Goal: Task Accomplishment & Management: Manage account settings

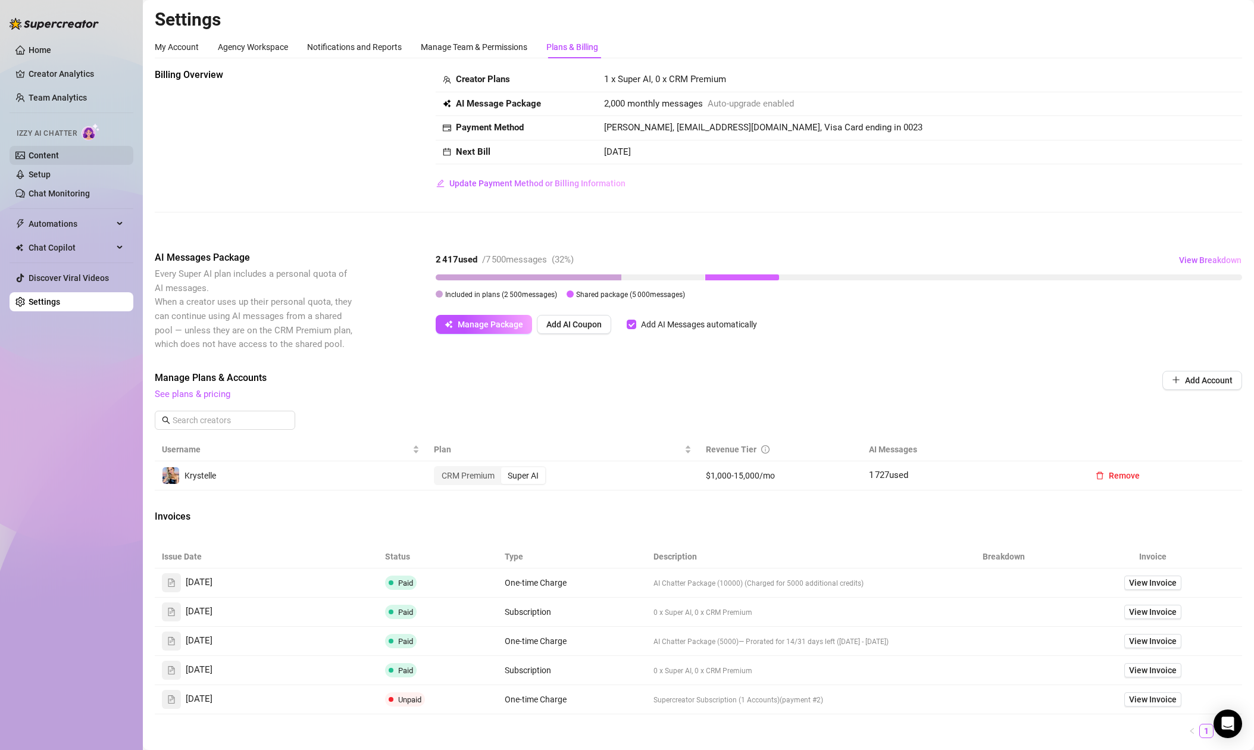
click at [51, 159] on link "Content" at bounding box center [44, 156] width 30 height 10
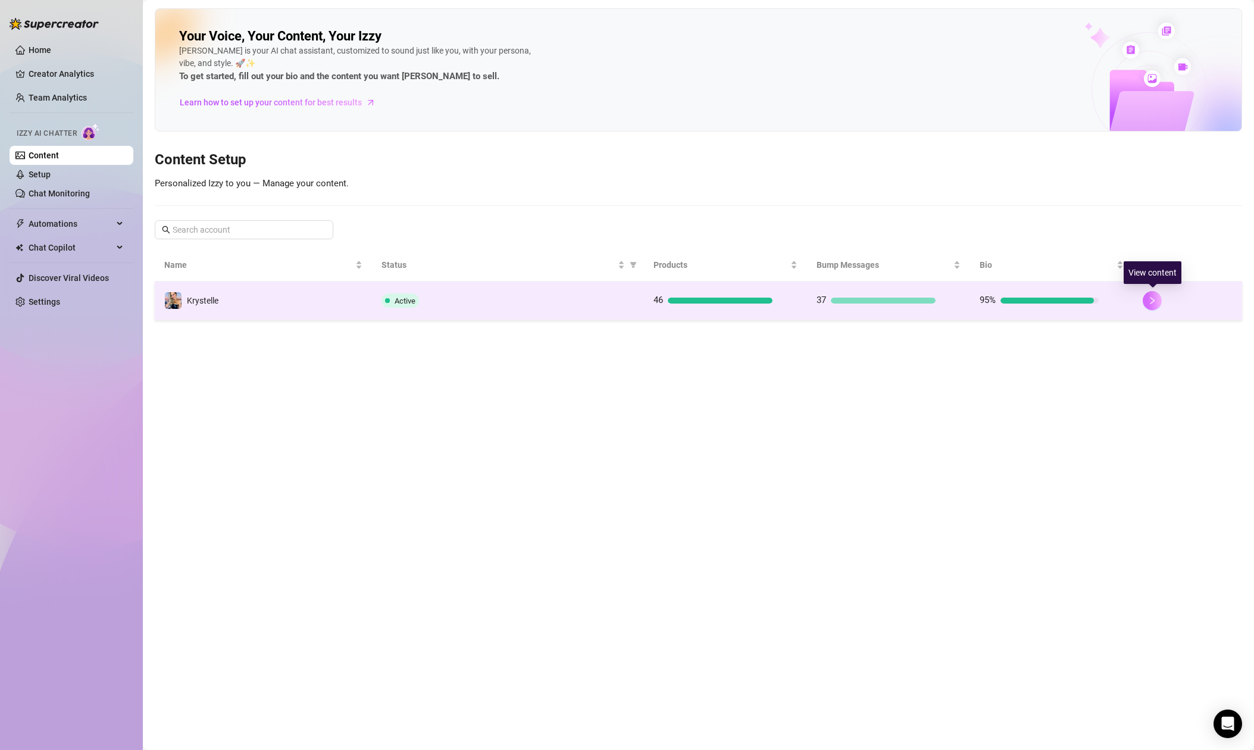
click at [1150, 299] on icon "right" at bounding box center [1152, 300] width 8 height 8
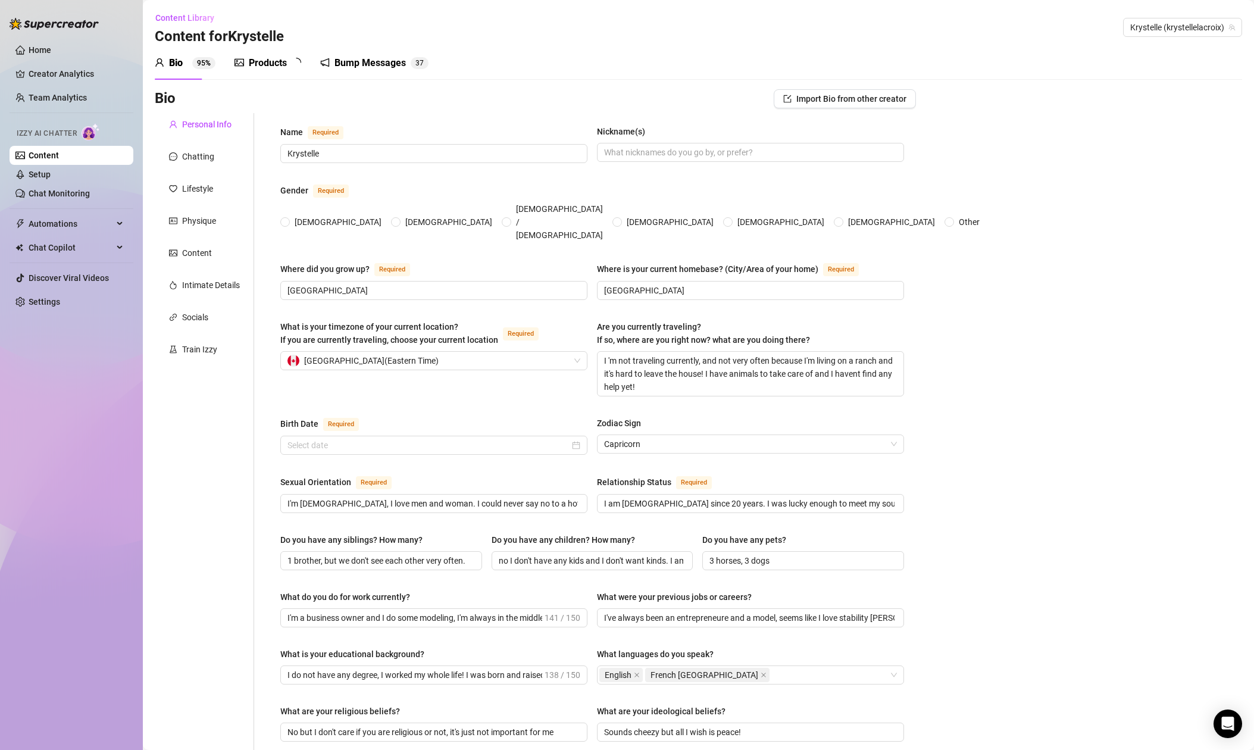
type input "Krystelle"
type input "Canada"
type input "Quebec"
type textarea "I 'm not traveling currently, and not very often because I'm living on a ranch …"
type input "I'm bisexual, I love men and woman. I could never say no to a hot and sexy beau…"
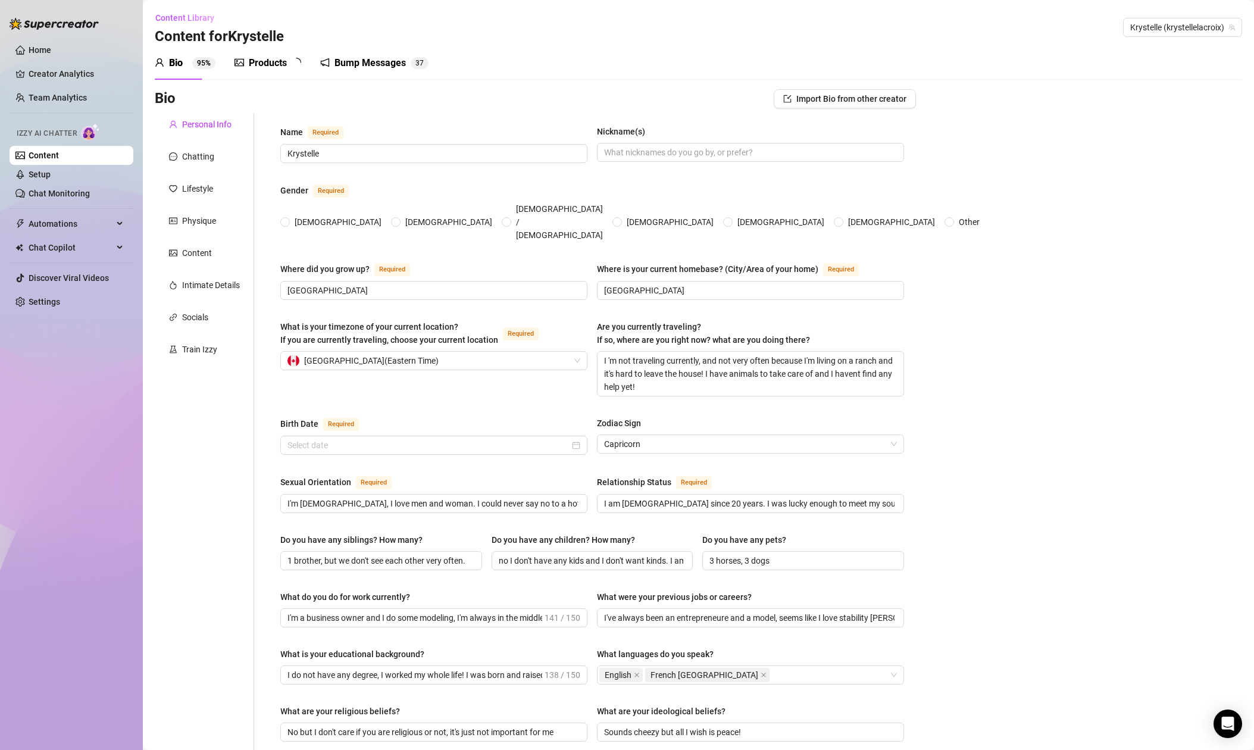
type input "I am married since 20 years. I was lucky enough to meet my soulmate at a very v…"
type input "1 brother, but we don't see each other very often."
type input "no I don't have any kids and I don't want kinds. I am already a fur mom and tha…"
type input "3 horses, 3 dogs"
type input "I'm a business owner and I do some modeling, I'm always in the middle of someth…"
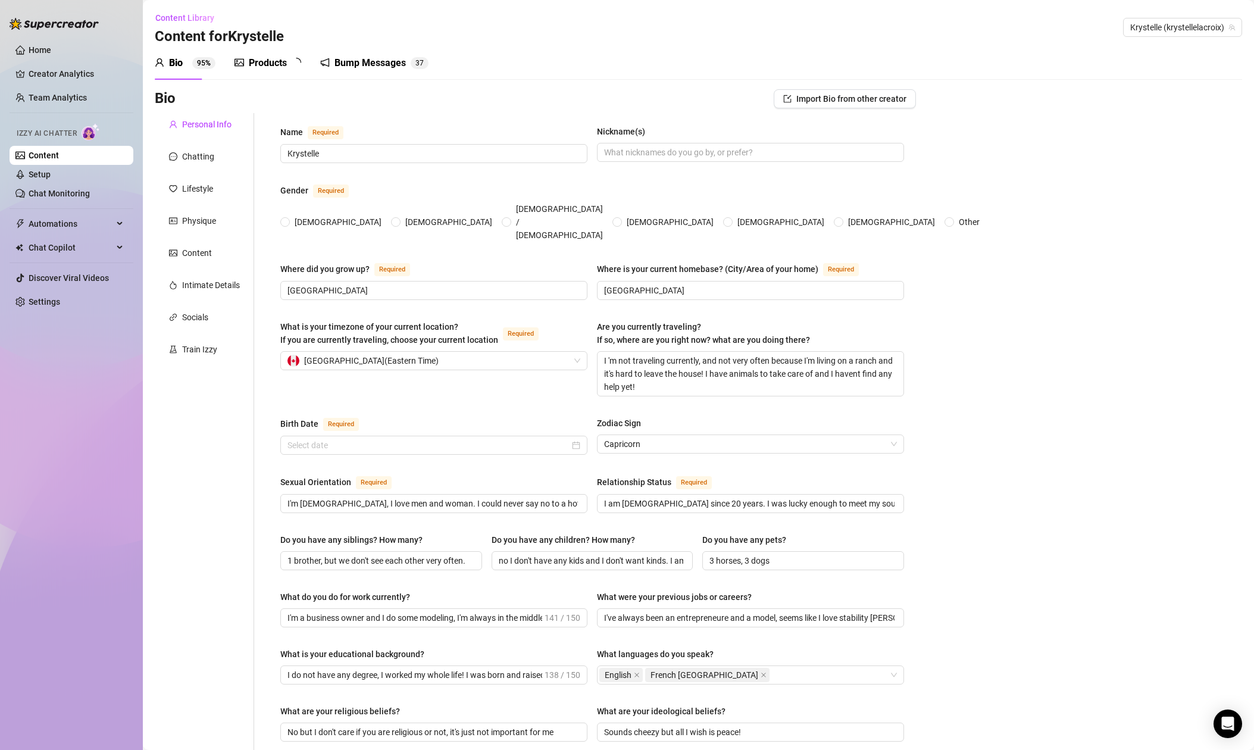
type input "I've always been an entrepreneure and a model, seems like I love stability hahah"
type input "I do not have any degree, I worked my whole life! I was born and raised on a fa…"
type input "No but I don't care if you are religious or not, it's just not important for me"
type input "Sounds cheezy but all I wish is peace!"
type textarea "I want to buy a big ass ranch in FL 🐴 I hate winter and the cold weather so muc…"
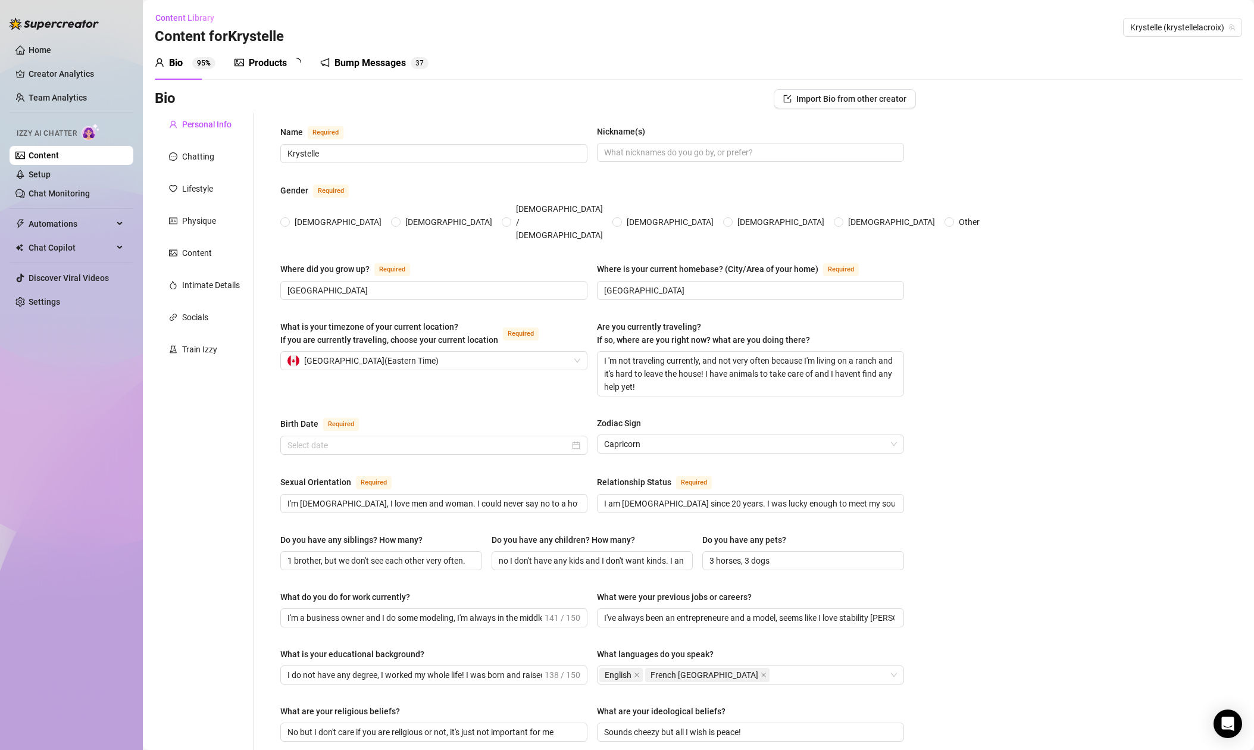
type textarea "Real story, last year I was gardening in a tinny gstring topless to get a tan, …"
type textarea "I don't know if you knew but I live on a mini horse ranch, I own 3 horses (quar…"
type textarea "I might look cute and inocent sometimes but I am a dominant mistress when i hav…"
radio input "true"
type input "December 28th, 1995"
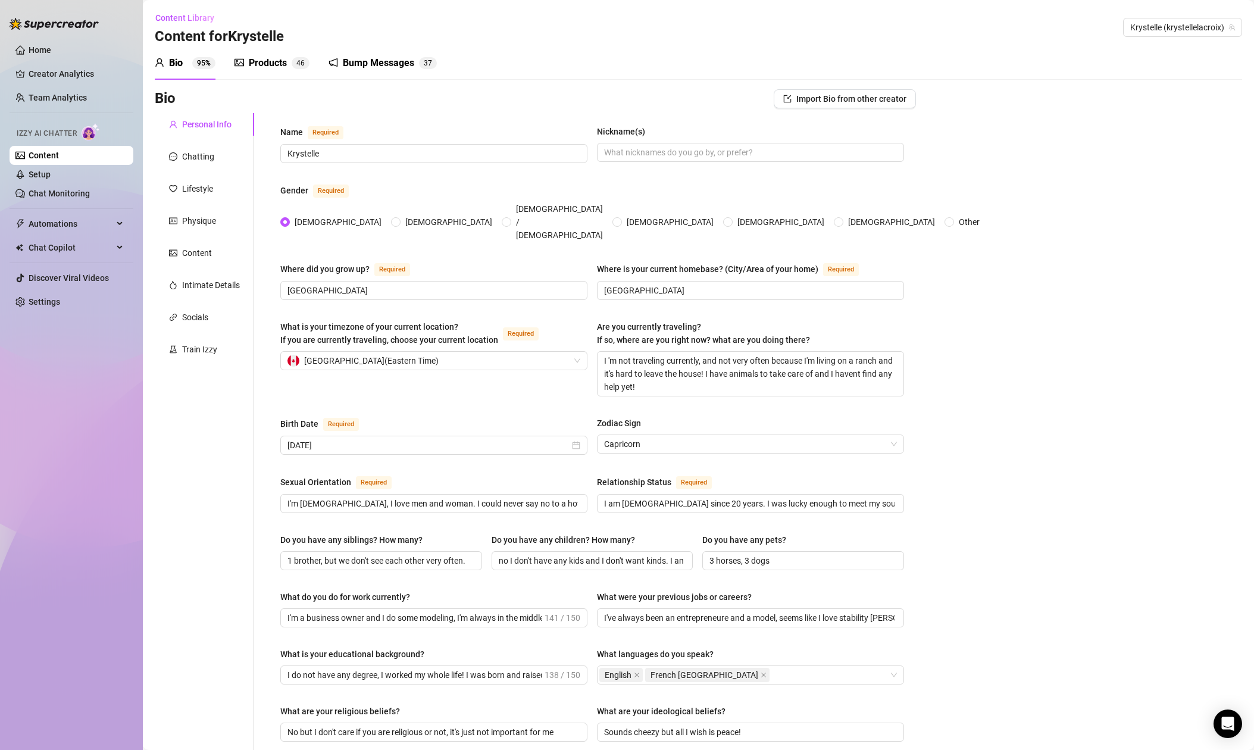
click at [267, 62] on div "Products" at bounding box center [268, 63] width 38 height 14
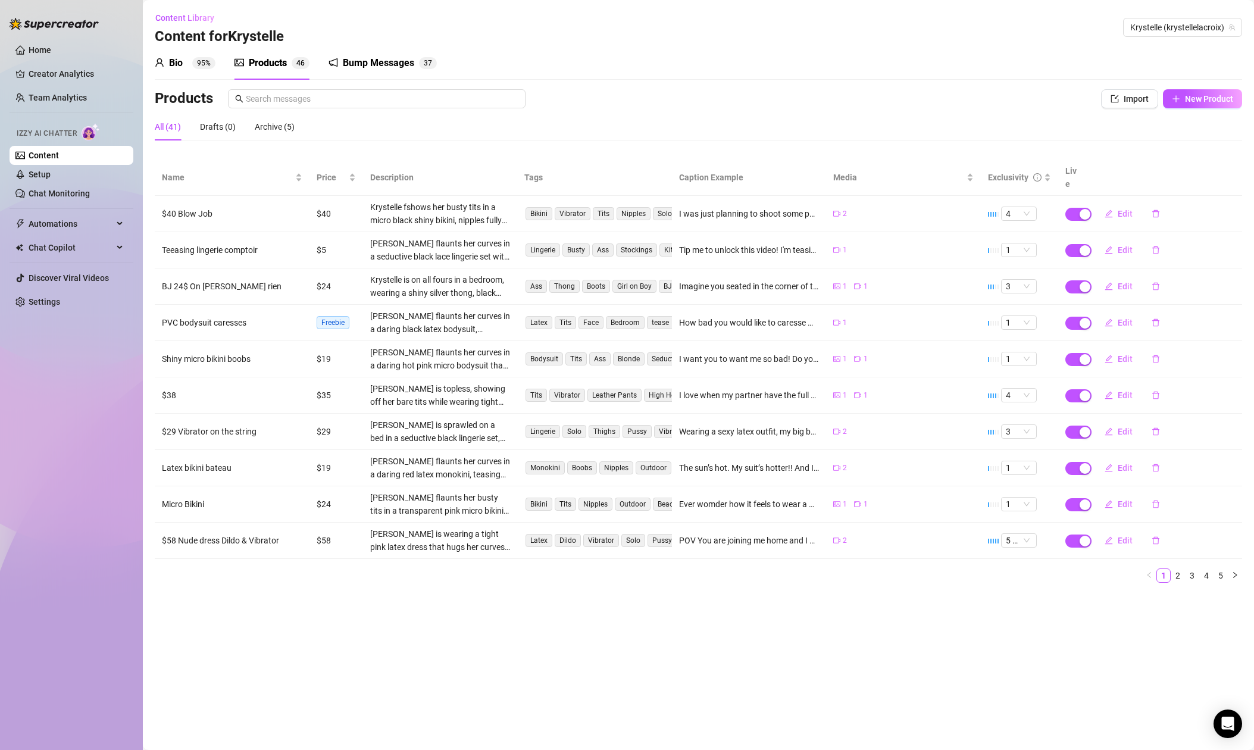
click at [177, 64] on div "Bio" at bounding box center [176, 63] width 14 height 14
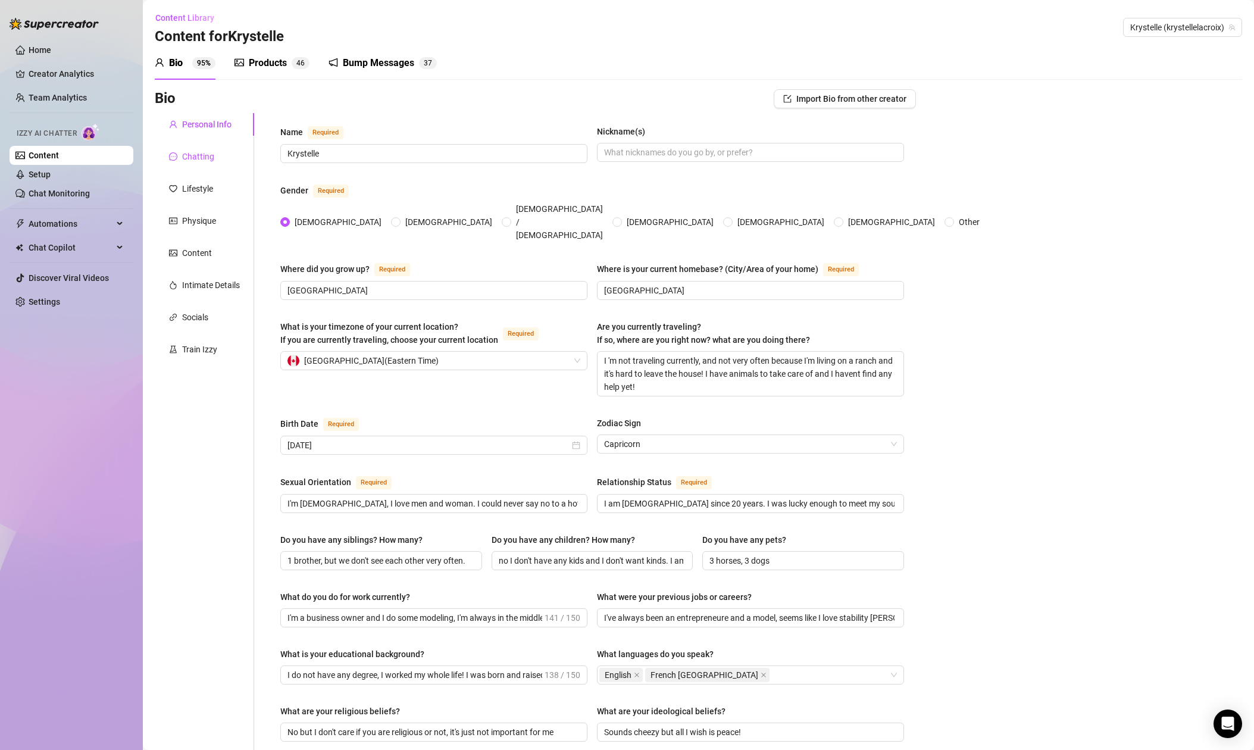
click at [204, 155] on div "Chatting" at bounding box center [198, 156] width 32 height 13
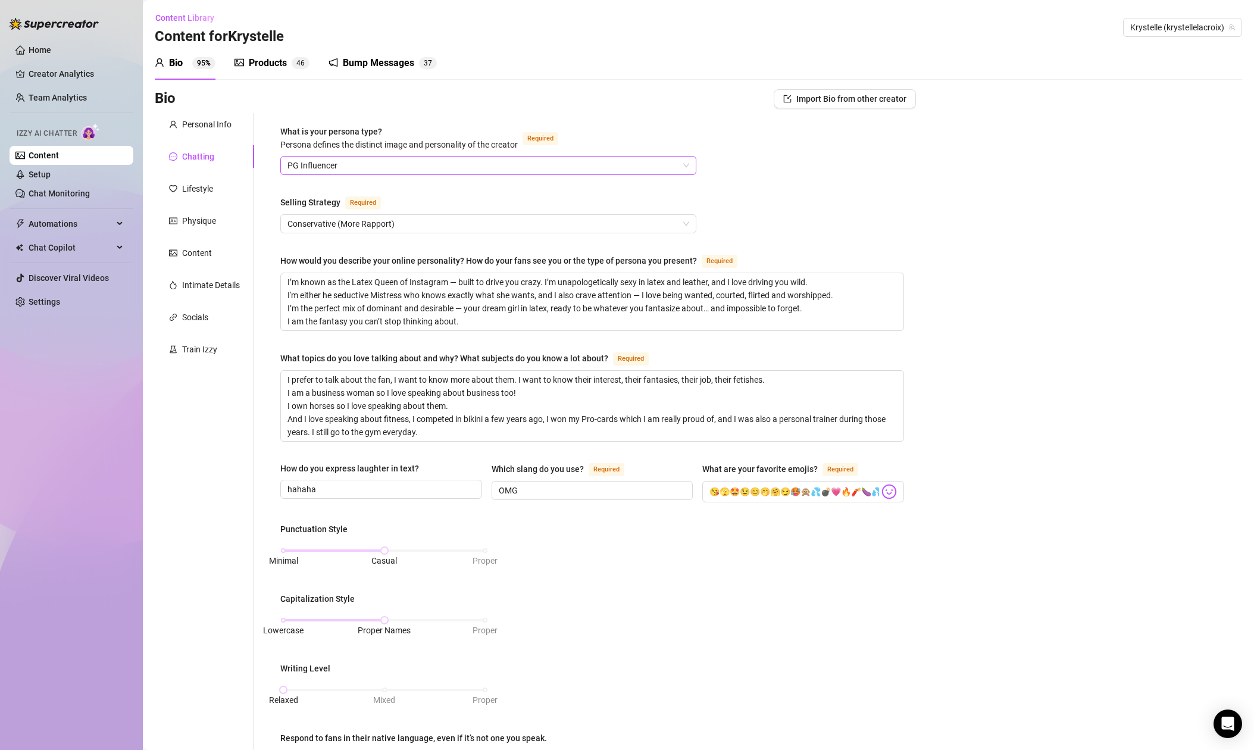
click at [366, 164] on span "PG Influencer" at bounding box center [488, 165] width 402 height 18
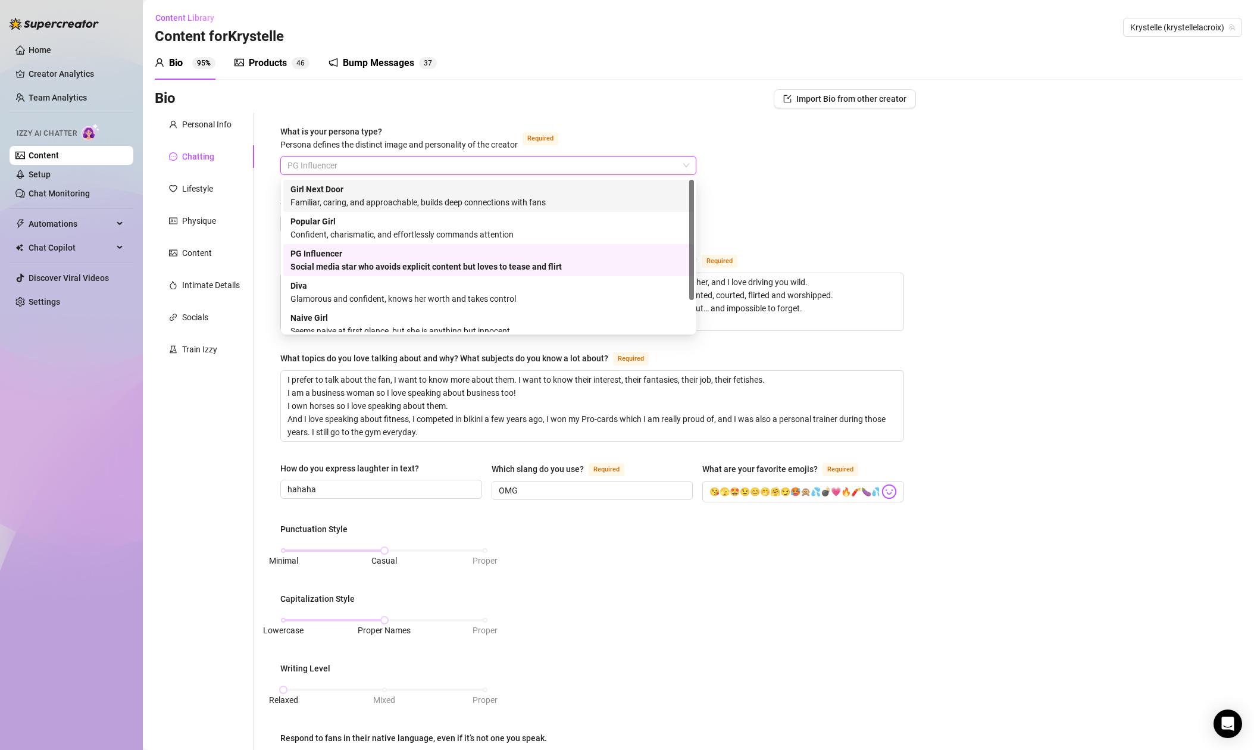
click at [1018, 207] on div "Bio Import Bio from other creator Personal Info Chatting Lifestyle Physique Con…" at bounding box center [698, 593] width 1087 height 1008
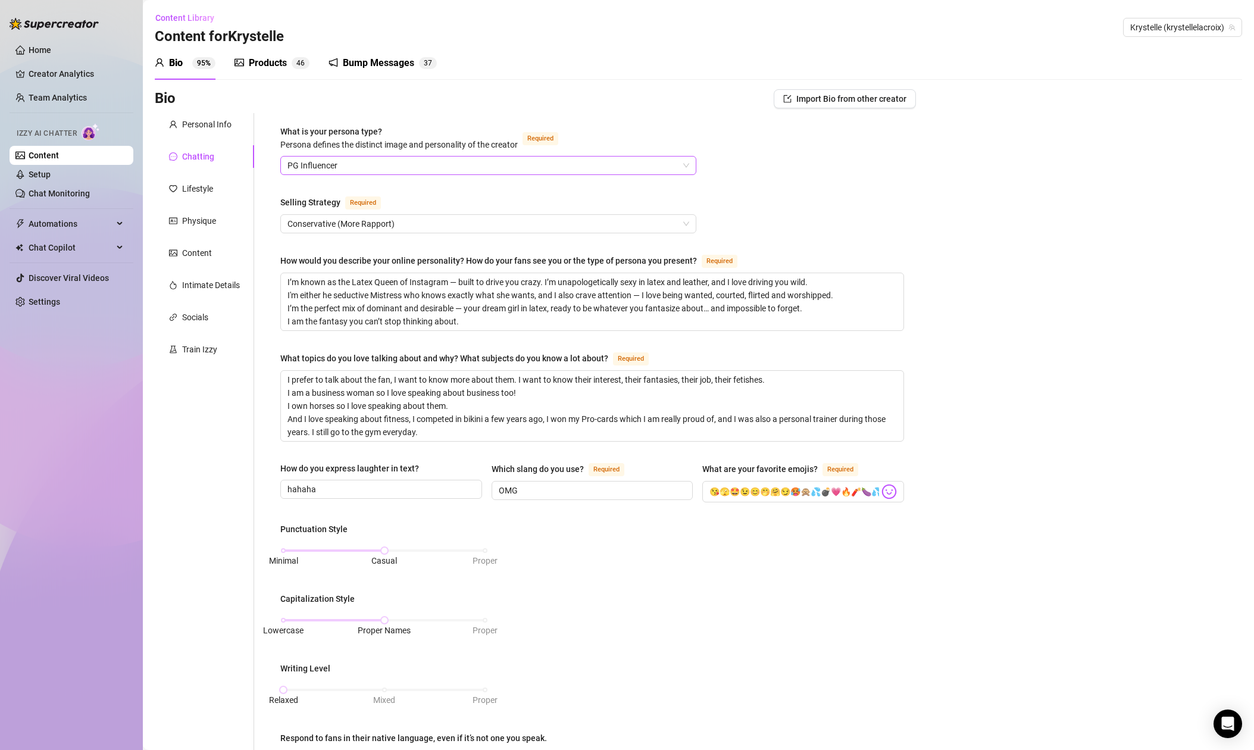
click at [528, 165] on span "PG Influencer" at bounding box center [488, 165] width 402 height 18
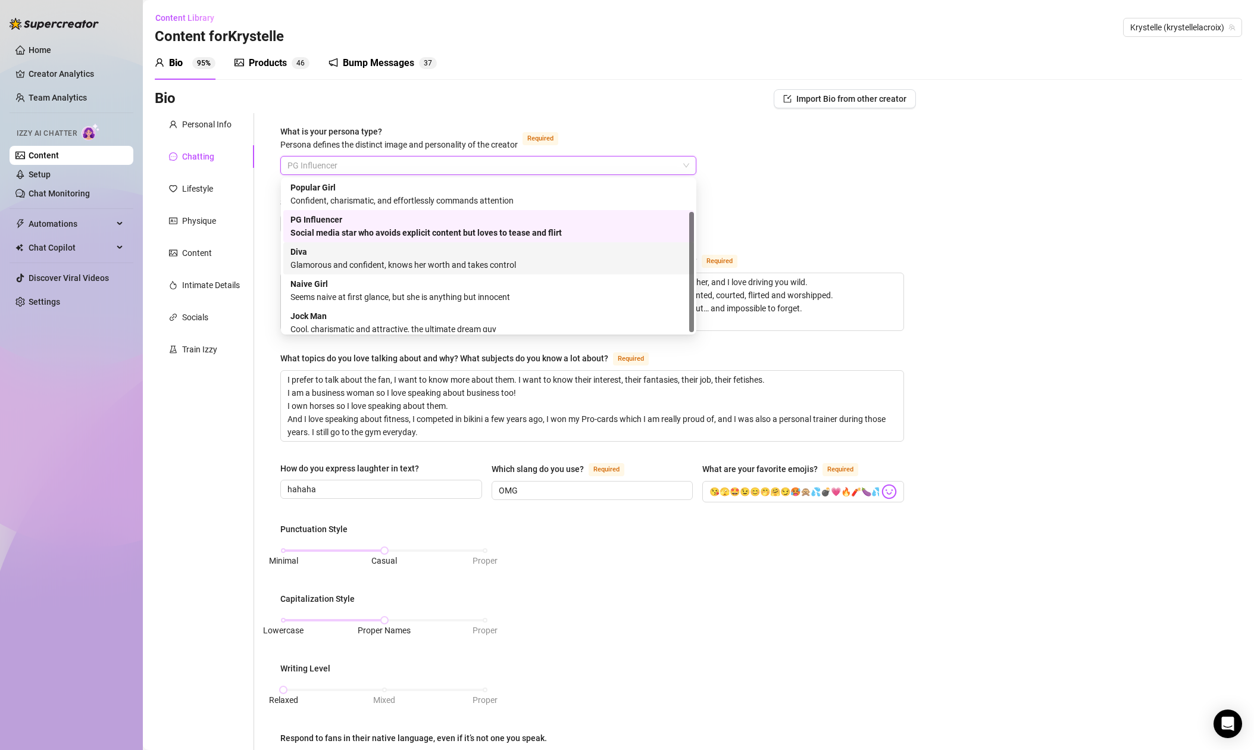
scroll to position [40, 0]
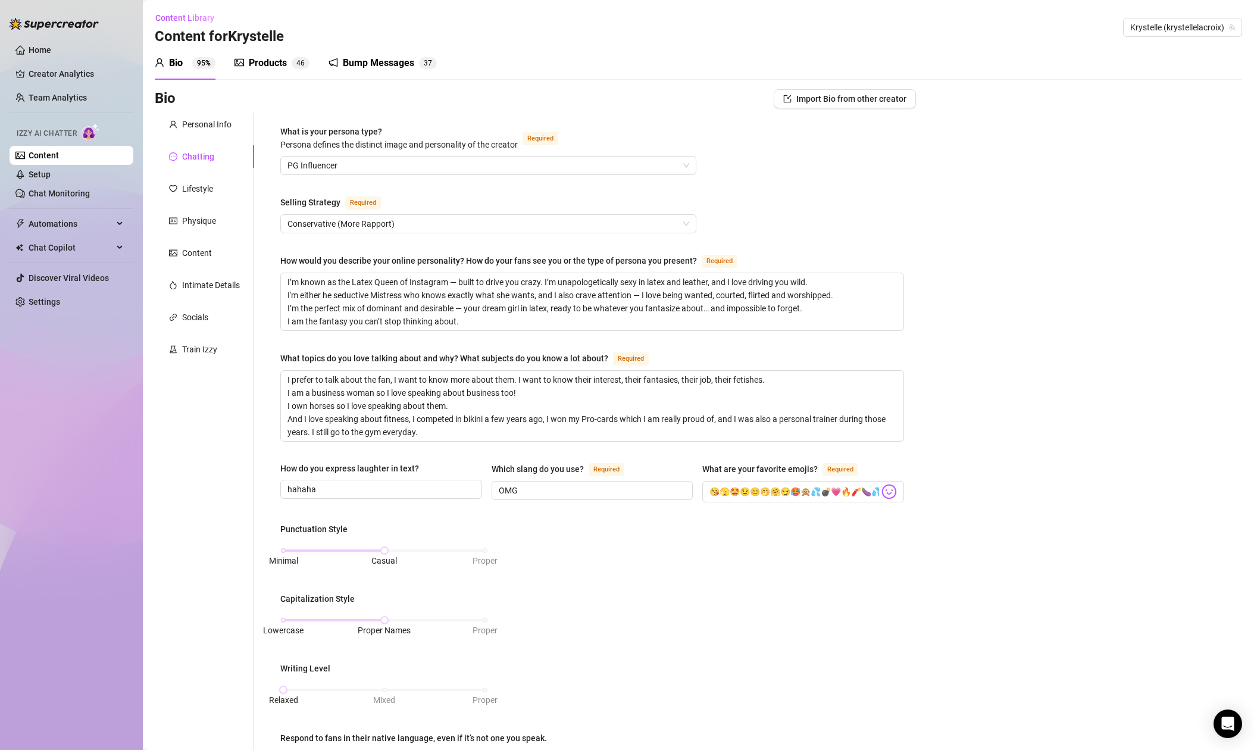
click at [1074, 293] on div "Bio Import Bio from other creator Personal Info Chatting Lifestyle Physique Con…" at bounding box center [698, 593] width 1087 height 1008
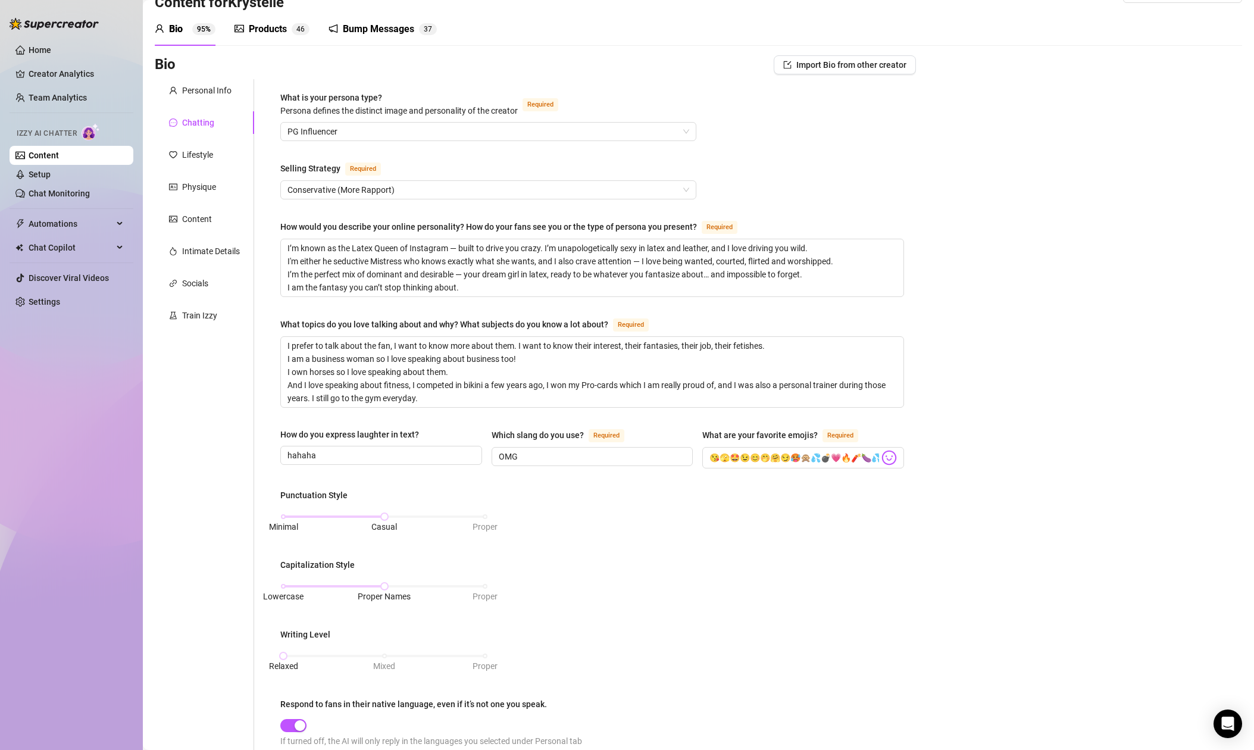
scroll to position [0, 0]
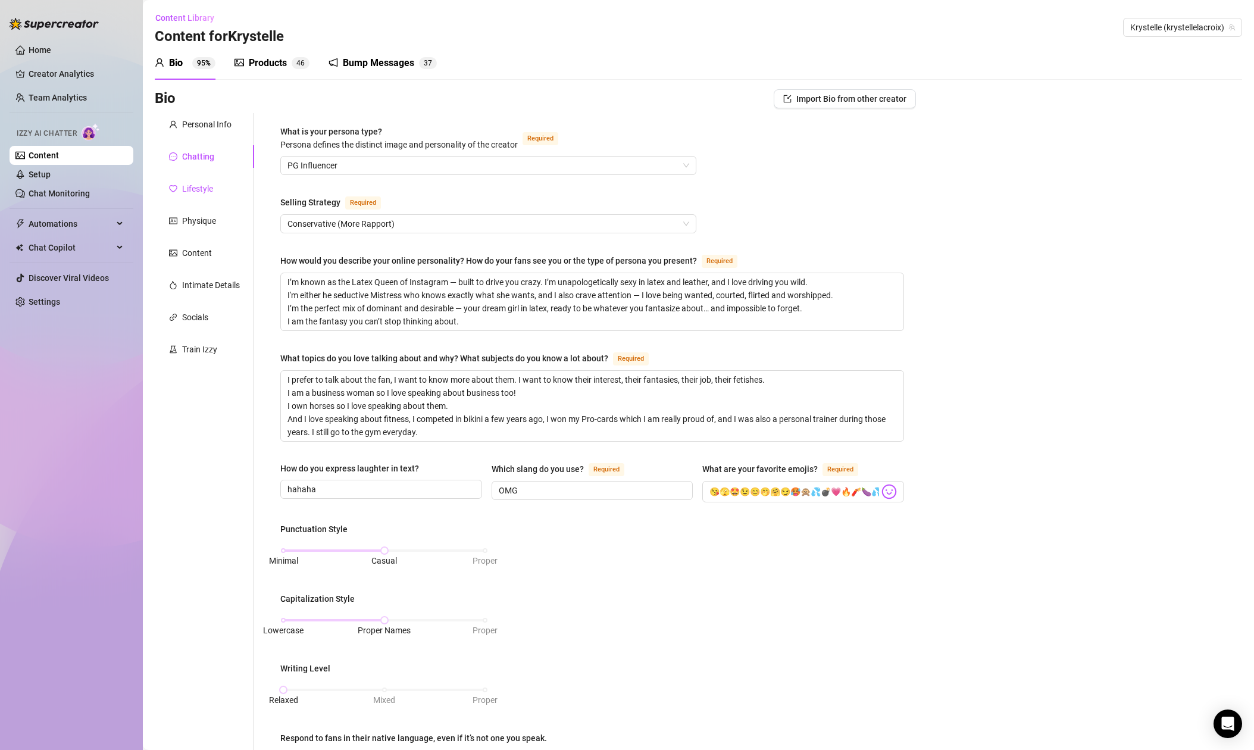
click at [198, 190] on div "Lifestyle" at bounding box center [197, 188] width 31 height 13
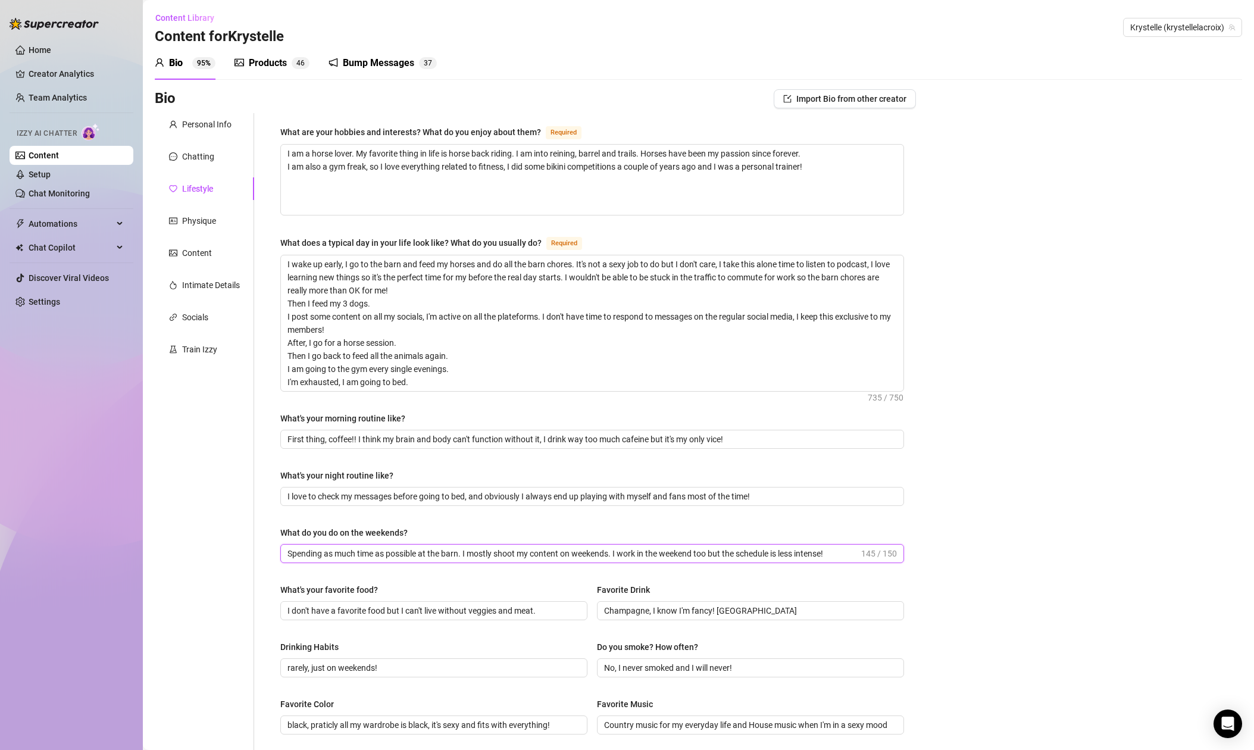
click at [421, 553] on input "Spending as much time as possible at the barn. I mostly shoot my content on wee…" at bounding box center [572, 553] width 571 height 13
drag, startPoint x: 634, startPoint y: 552, endPoint x: 848, endPoint y: 557, distance: 213.6
click at [848, 557] on input "Spending as much time as possible with at the barn. I mostly shoot my content o…" at bounding box center [572, 553] width 571 height 13
click at [440, 552] on input "Spending as much time as possible with at the barn. I mostly shoot my content o…" at bounding box center [590, 553] width 607 height 13
click at [525, 553] on input "Spending as much time as possible with my 3 horses at the barn. I mostly shoot …" at bounding box center [590, 553] width 607 height 13
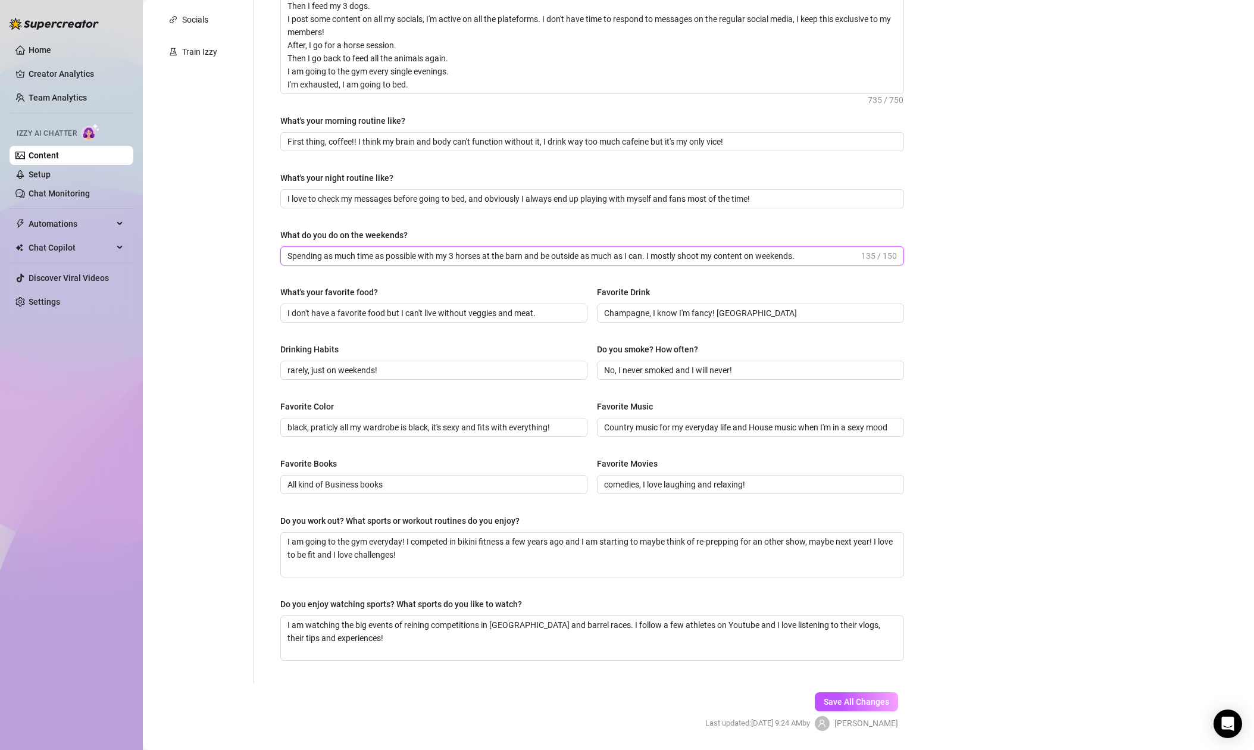
scroll to position [305, 0]
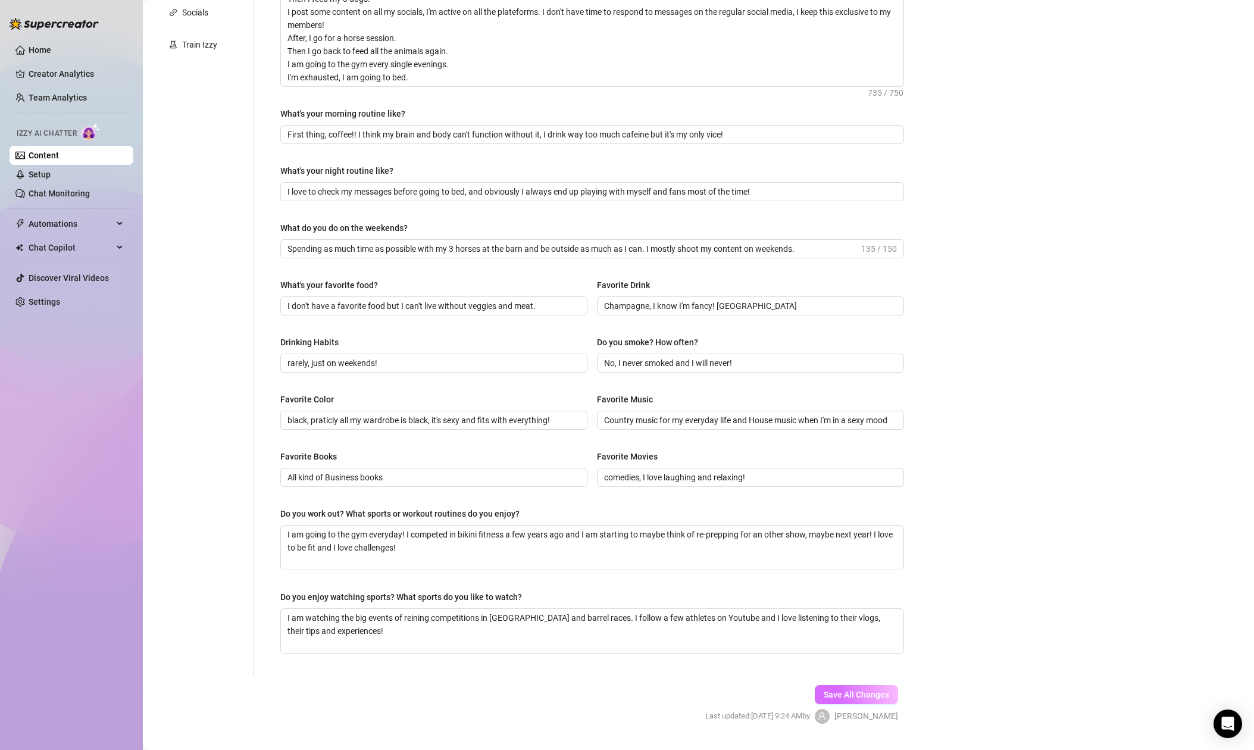
click at [841, 693] on span "Save All Changes" at bounding box center [855, 695] width 65 height 10
type input "Spending as much time as possible with my 3 horses at the barn and be outside a…"
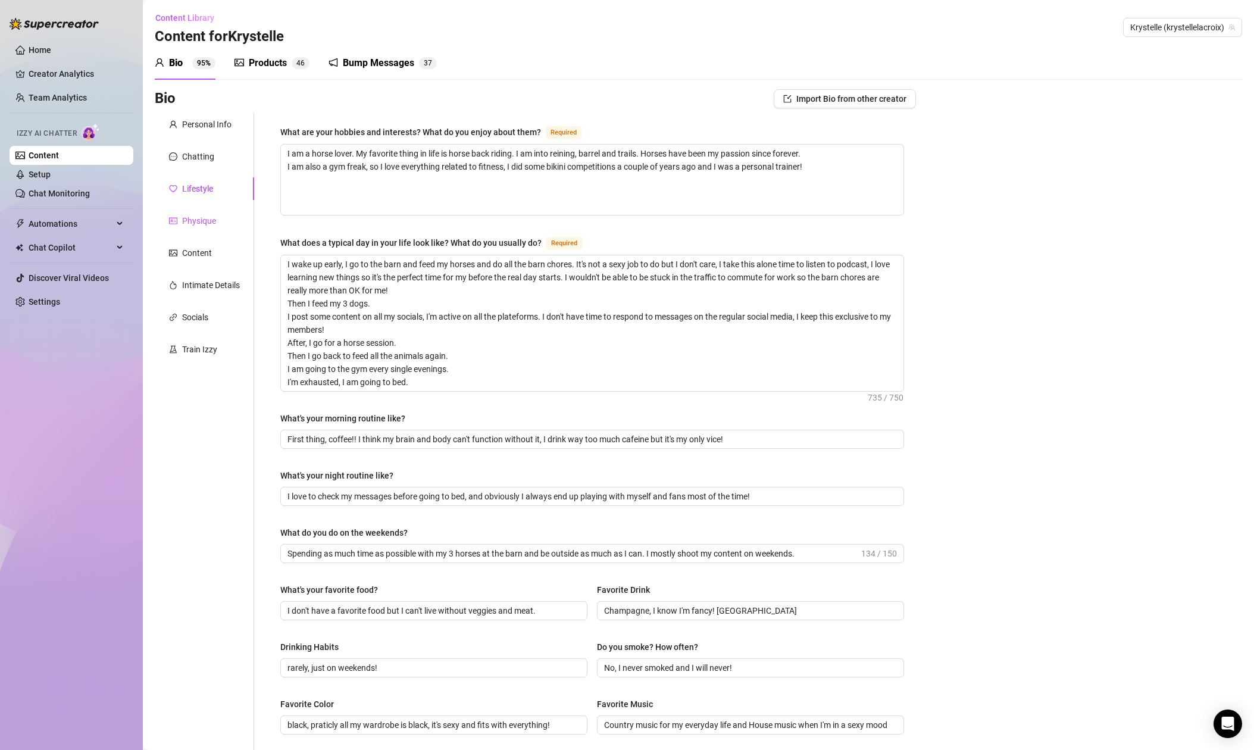
click at [196, 221] on div "Physique" at bounding box center [199, 220] width 34 height 13
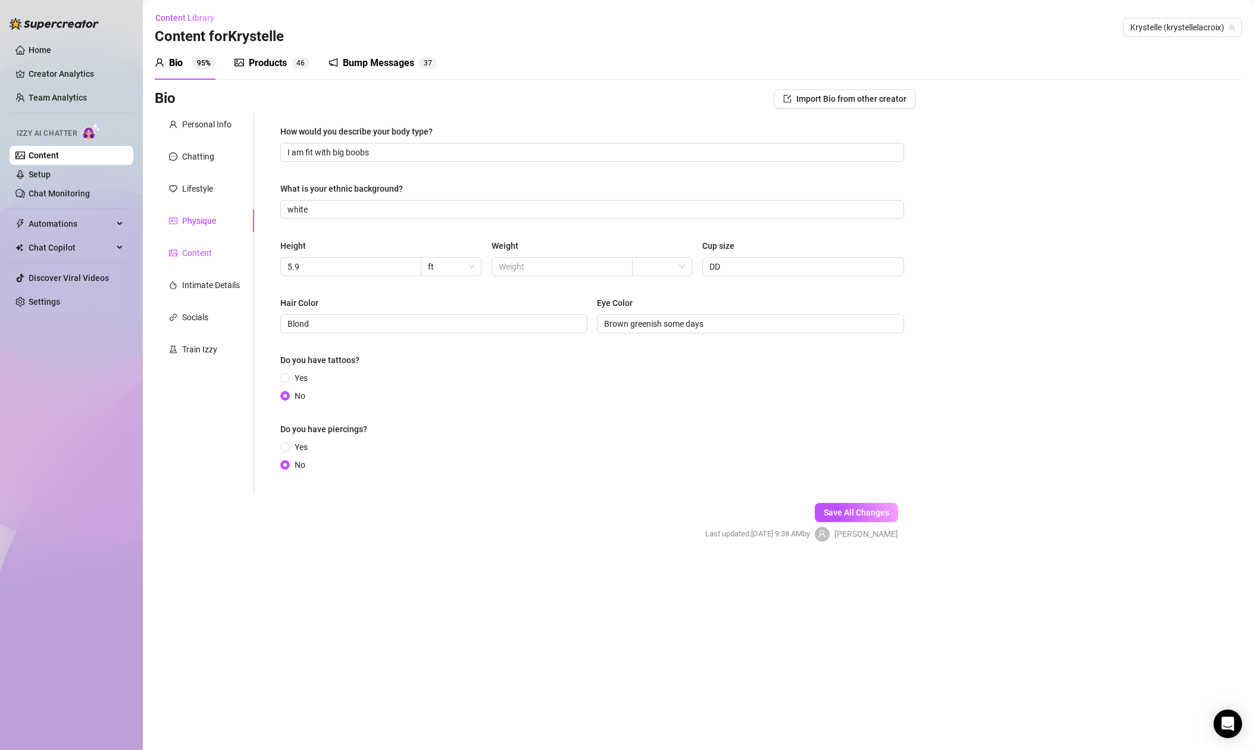
click at [194, 256] on div "Content" at bounding box center [197, 252] width 30 height 13
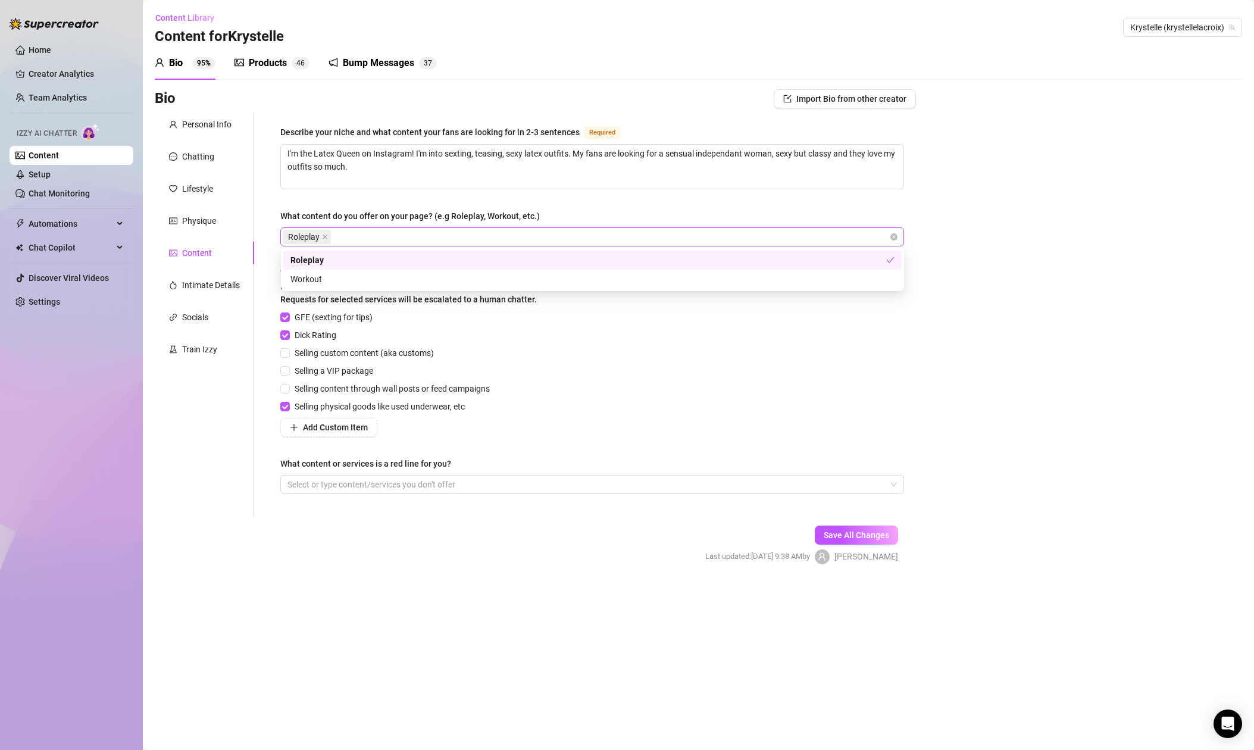
click at [438, 237] on div "Roleplay" at bounding box center [586, 236] width 606 height 17
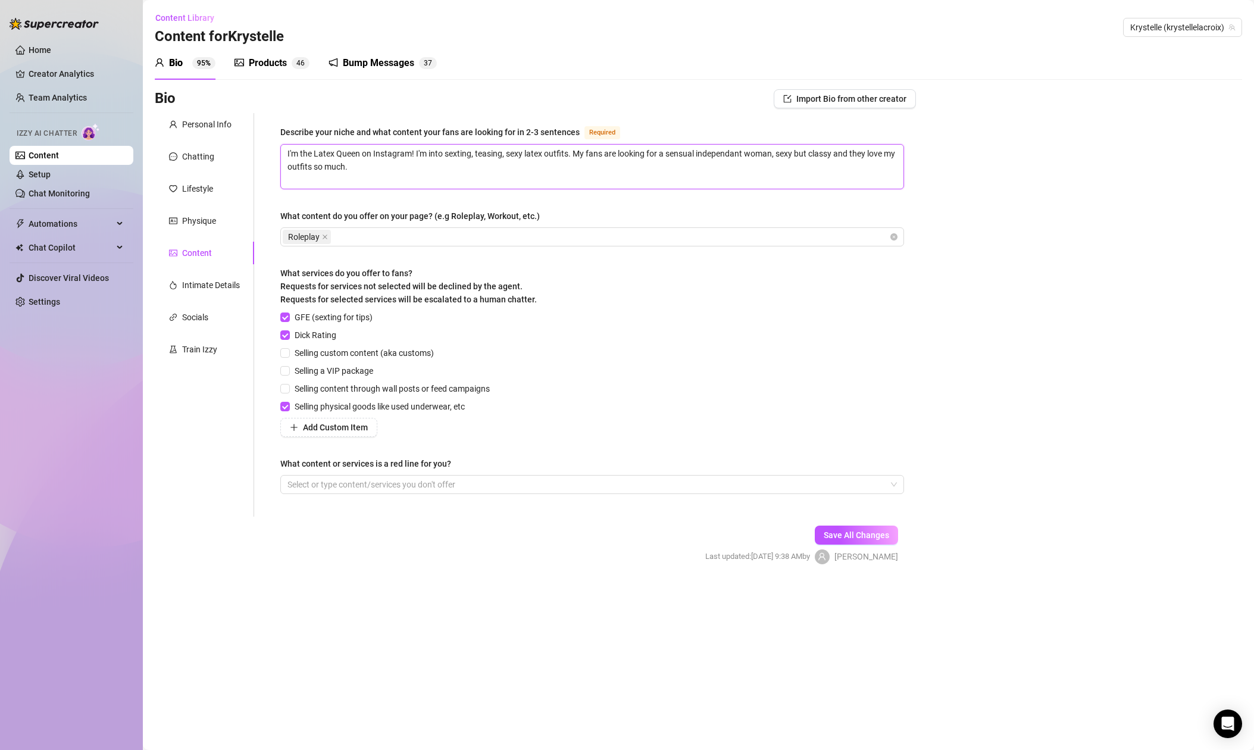
click at [565, 164] on textarea "I'm the Latex Queen on Instagram! I'm into sexting, teasing, sexy latex outfits…" at bounding box center [592, 167] width 622 height 44
type textarea "I'm the Latex Queen on Instagram! I'm into sexting, teasing, sexy latex outfits…"
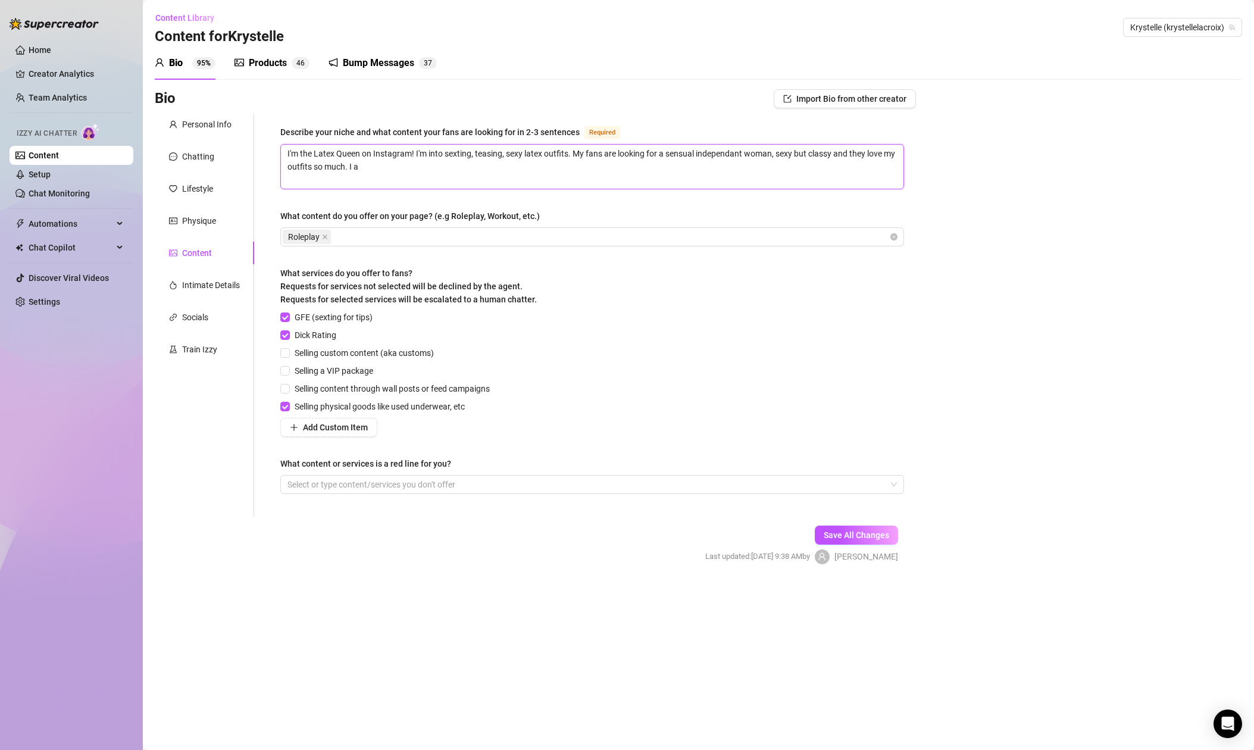
type textarea "I'm the Latex Queen on Instagram! I'm into sexting, teasing, sexy latex outfits…"
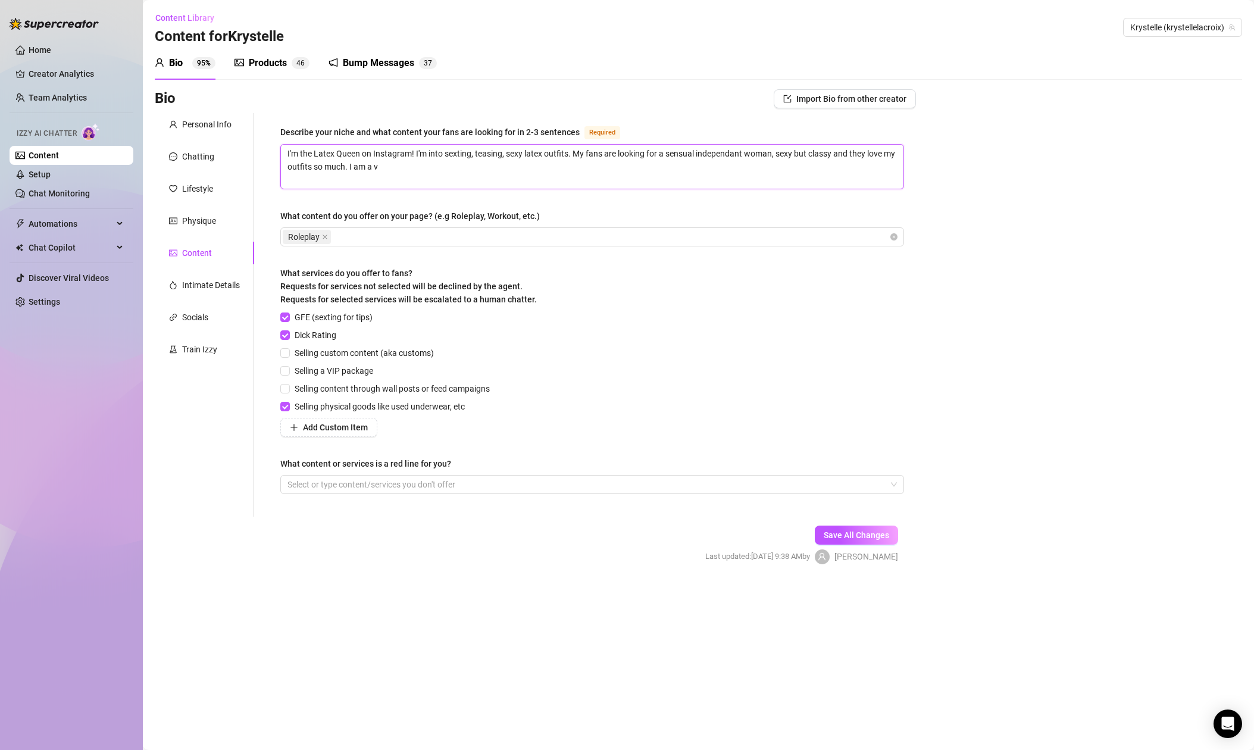
type textarea "I'm the Latex Queen on Instagram! I'm into sexting, teasing, sexy latex outfits…"
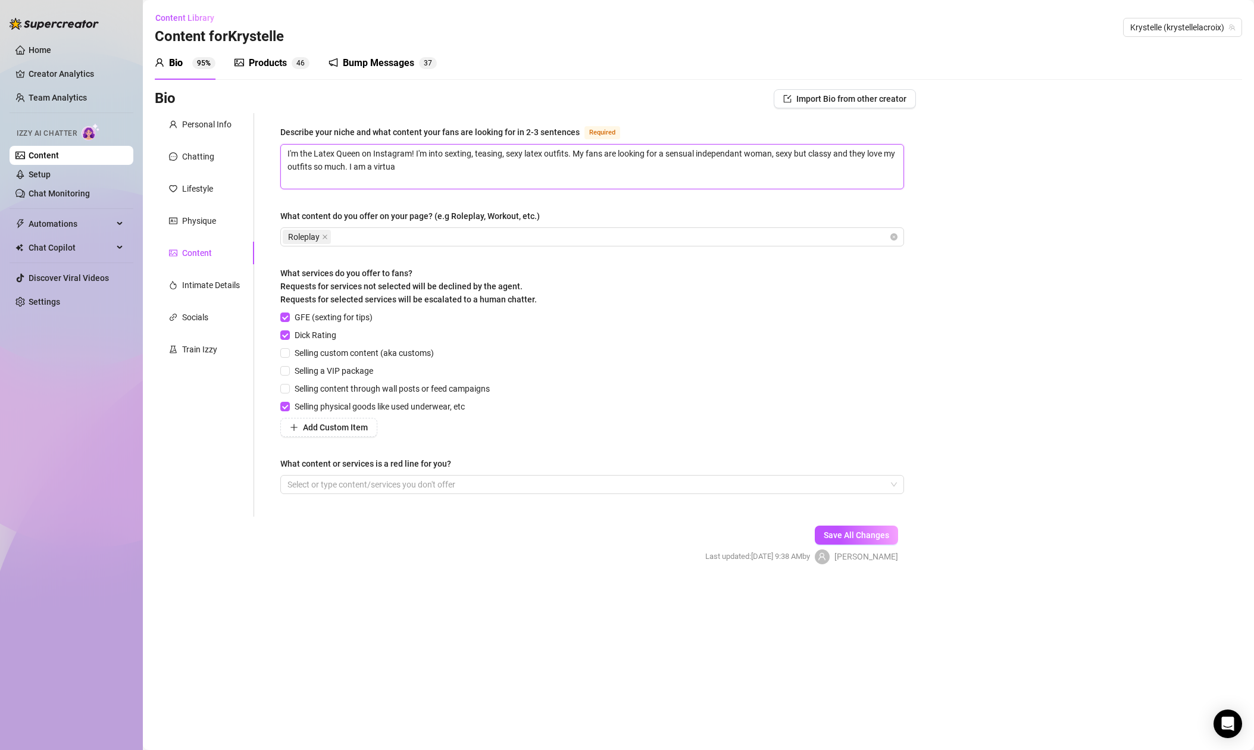
type textarea "I'm the Latex Queen on Instagram! I'm into sexting, teasing, sexy latex outfits…"
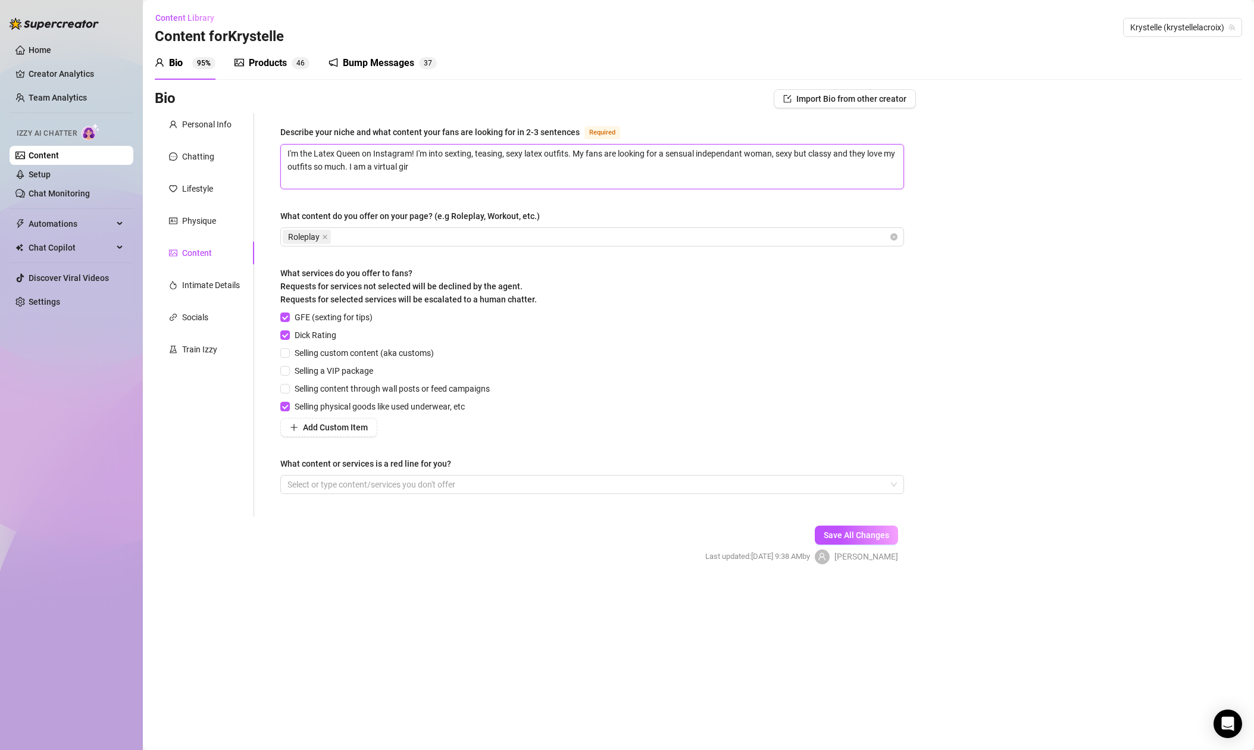
type textarea "I'm the Latex Queen on Instagram! I'm into sexting, teasing, sexy latex outfits…"
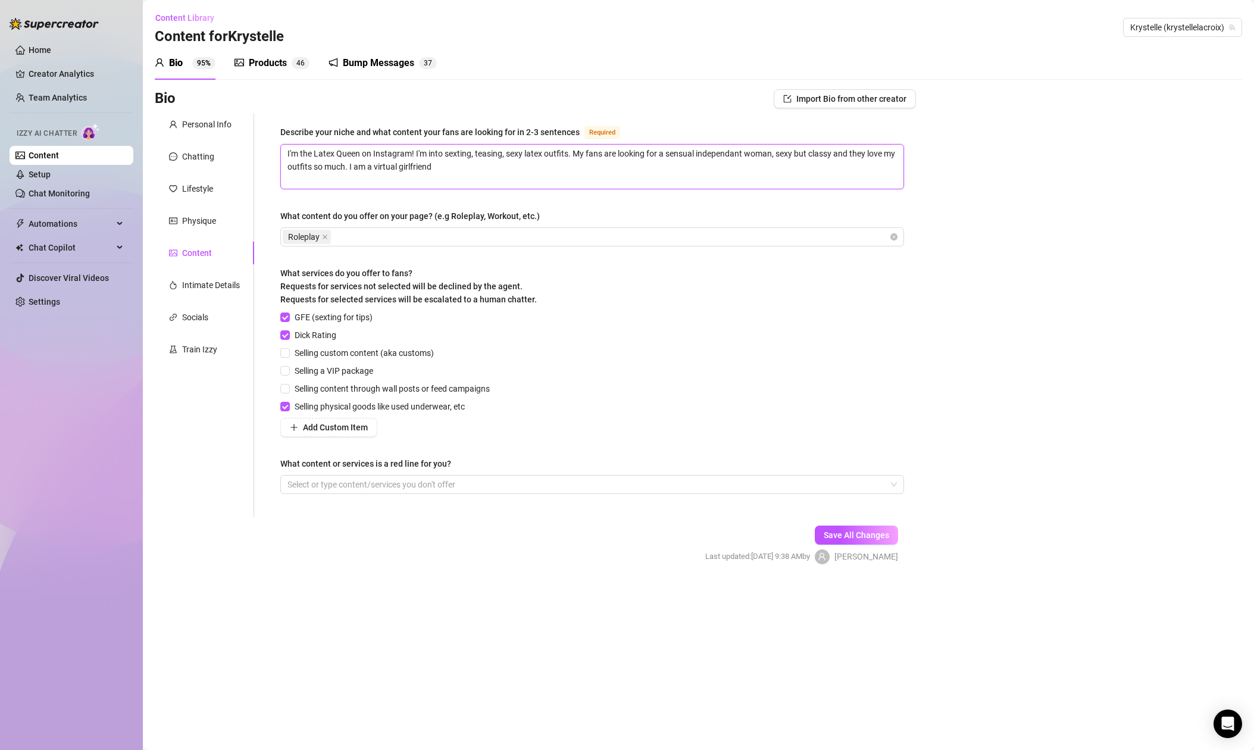
type textarea "I'm the Latex Queen on Instagram! I'm into sexting, teasing, sexy latex outfits…"
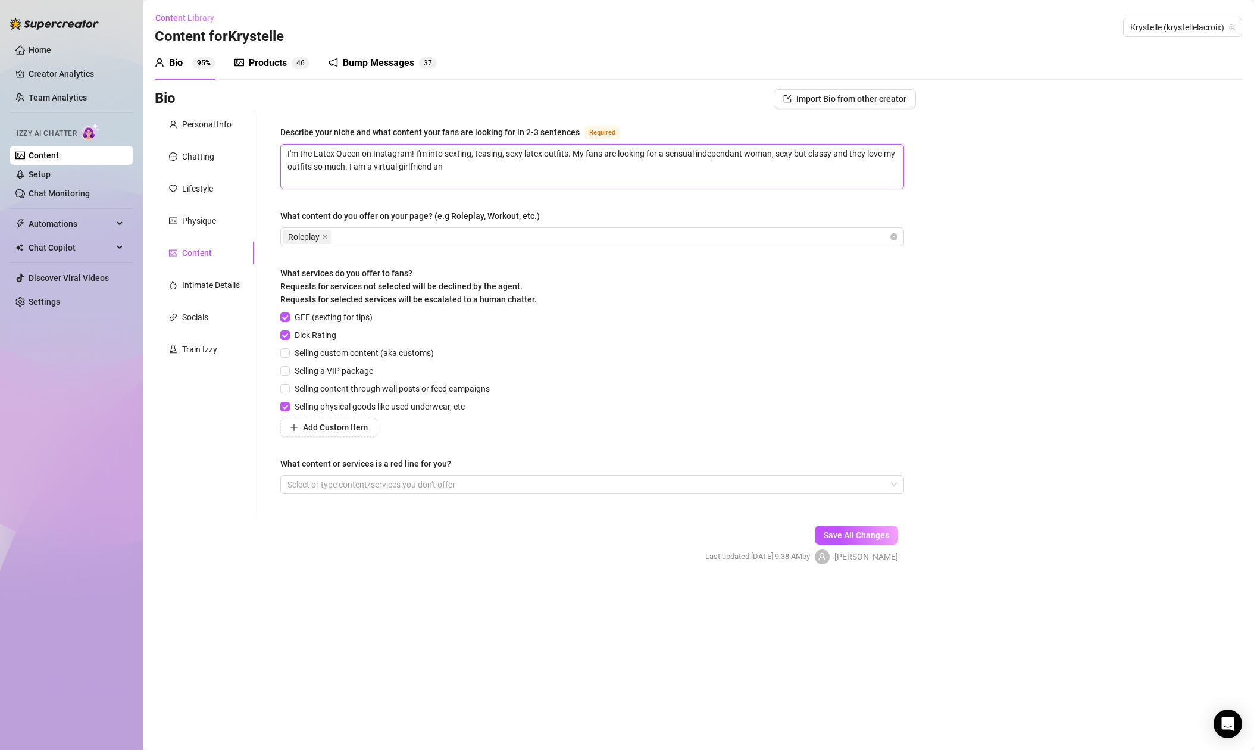
type textarea "I'm the Latex Queen on Instagram! I'm into sexting, teasing, sexy latex outfits…"
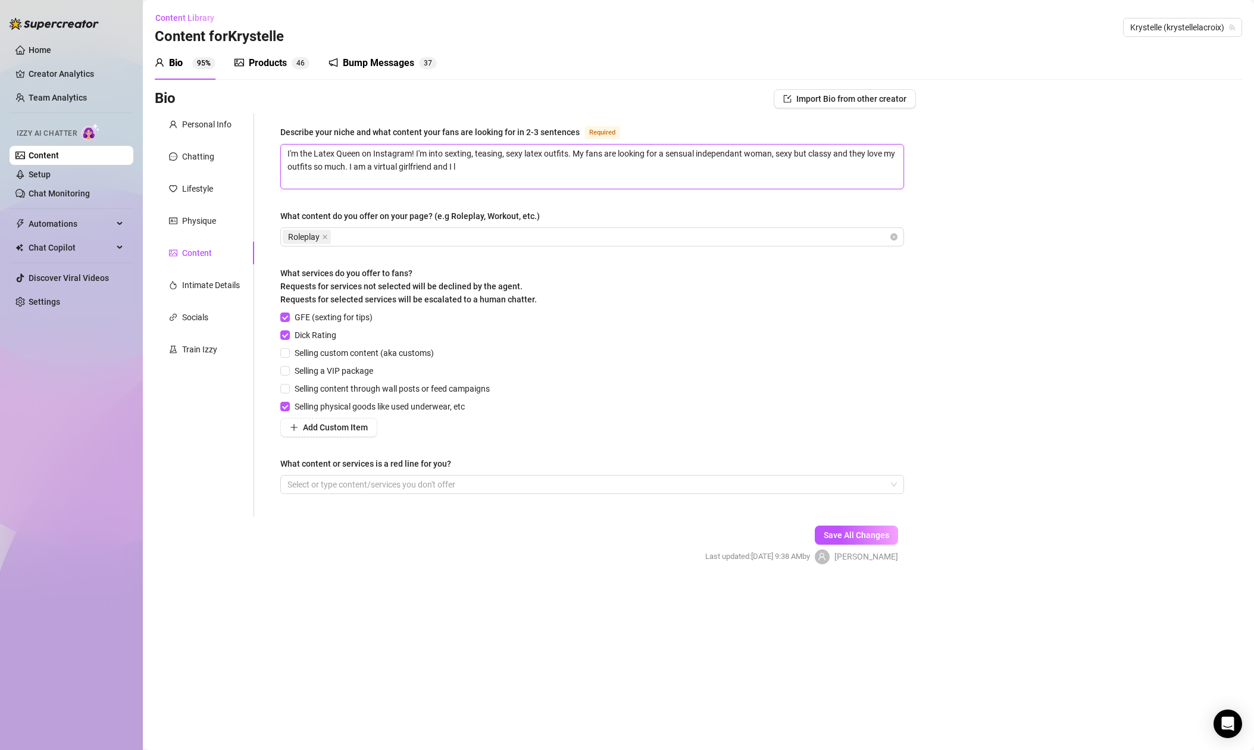
type textarea "I'm the Latex Queen on Instagram! I'm into sexting, teasing, sexy latex outfits…"
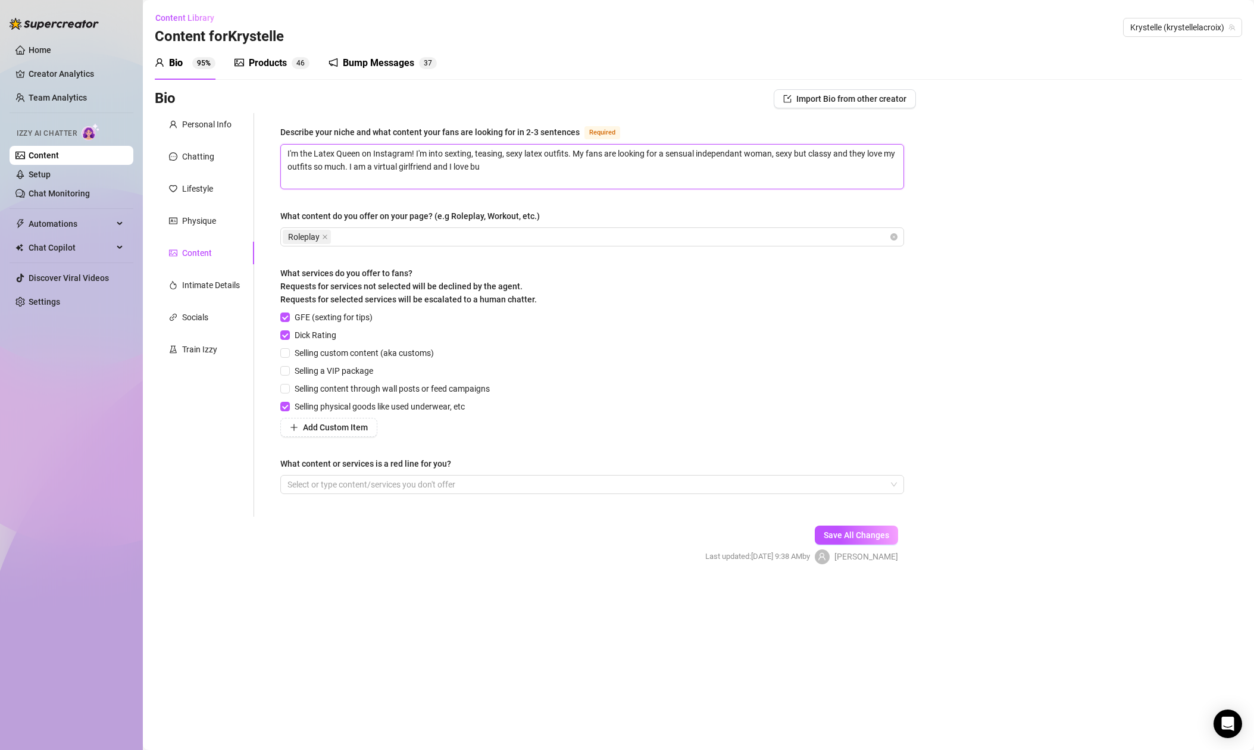
type textarea "I'm the Latex Queen on Instagram! I'm into sexting, teasing, sexy latex outfits…"
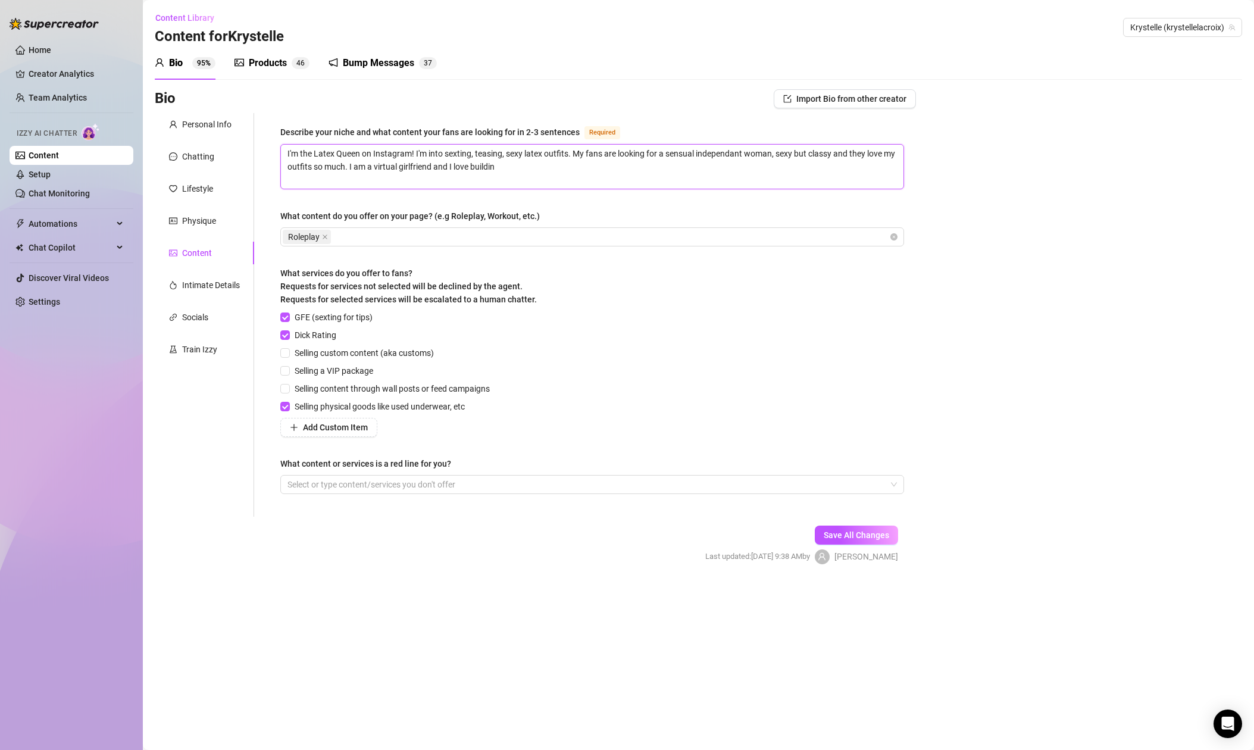
type textarea "I'm the Latex Queen on Instagram! I'm into sexting, teasing, sexy latex outfits…"
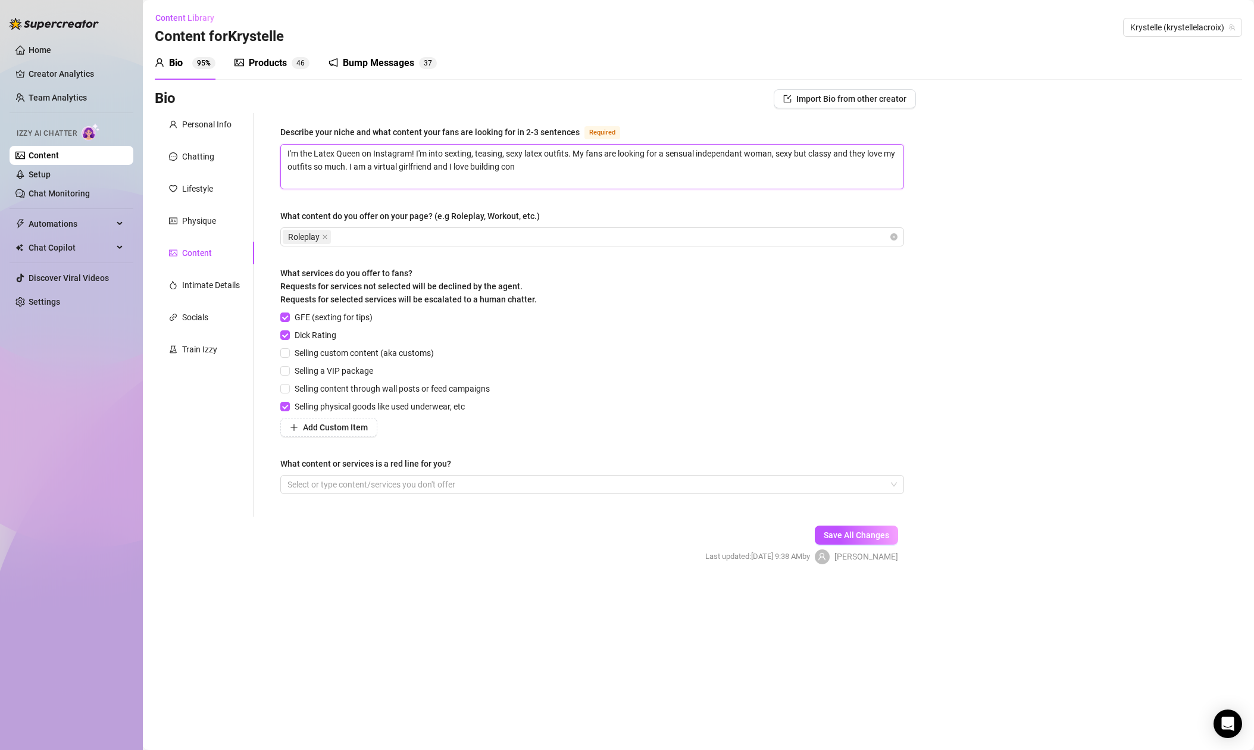
type textarea "I'm the Latex Queen on Instagram! I'm into sexting, teasing, sexy latex outfits…"
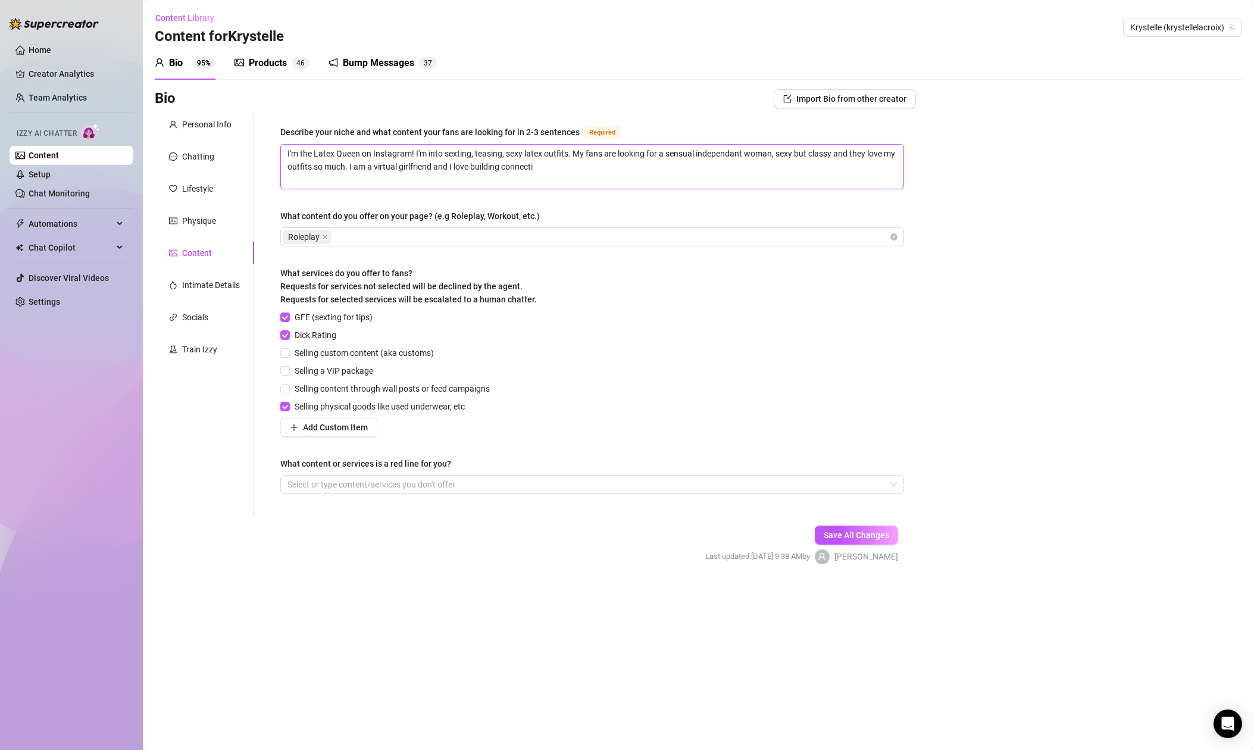
type textarea "I'm the Latex Queen on Instagram! I'm into sexting, teasing, sexy latex outfits…"
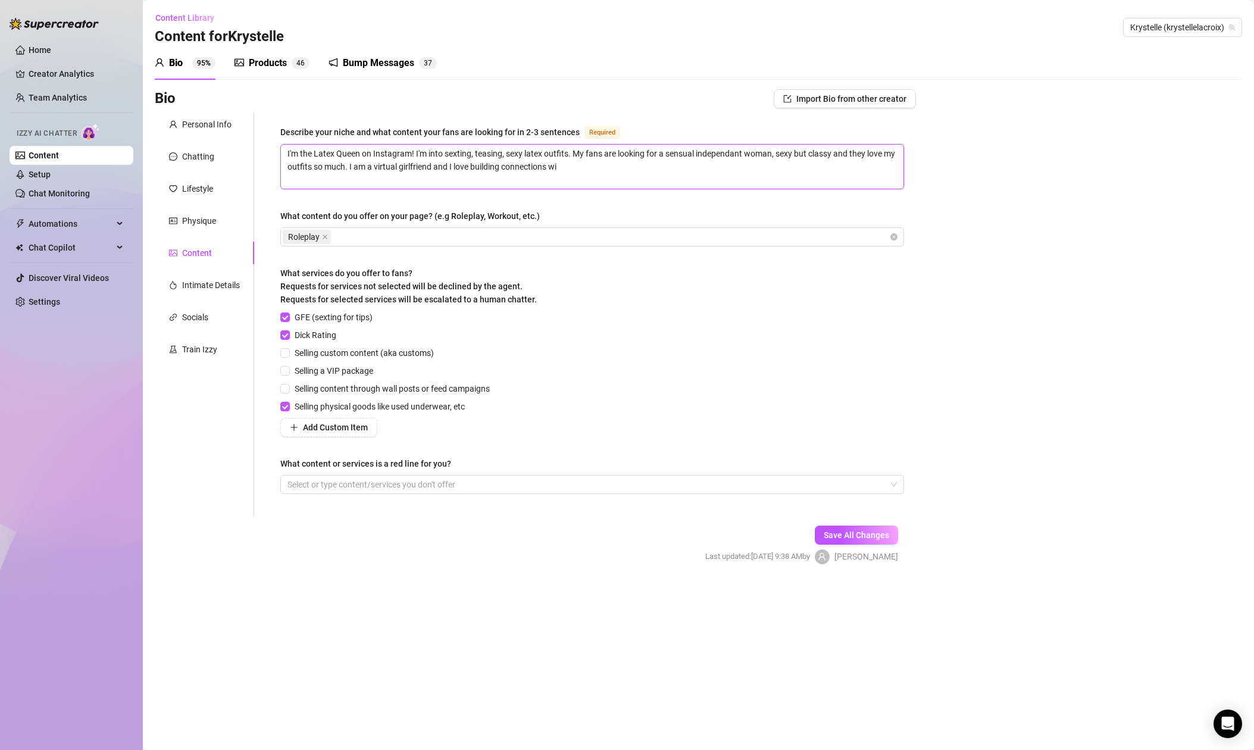
type textarea "I'm the Latex Queen on Instagram! I'm into sexting, teasing, sexy latex outfits…"
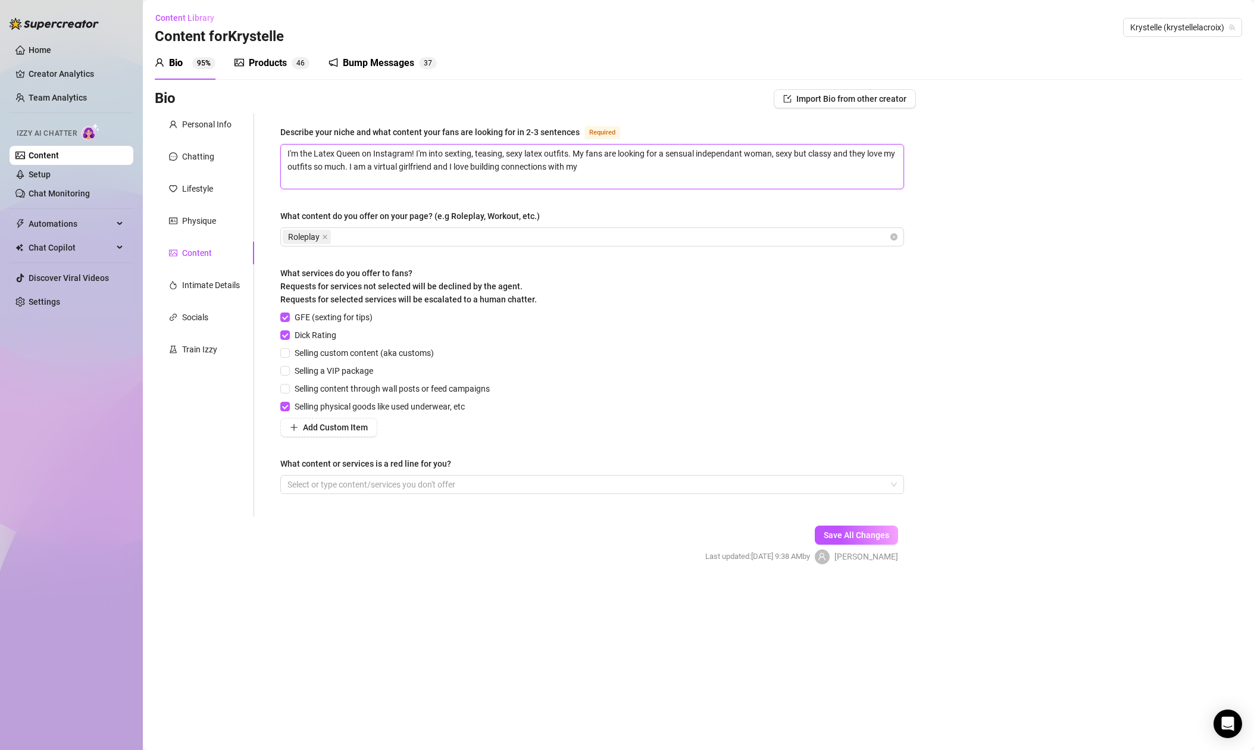
type textarea "I'm the Latex Queen on Instagram! I'm into sexting, teasing, sexy latex outfits…"
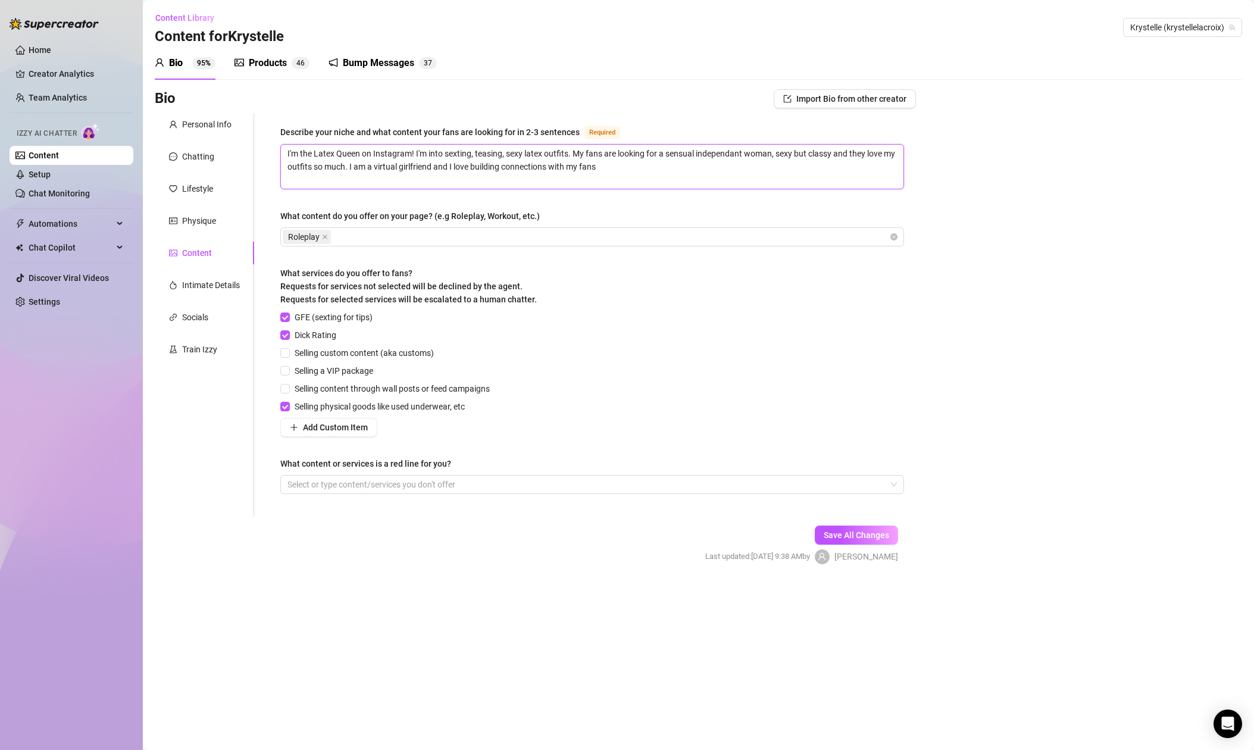
type textarea "I'm the Latex Queen on Instagram! I'm into sexting, teasing, sexy latex outfits…"
click at [864, 532] on span "Save All Changes" at bounding box center [855, 535] width 65 height 10
type textarea "I'm the Latex Queen on Instagram! I'm into sexting, teasing, sexy latex outfits…"
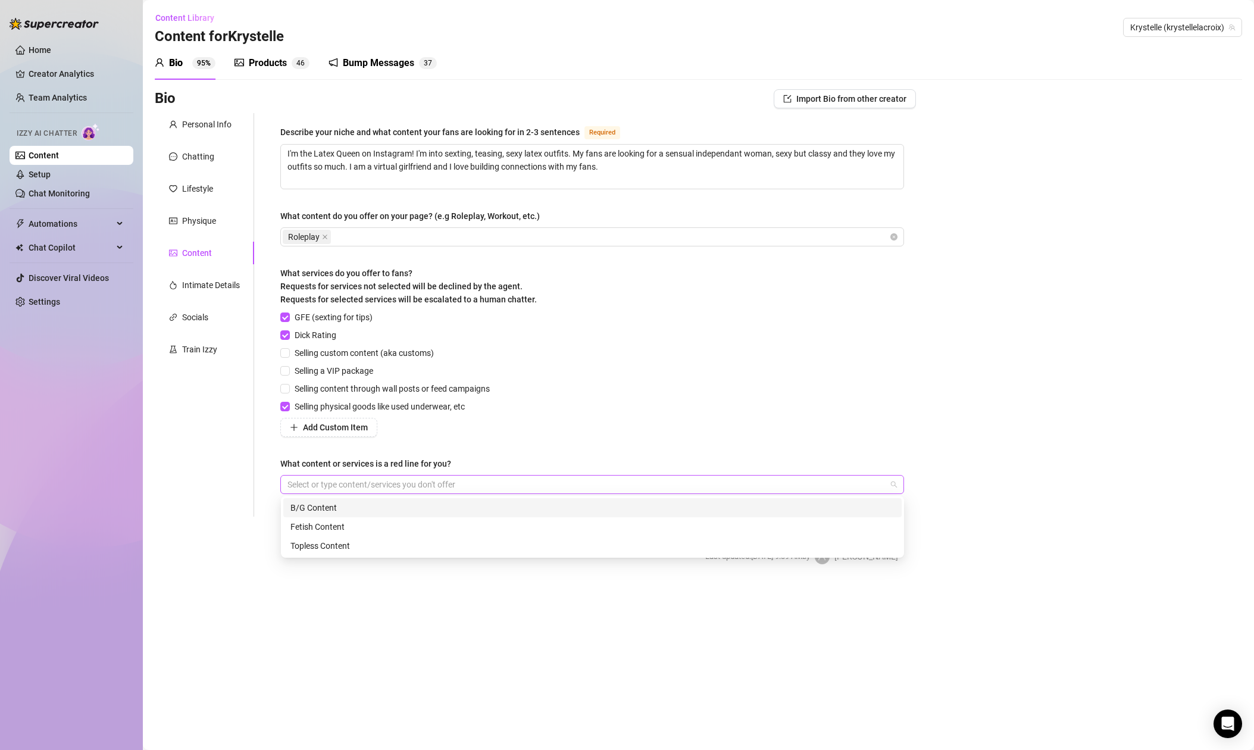
click at [370, 484] on div at bounding box center [586, 484] width 606 height 17
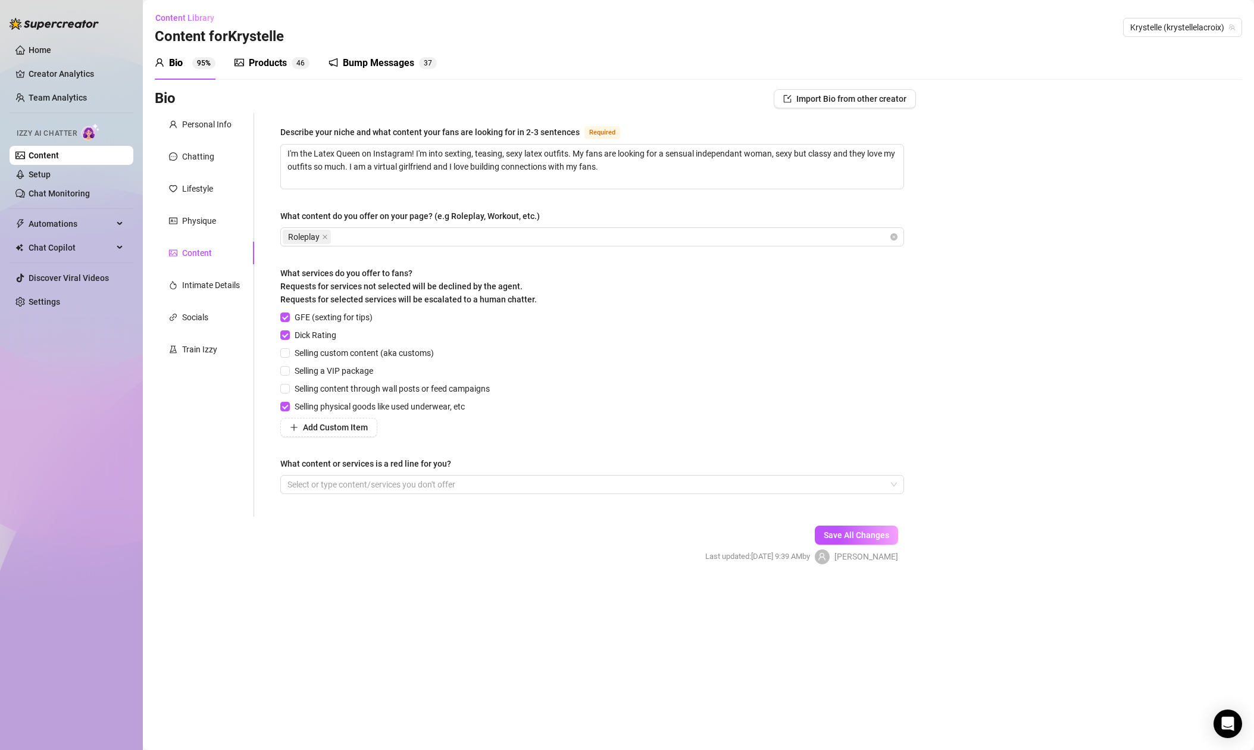
click at [232, 477] on div "Personal Info Chatting Lifestyle Physique Content Intimate Details Socials Trai…" at bounding box center [204, 314] width 99 height 403
click at [205, 284] on div "Intimate Details" at bounding box center [211, 284] width 58 height 13
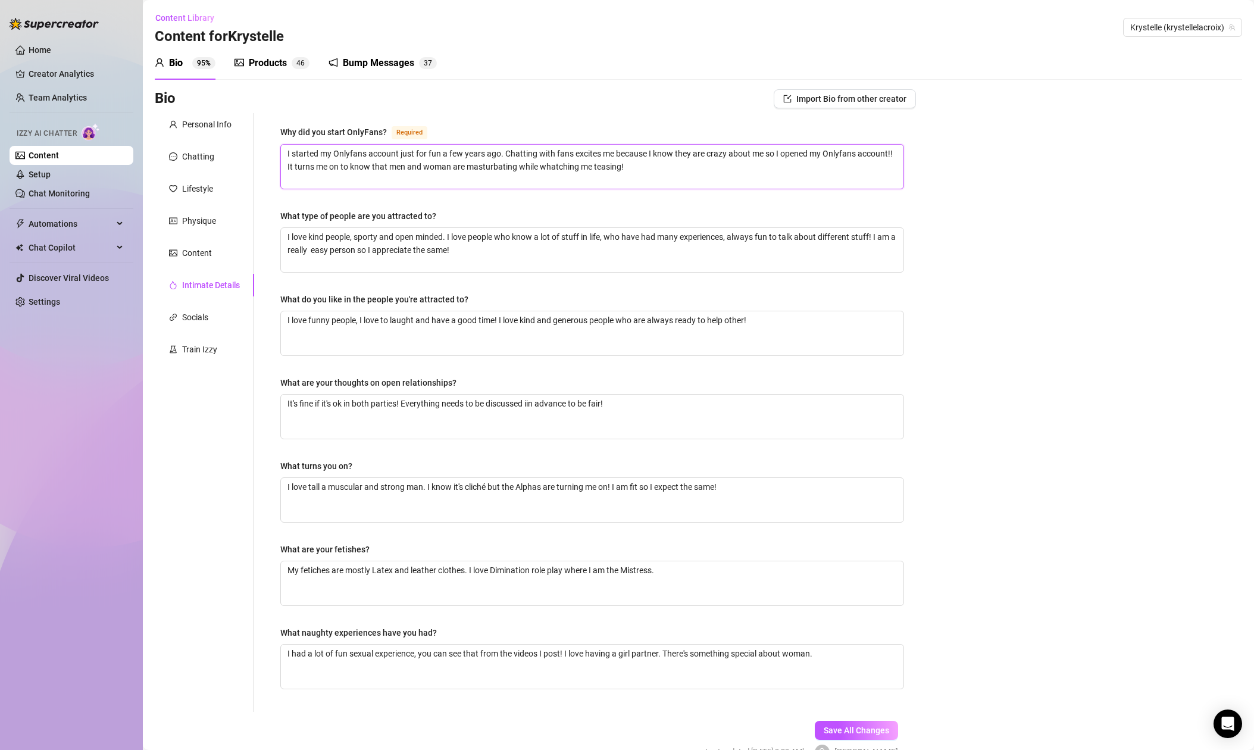
click at [643, 168] on textarea "I started my Onlyfans account just for fun a few years ago. Chatting with fans …" at bounding box center [592, 167] width 622 height 44
click at [269, 63] on div "Products" at bounding box center [268, 63] width 38 height 14
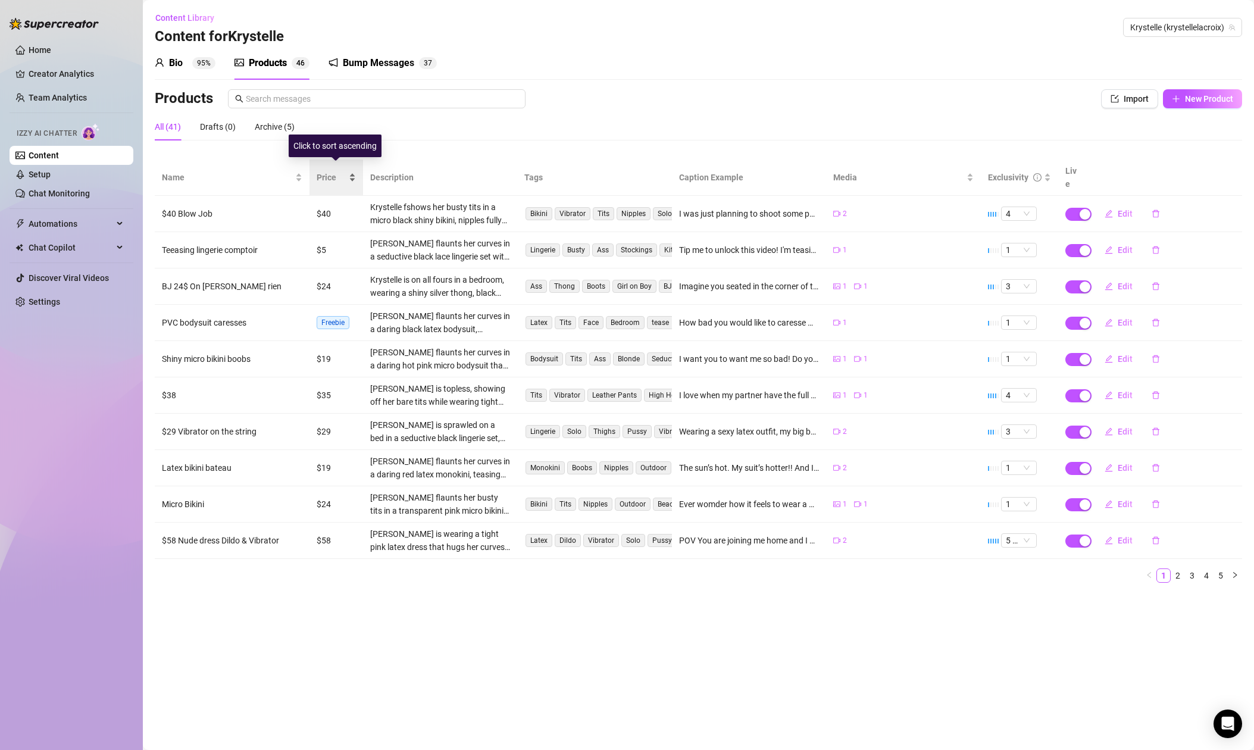
click at [331, 171] on span "Price" at bounding box center [332, 177] width 30 height 13
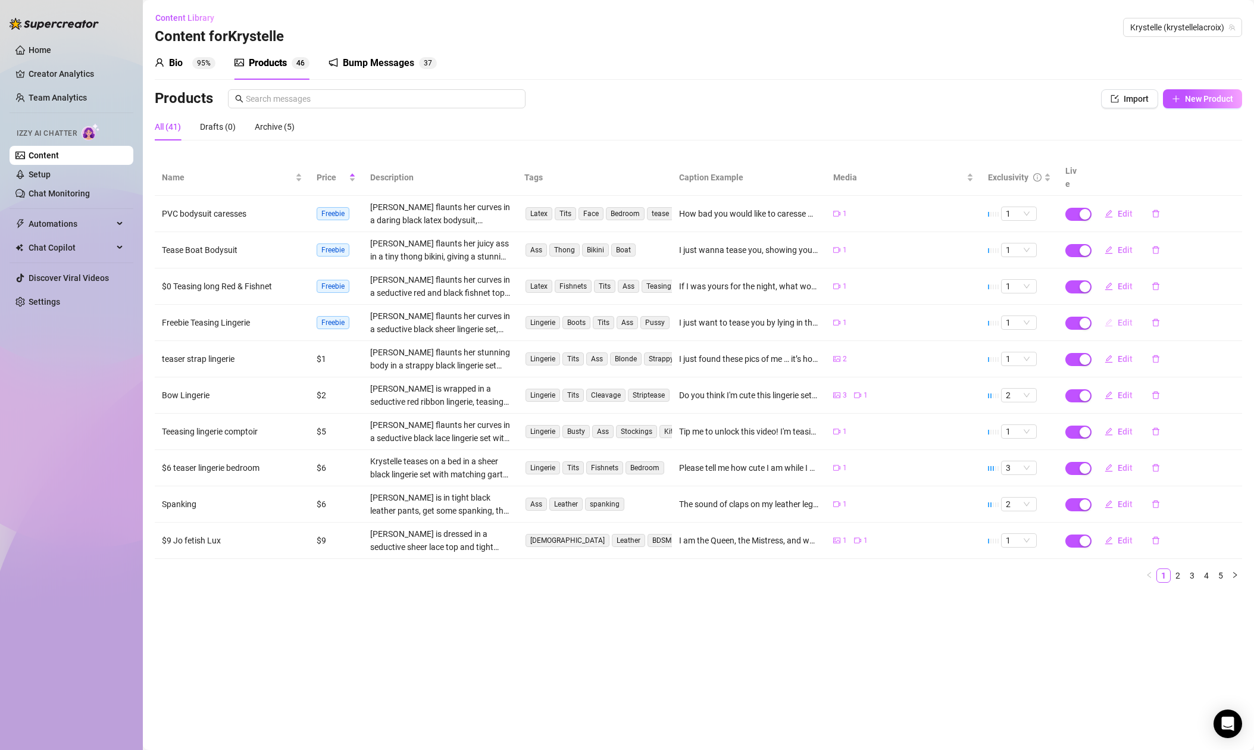
click at [1129, 318] on span "Edit" at bounding box center [1124, 323] width 15 height 10
type textarea "I just want to tease you by lying in the bed, all I want is to make you wanna s…"
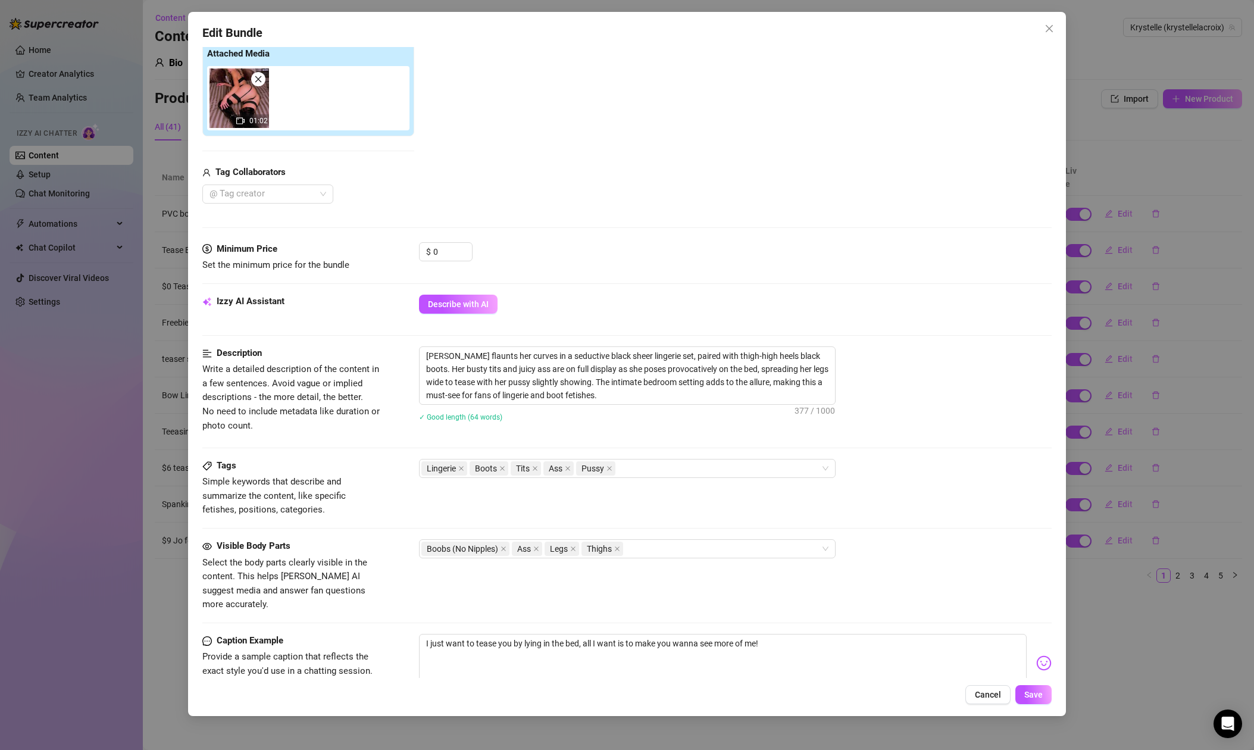
scroll to position [246, 0]
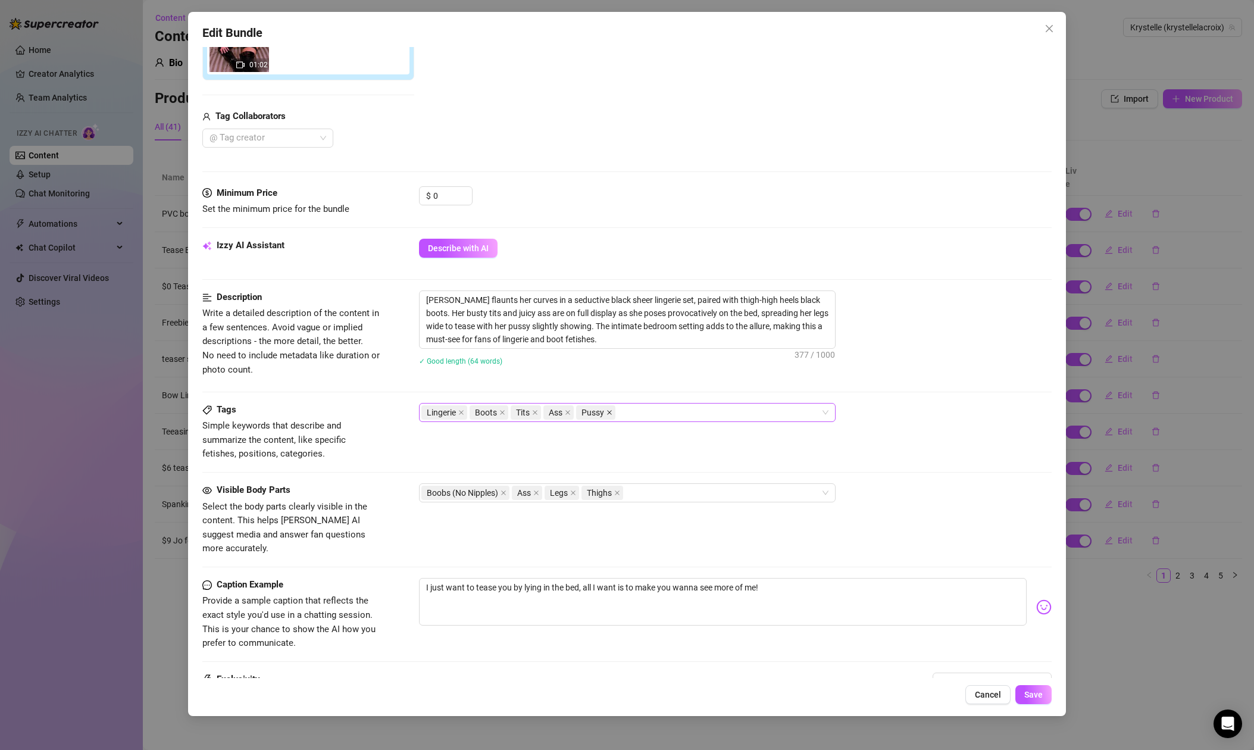
click at [612, 411] on icon "close" at bounding box center [609, 412] width 6 height 6
click at [537, 412] on icon "close" at bounding box center [535, 412] width 6 height 6
click at [589, 413] on div "Lingerie Boots Ass" at bounding box center [620, 412] width 399 height 17
type input "teasing"
click at [589, 433] on div "teasing" at bounding box center [626, 436] width 397 height 13
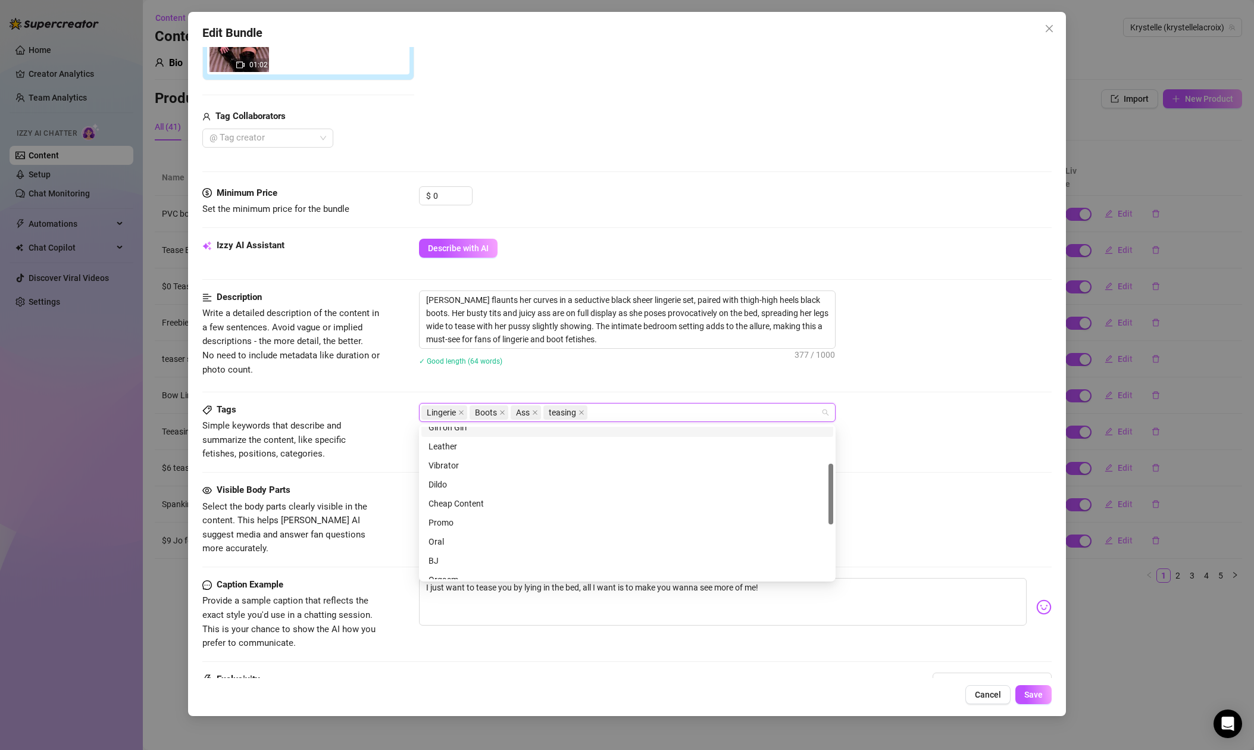
scroll to position [96, 0]
click at [495, 491] on div "Cheap Content" at bounding box center [626, 491] width 397 height 13
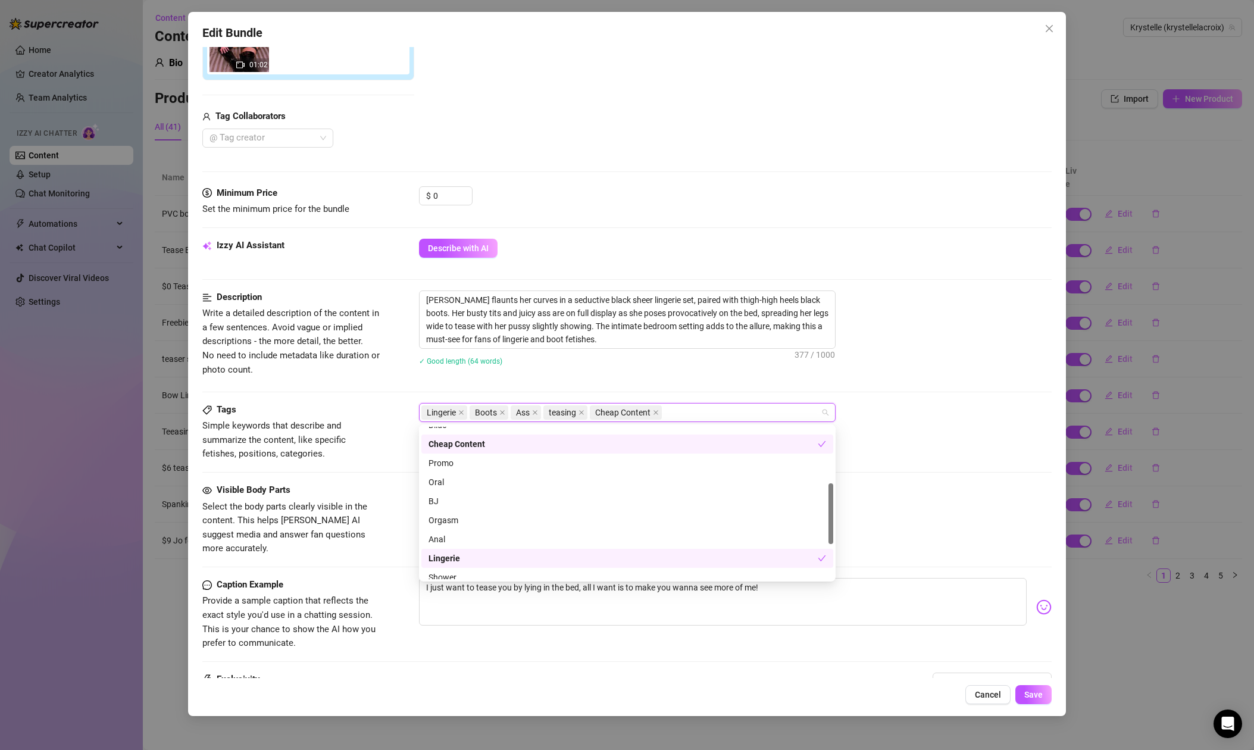
scroll to position [145, 0]
click at [996, 527] on div "Visible Body Parts Select the body parts clearly visible in the content. This h…" at bounding box center [626, 519] width 849 height 73
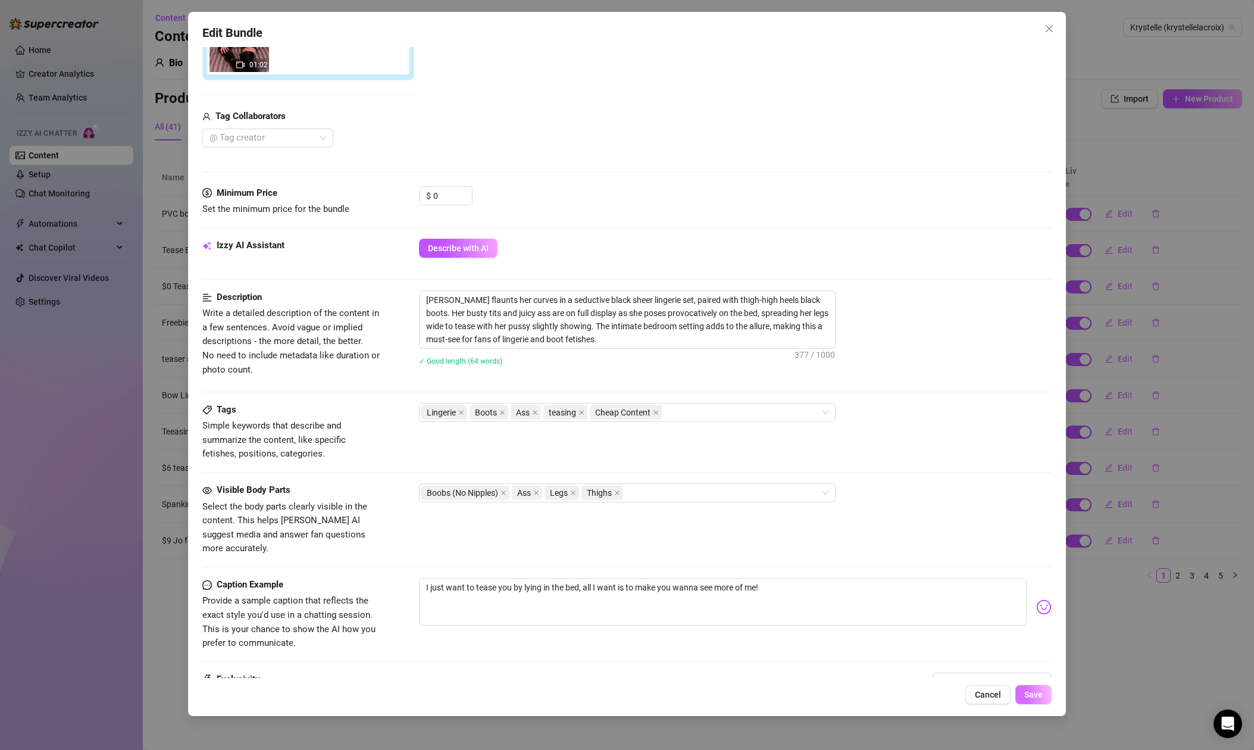
click at [1041, 698] on span "Save" at bounding box center [1033, 695] width 18 height 10
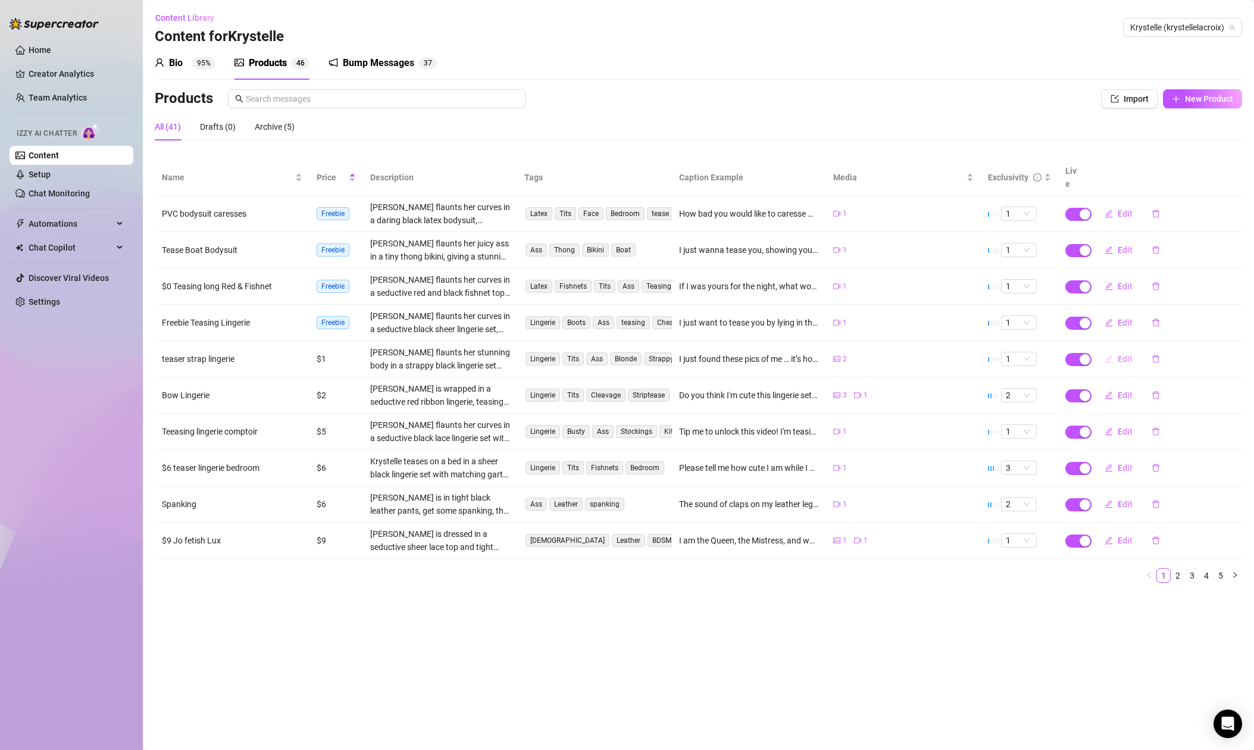
click at [1123, 354] on span "Edit" at bounding box center [1124, 359] width 15 height 10
type textarea "I just found these pics of me … it’s honestly too sinful for IG. Wanna see it, …"
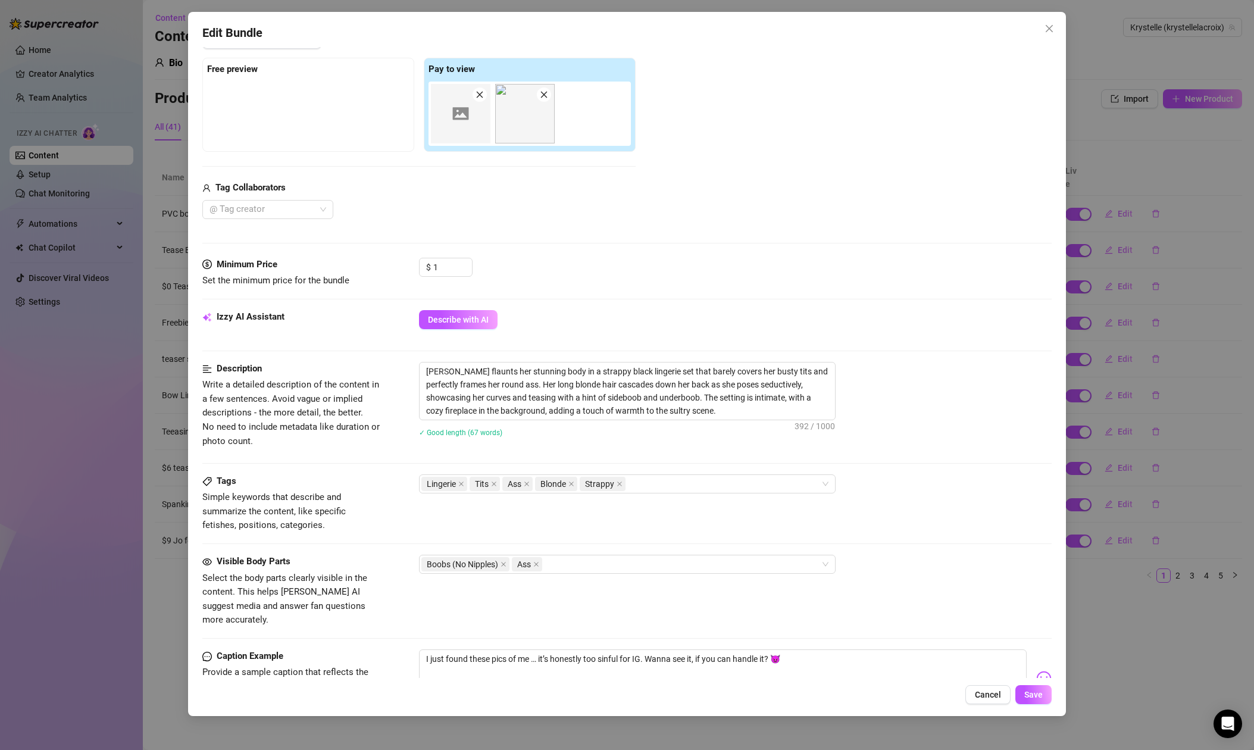
scroll to position [182, 0]
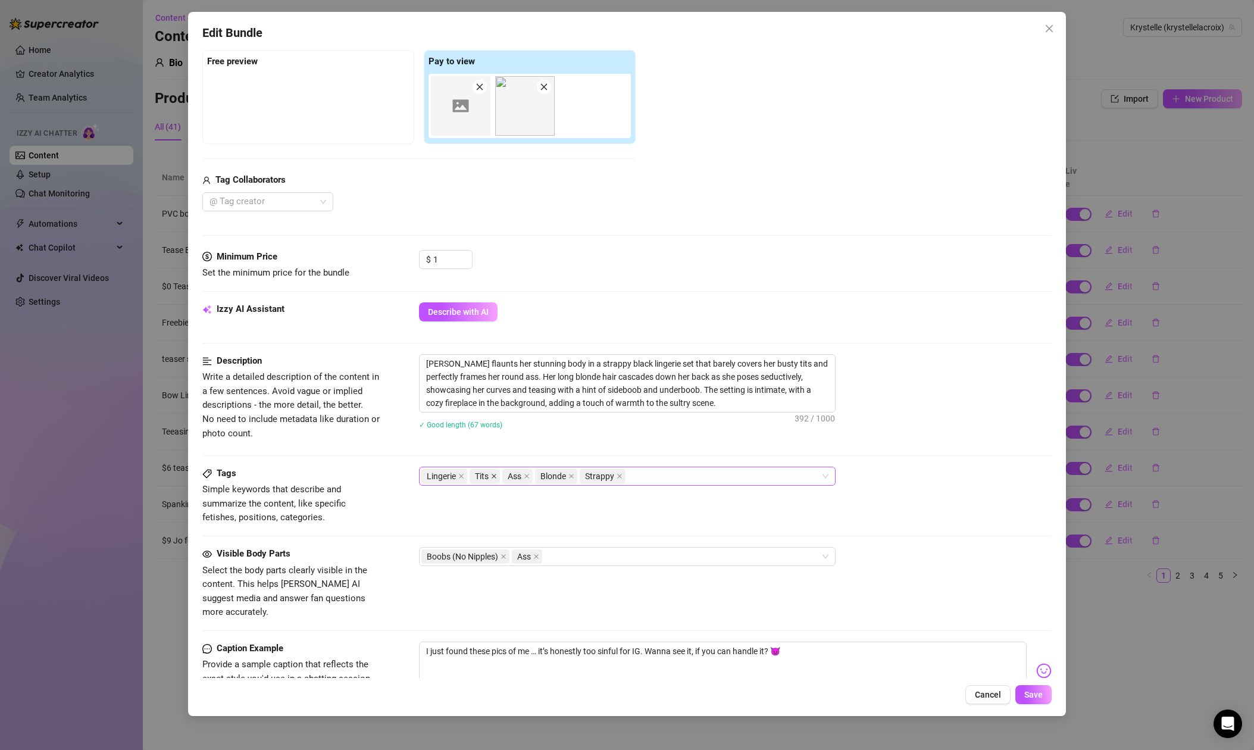
click at [494, 475] on icon "close" at bounding box center [493, 476] width 5 height 5
click at [662, 477] on div "Lingerie Ass Blonde Strappy" at bounding box center [620, 476] width 399 height 17
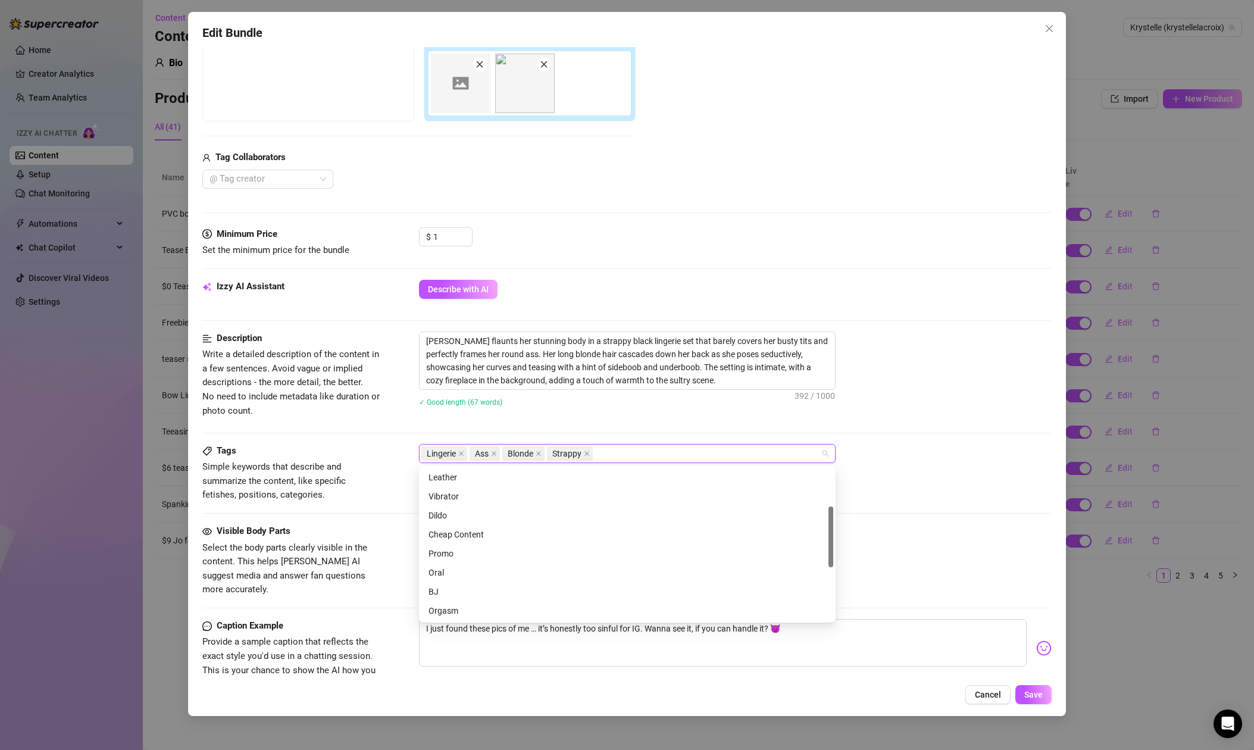
scroll to position [98, 0]
click at [476, 533] on div "Cheap Content" at bounding box center [626, 531] width 397 height 13
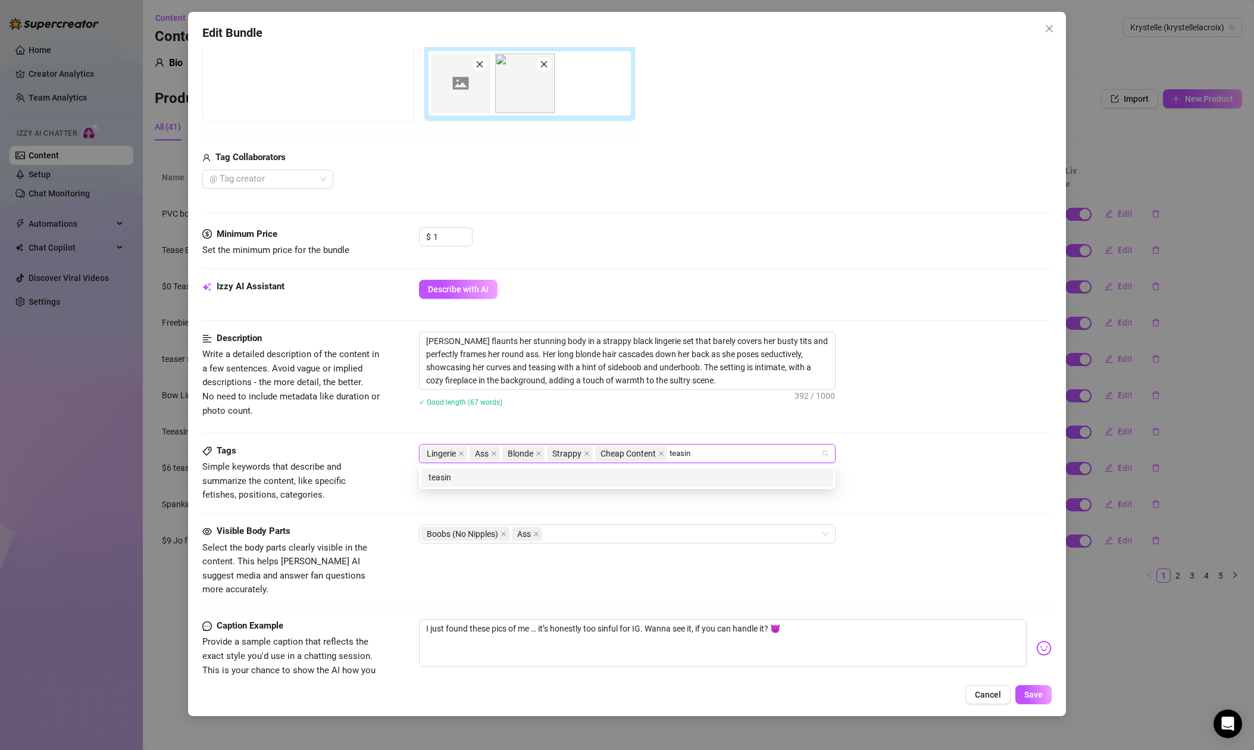
type input "teasing"
click at [695, 480] on div "teasing" at bounding box center [626, 477] width 397 height 13
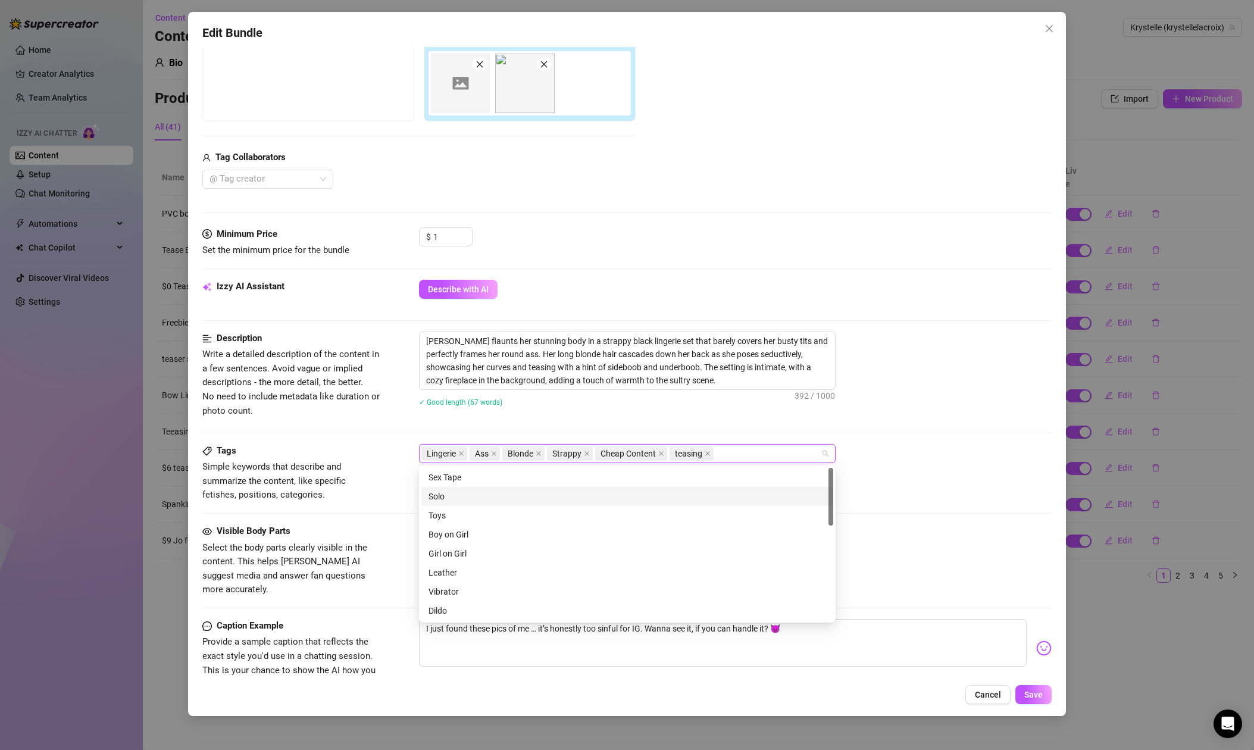
click at [949, 490] on div "Tags Simple keywords that describe and summarize the content, like specific fet…" at bounding box center [626, 473] width 849 height 58
click at [1041, 697] on span "Save" at bounding box center [1033, 695] width 18 height 10
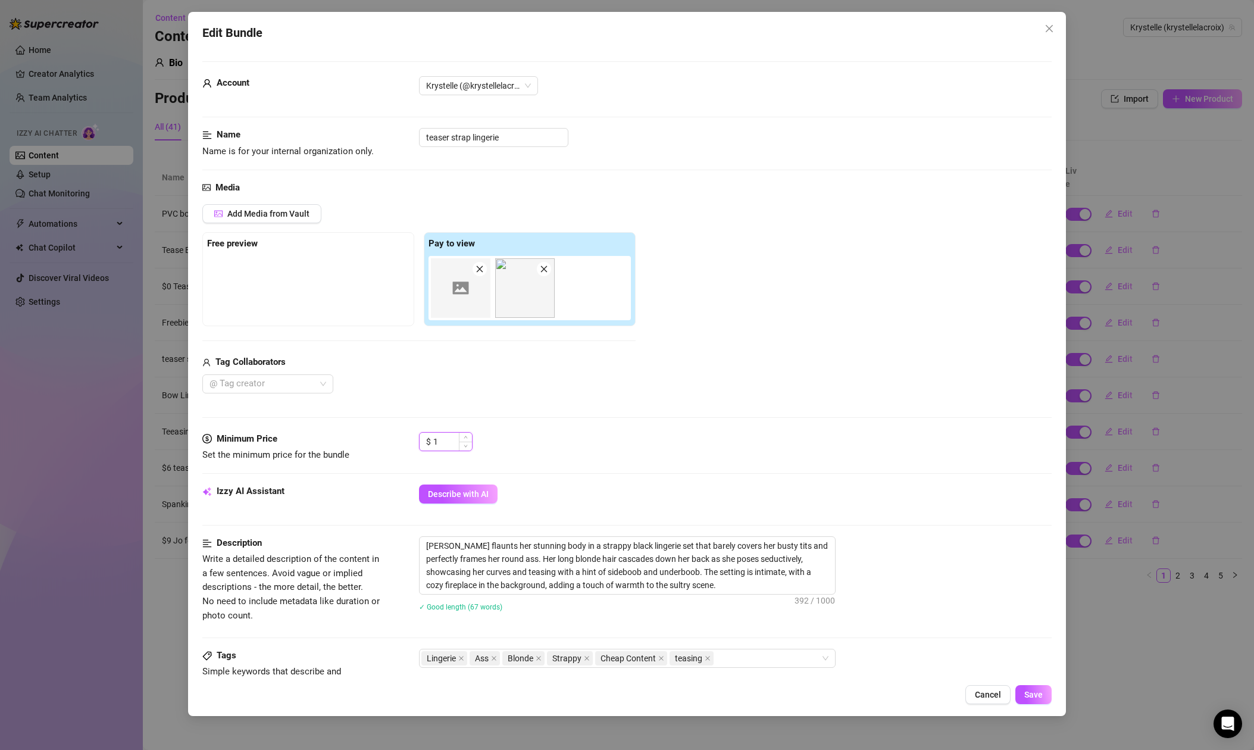
drag, startPoint x: 444, startPoint y: 441, endPoint x: 422, endPoint y: 440, distance: 22.0
click at [422, 440] on div "$ 1" at bounding box center [446, 441] width 54 height 19
type input "3"
drag, startPoint x: 653, startPoint y: 455, endPoint x: 665, endPoint y: 456, distance: 12.6
click at [655, 455] on div "$ 3" at bounding box center [735, 447] width 632 height 30
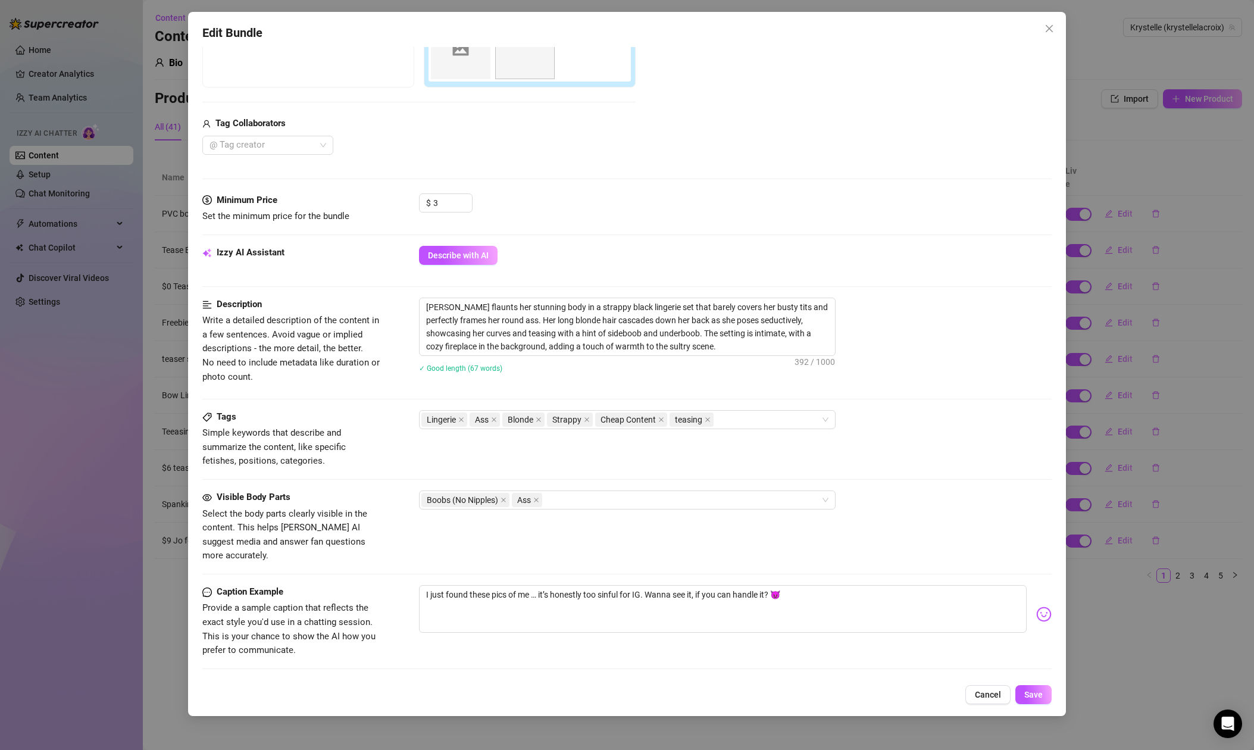
scroll to position [241, 0]
drag, startPoint x: 841, startPoint y: 581, endPoint x: 848, endPoint y: 581, distance: 7.7
click at [841, 582] on textarea "I just found these pics of me … it’s honestly too sinful for IG. Wanna see it, …" at bounding box center [722, 606] width 607 height 48
type textarea "I just found these pics of me … it’s honestly too sinful for IG. Wanna see it, …"
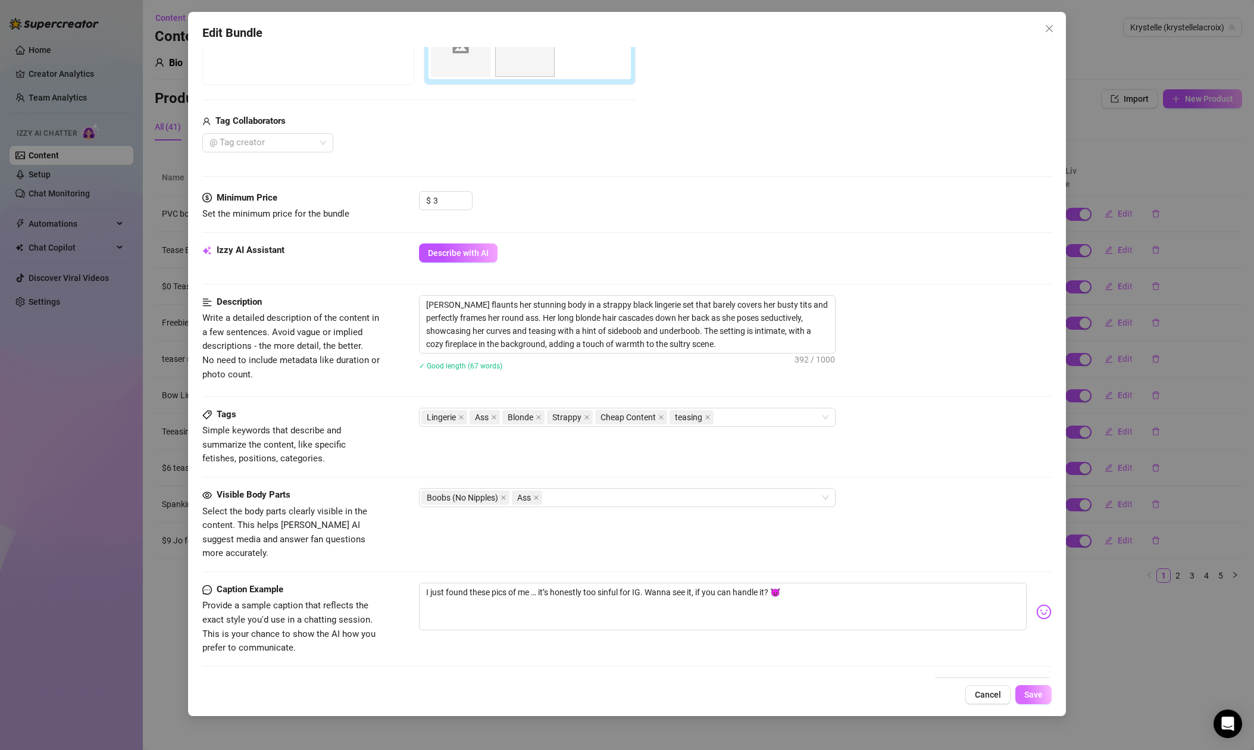
click at [1038, 698] on span "Save" at bounding box center [1033, 695] width 18 height 10
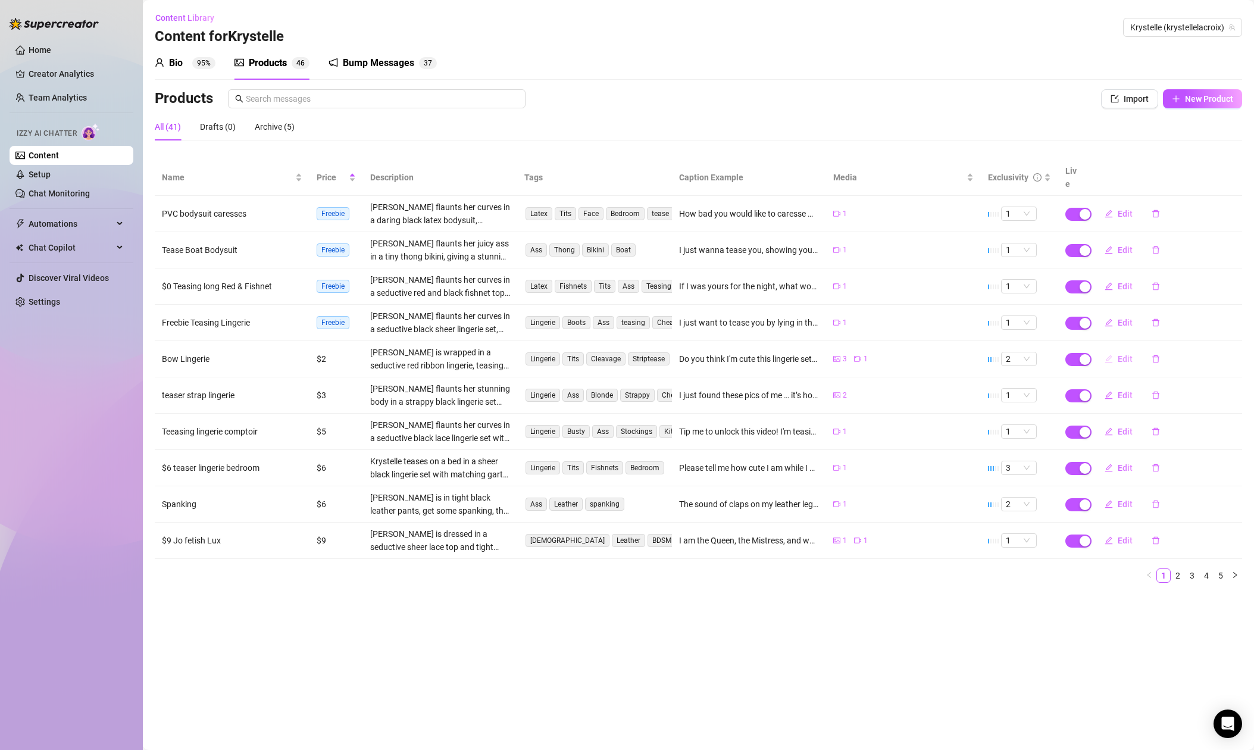
click at [1120, 354] on span "Edit" at bounding box center [1124, 359] width 15 height 10
type textarea "Do you think I'm cute this lingerie set? It's like I'm all wrapped up like a gi…"
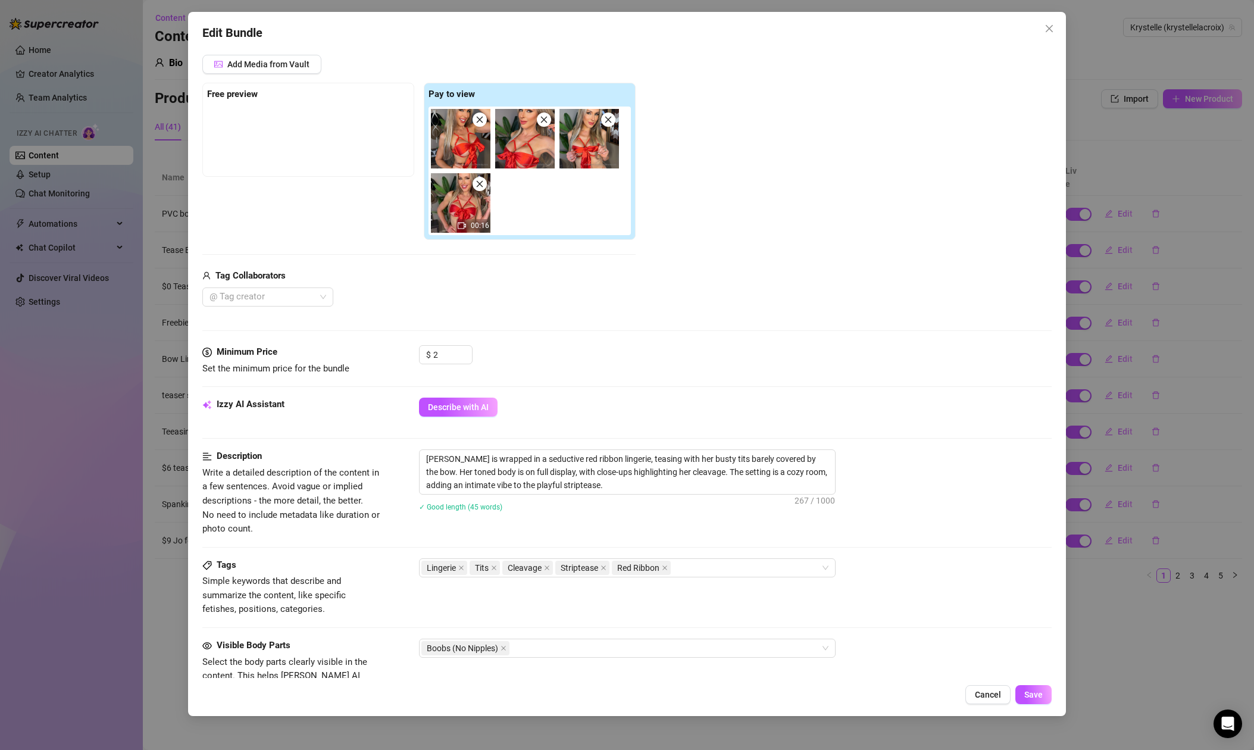
scroll to position [161, 0]
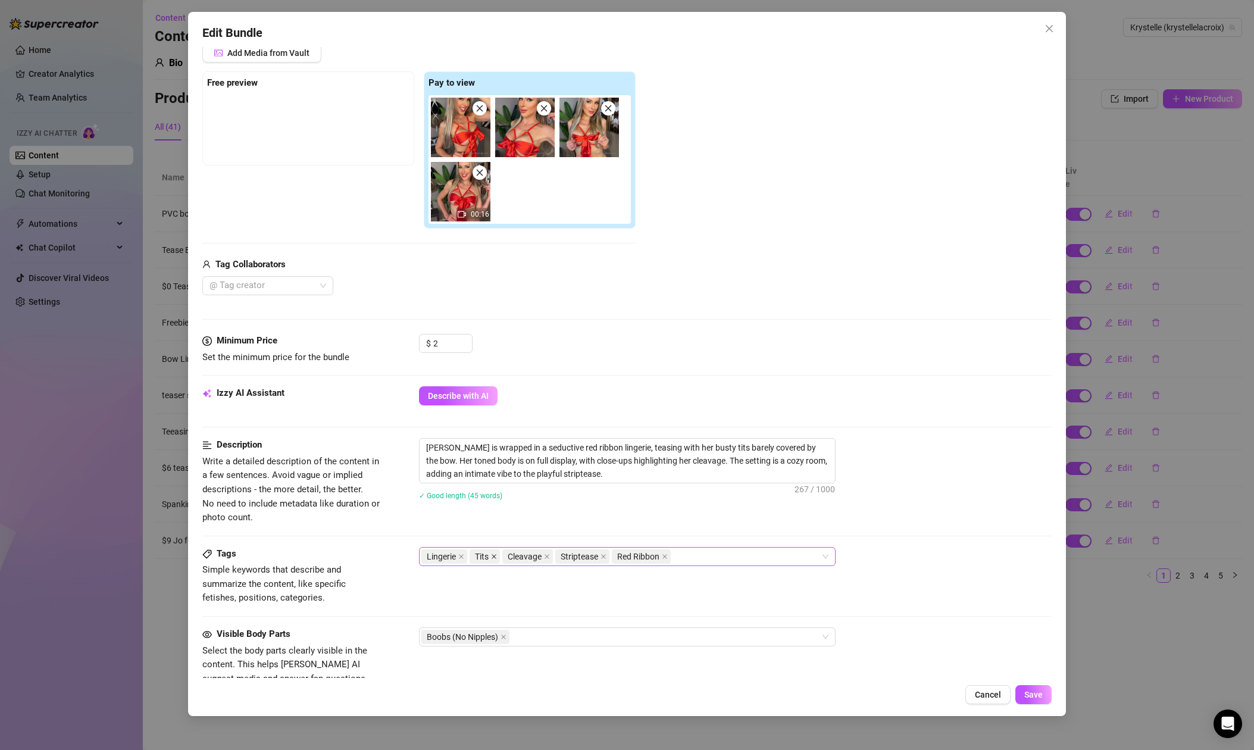
click at [494, 554] on icon "close" at bounding box center [494, 556] width 6 height 6
click at [570, 557] on icon "close" at bounding box center [571, 556] width 6 height 6
click at [641, 556] on div "Lingerie Cleavage Red Ribbon" at bounding box center [620, 556] width 399 height 17
type input "teasing"
click at [626, 581] on div "teasing" at bounding box center [626, 580] width 397 height 13
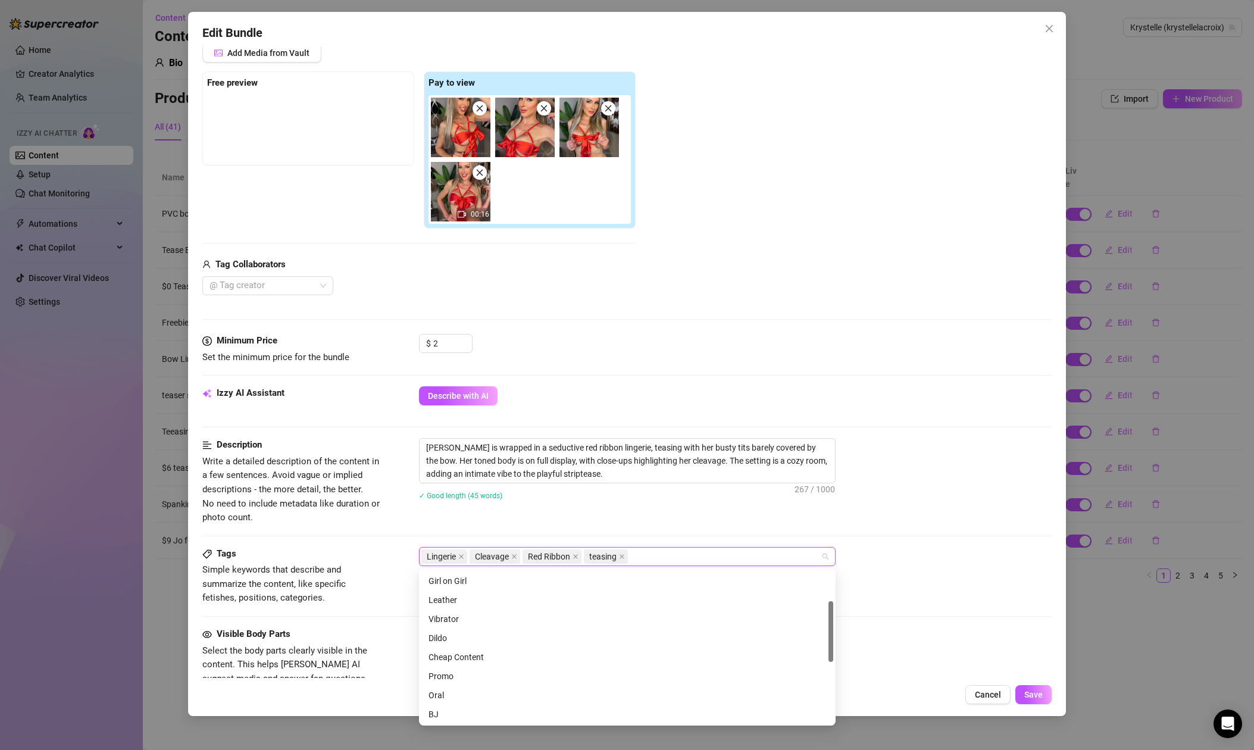
scroll to position [75, 0]
click at [489, 659] on div "Cheap Content" at bounding box center [626, 657] width 397 height 13
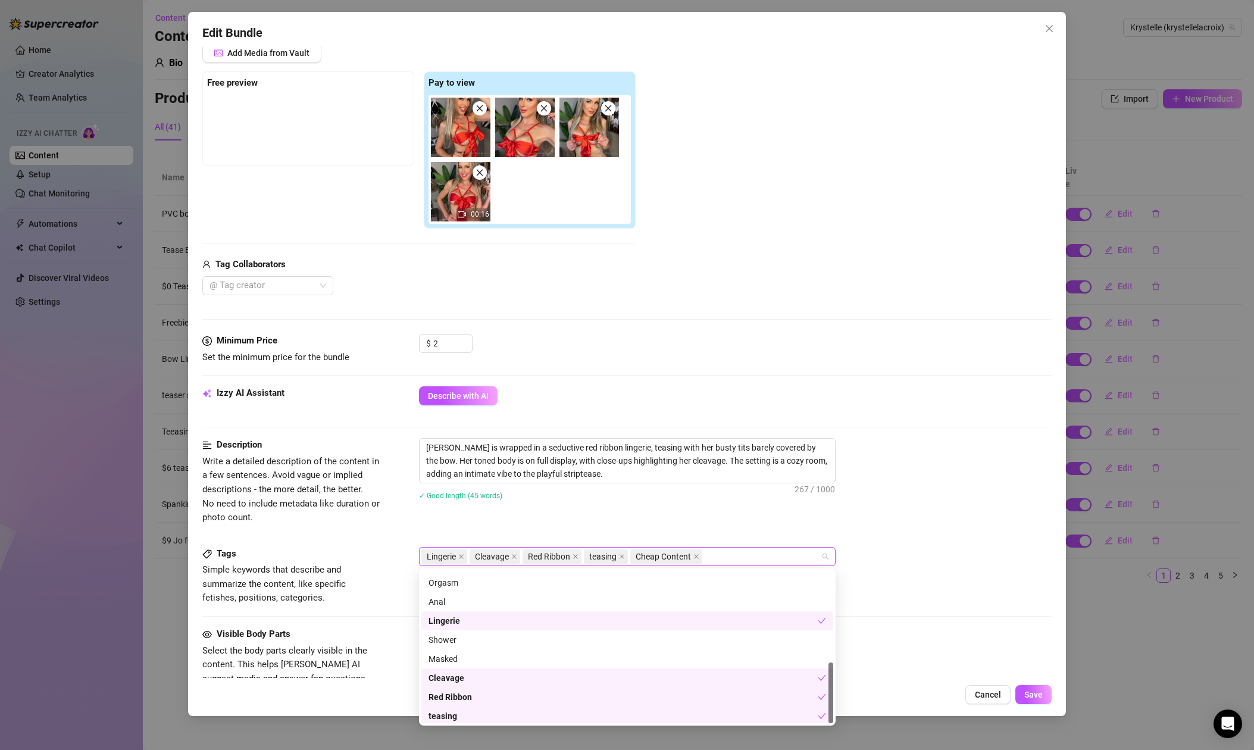
scroll to position [228, 0]
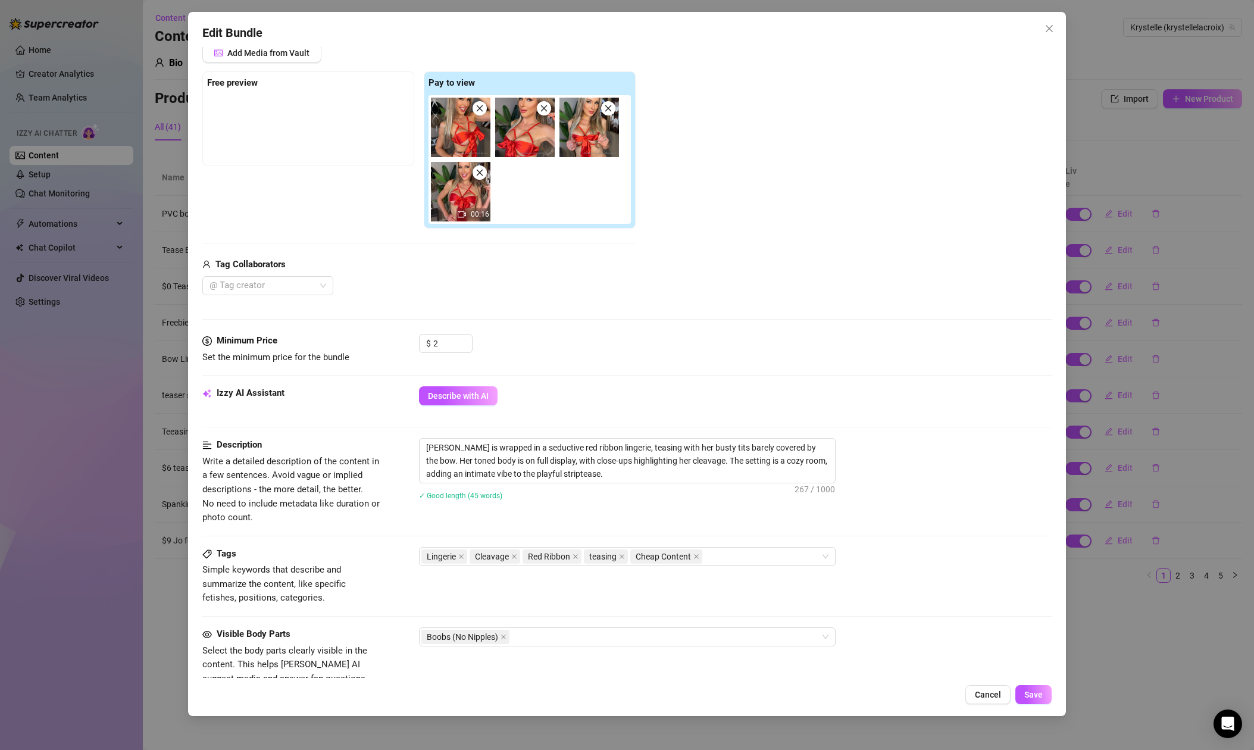
click at [925, 558] on div "Lingerie Cleavage Red Ribbon teasing Cheap Content" at bounding box center [735, 556] width 632 height 19
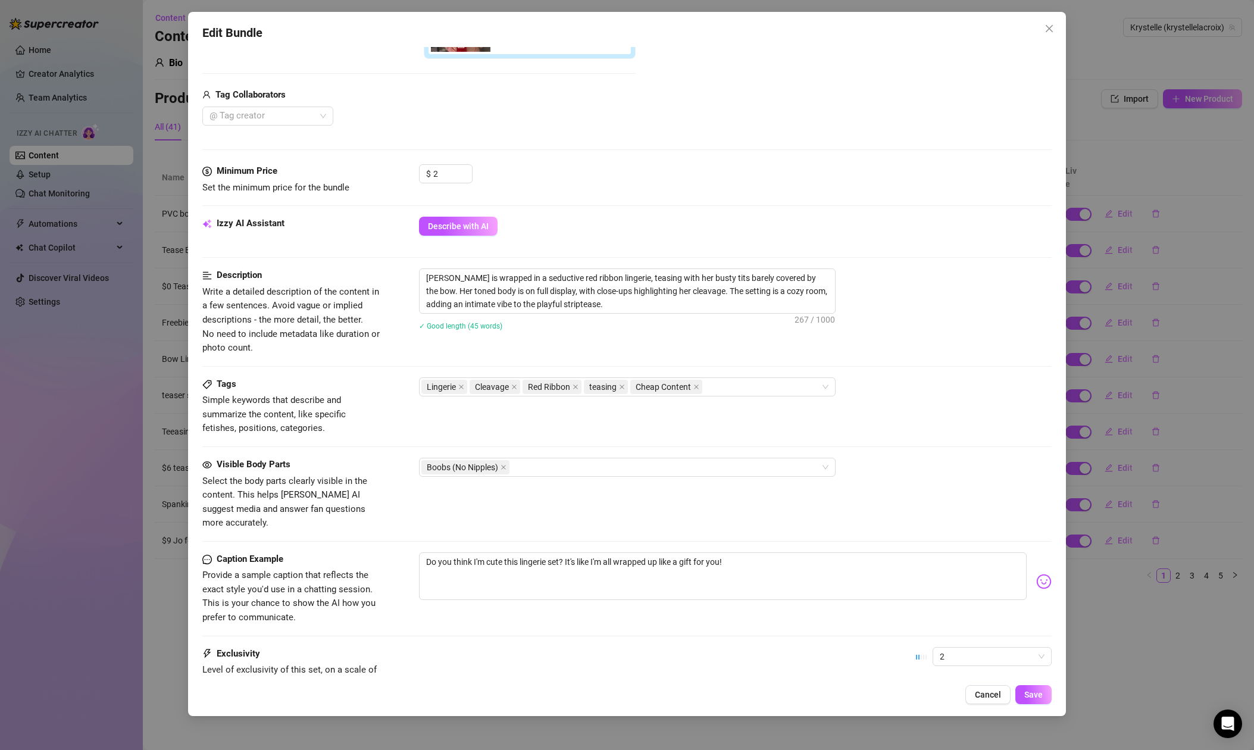
scroll to position [332, 0]
click at [1035, 699] on span "Save" at bounding box center [1033, 695] width 18 height 10
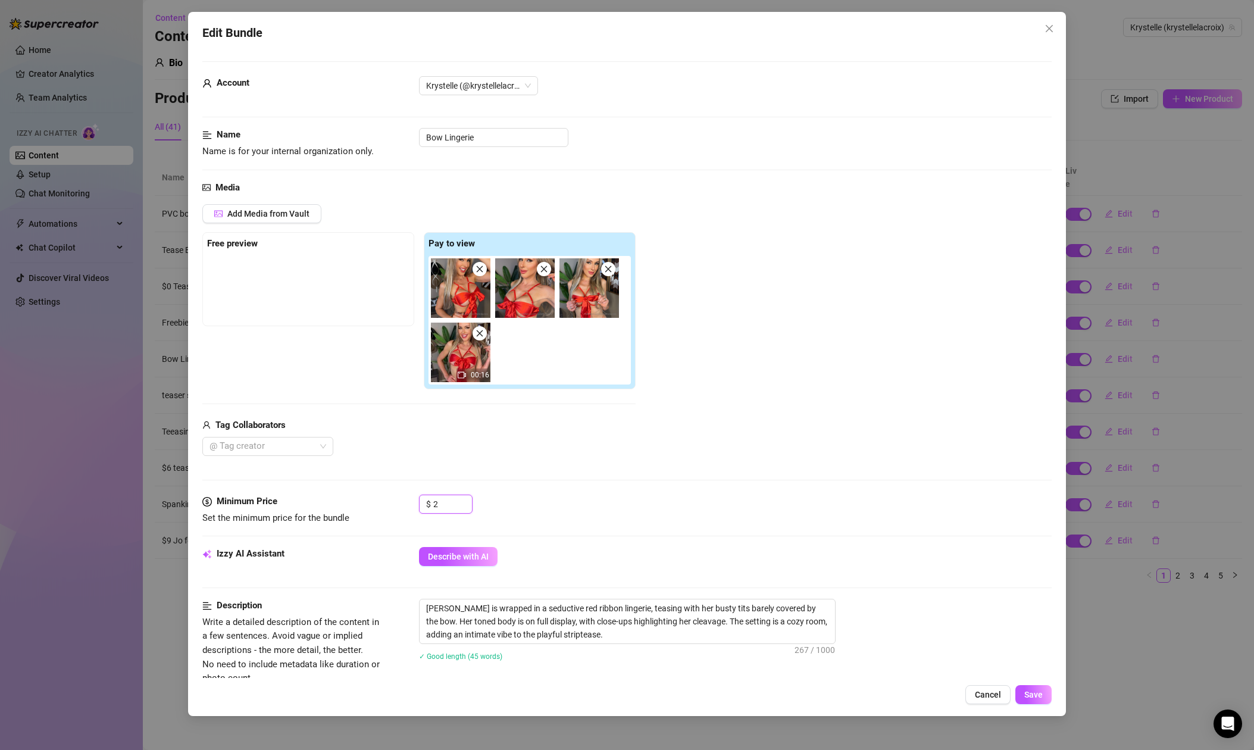
drag, startPoint x: 444, startPoint y: 502, endPoint x: 418, endPoint y: 503, distance: 26.2
click at [418, 503] on div "Minimum Price Set the minimum price for the bundle $ 2" at bounding box center [626, 509] width 849 height 30
type input "3"
click at [591, 510] on div "$ 3" at bounding box center [735, 509] width 632 height 30
click at [1029, 693] on span "Save" at bounding box center [1033, 695] width 18 height 10
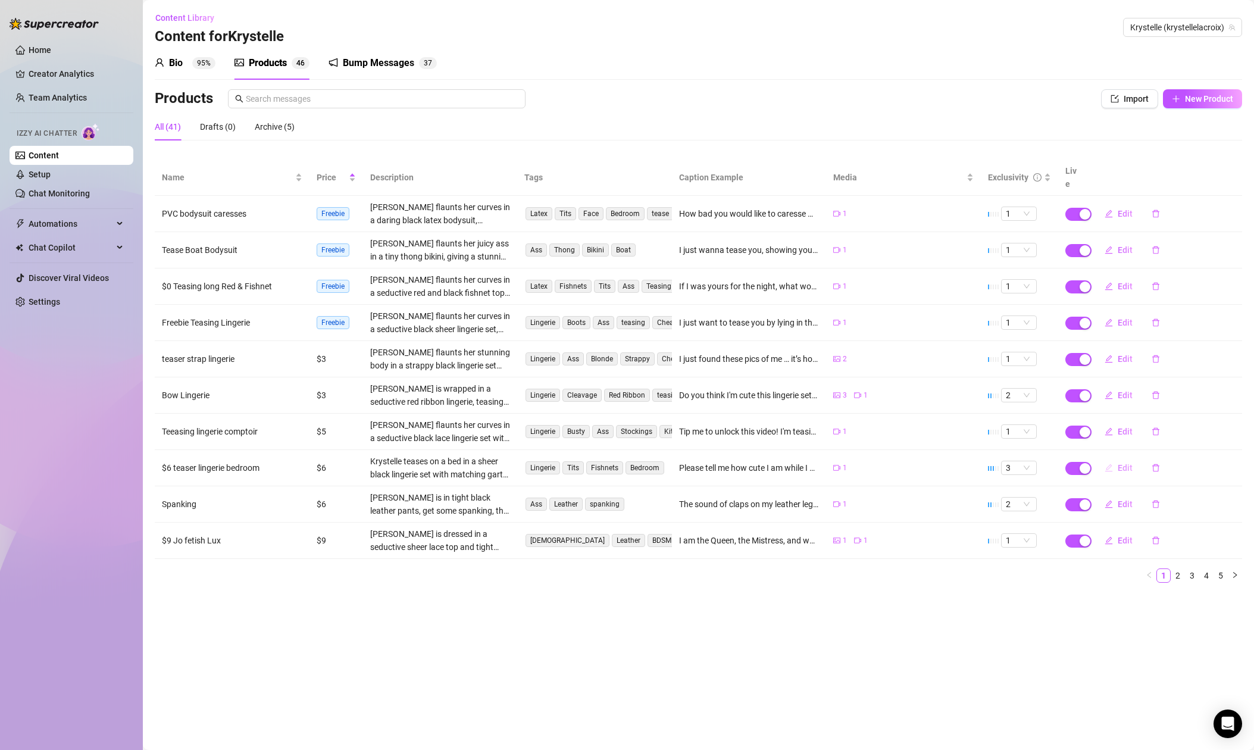
click at [1121, 463] on span "Edit" at bounding box center [1124, 468] width 15 height 10
type textarea "Please tell me how cute I am while I am teasing you! You like my innocent look?"
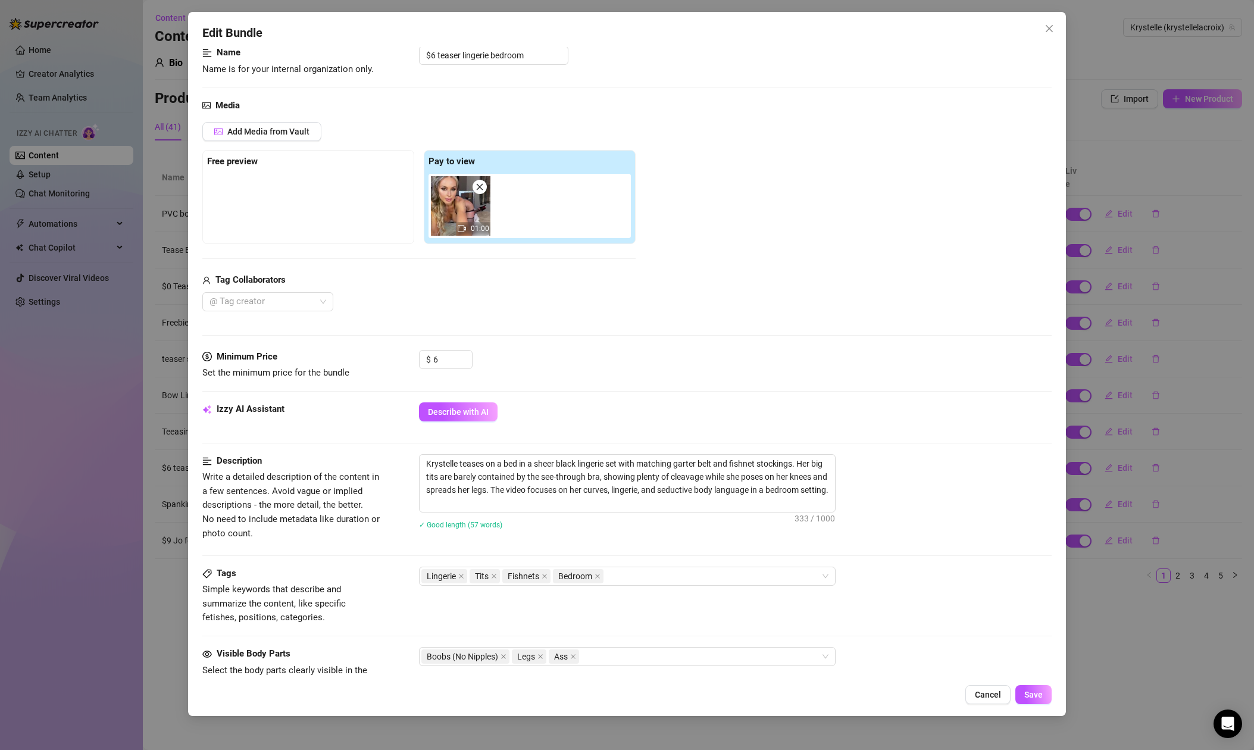
scroll to position [105, 0]
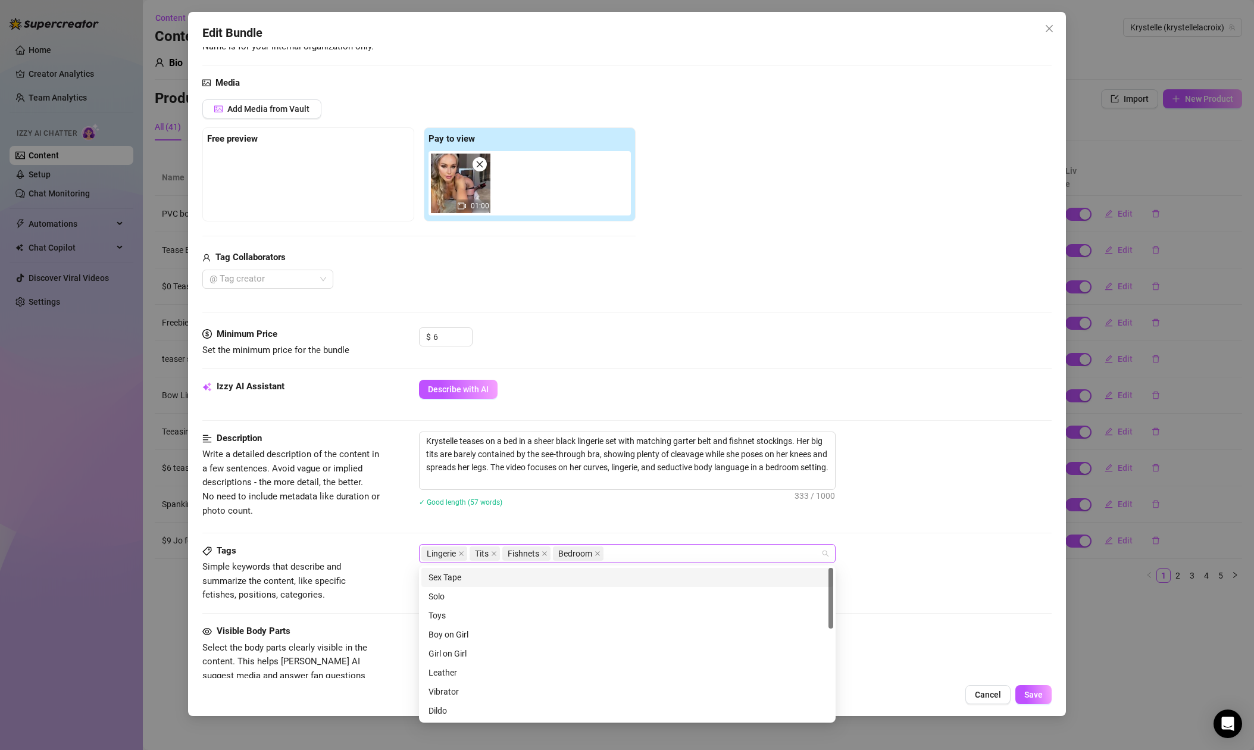
click at [643, 557] on div "Lingerie Tits Fishnets Bedroom" at bounding box center [620, 553] width 399 height 17
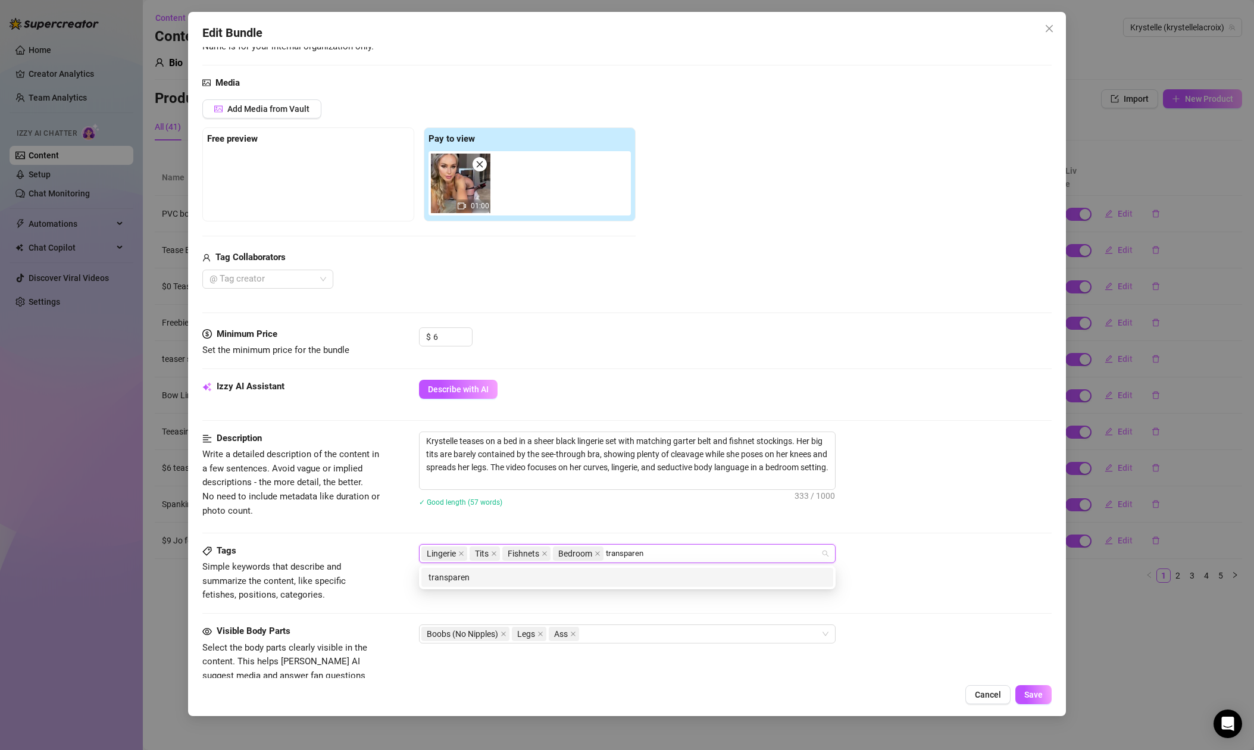
type input "transparent"
click at [624, 578] on div "transparent" at bounding box center [626, 577] width 397 height 13
click at [935, 588] on div "Tags Simple keywords that describe and summarize the content, like specific fet…" at bounding box center [626, 573] width 849 height 58
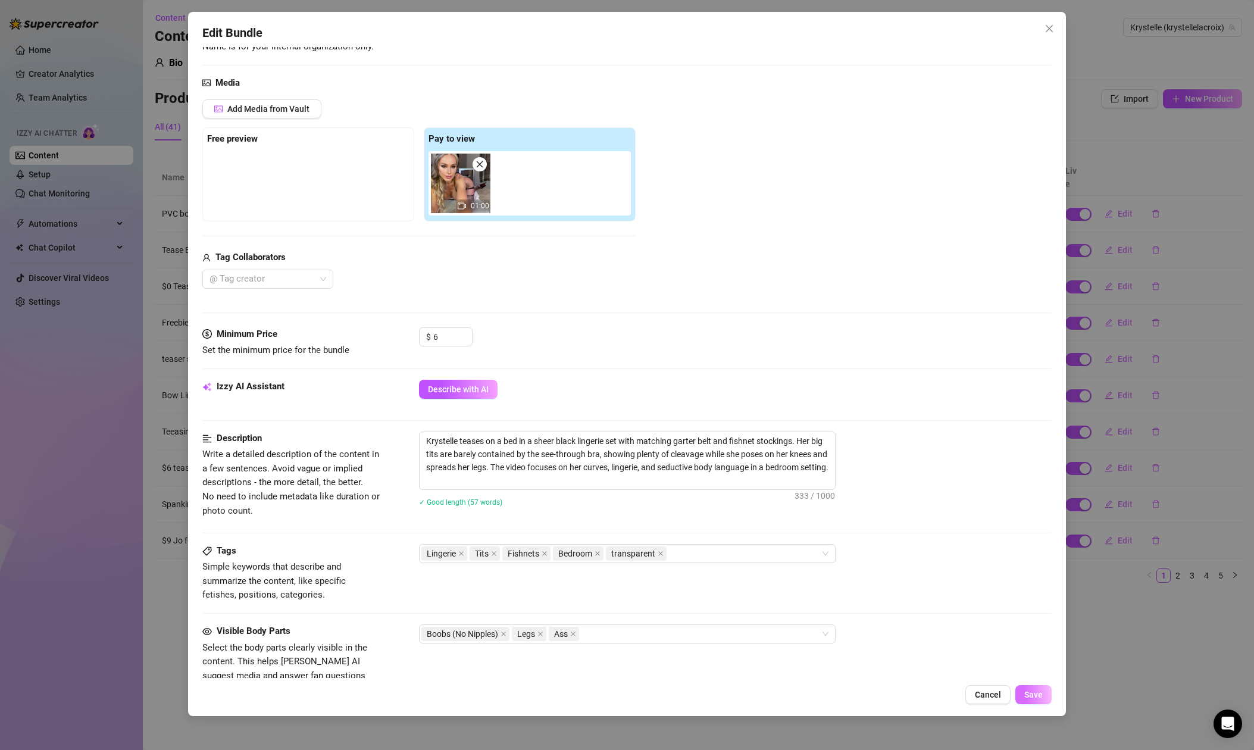
click at [1034, 690] on span "Save" at bounding box center [1033, 695] width 18 height 10
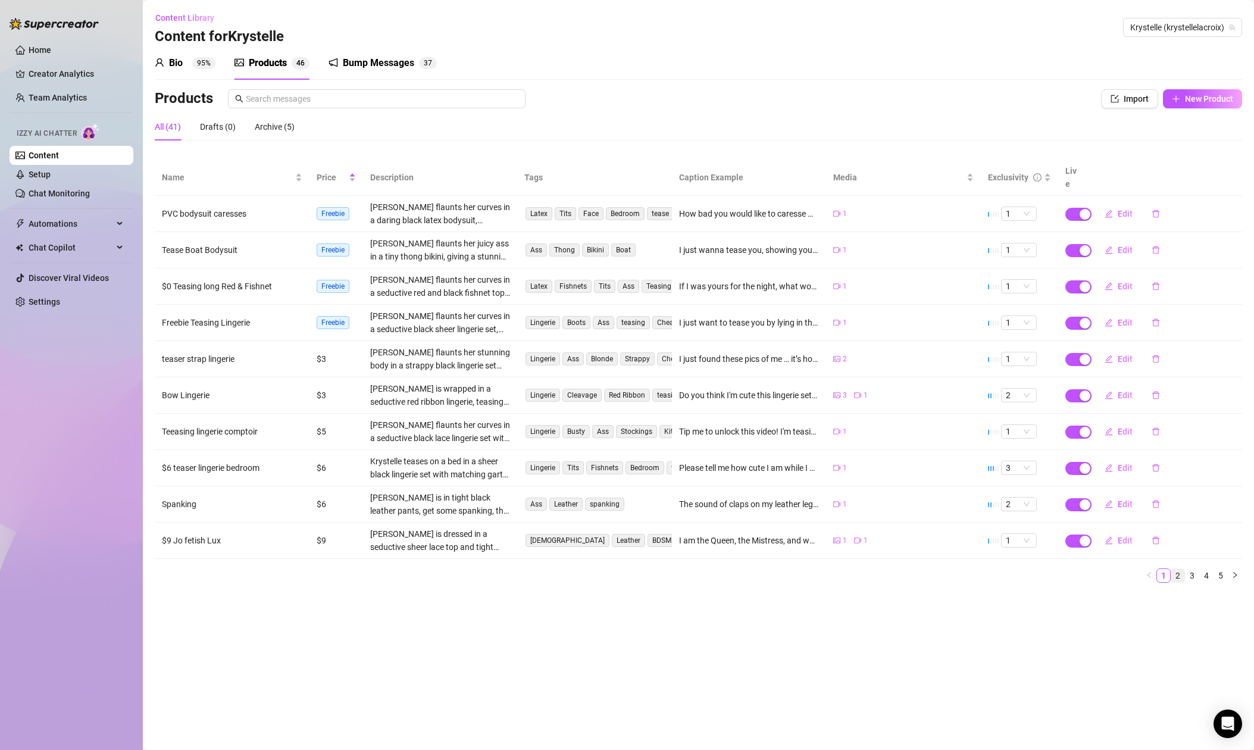
click at [1179, 569] on link "2" at bounding box center [1177, 575] width 13 height 13
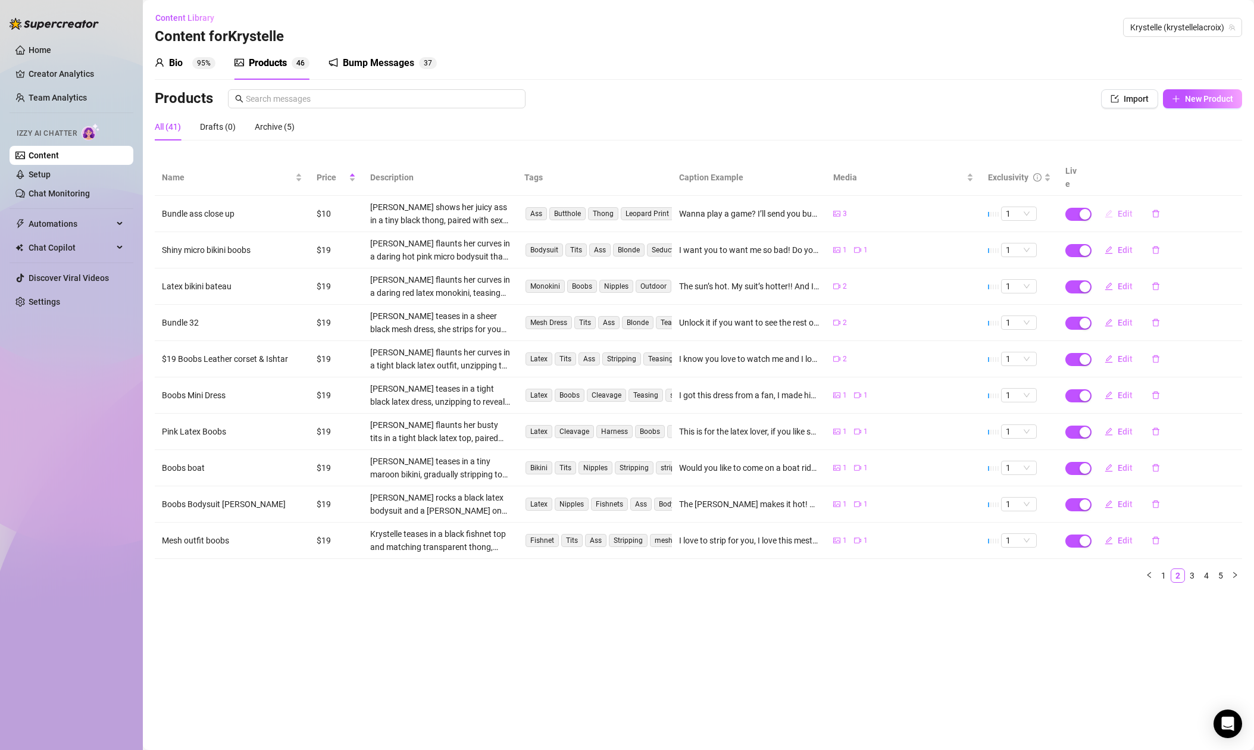
click at [1122, 209] on span "Edit" at bounding box center [1124, 214] width 15 height 10
type textarea "Wanna play a game? I’ll send you bundle of pic of my ass with such a tinny stri…"
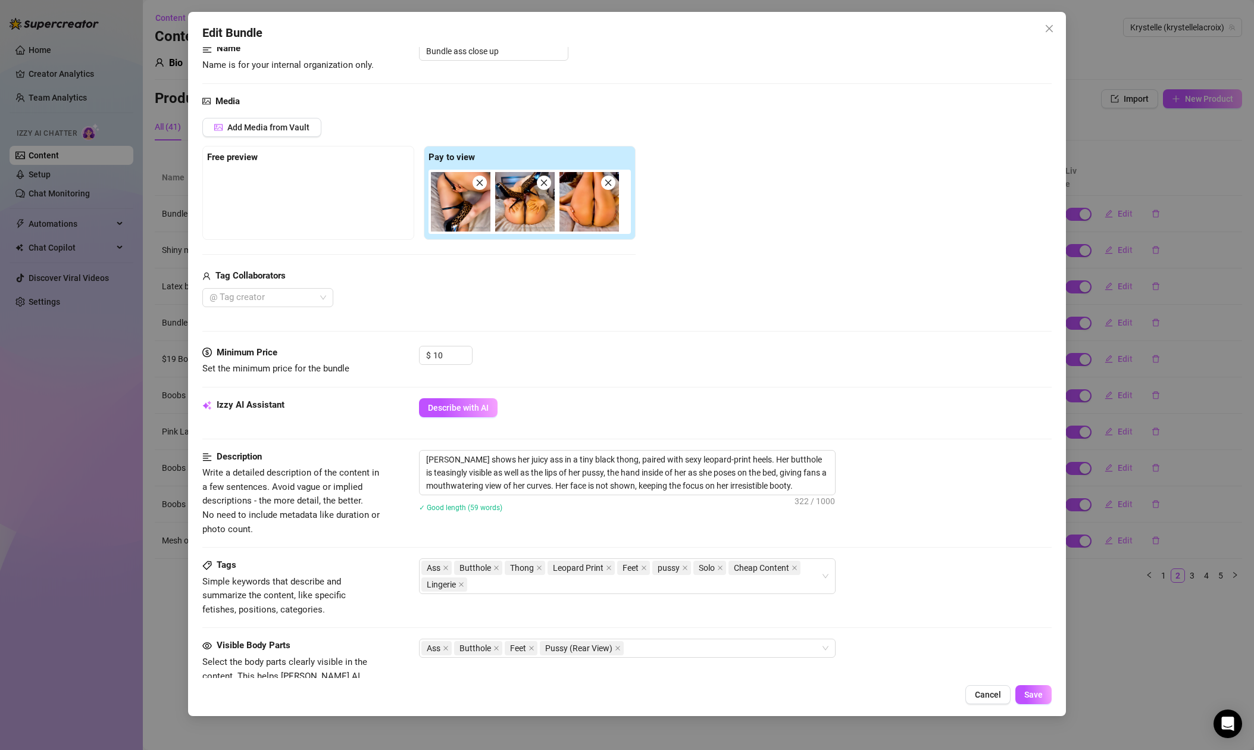
scroll to position [87, 0]
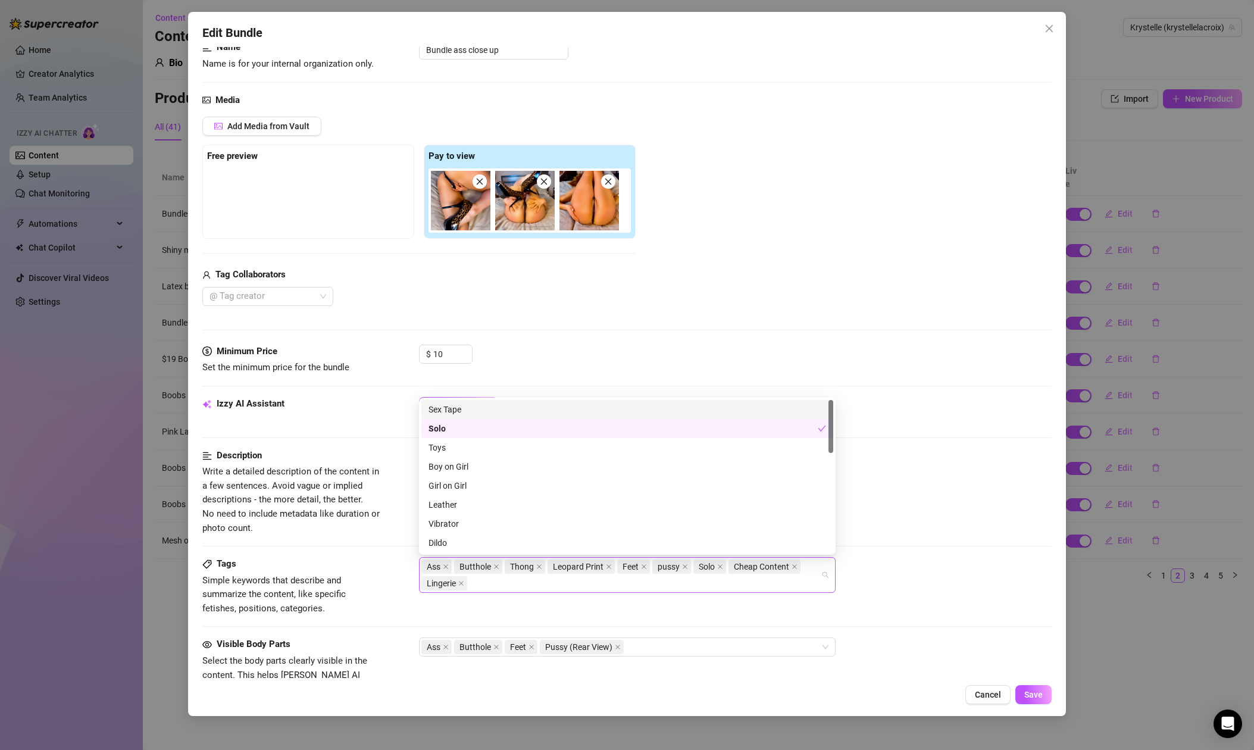
click at [568, 585] on div "Ass Butthole Thong Leopard Print Feet pussy Solo Cheap Content Lingerie" at bounding box center [620, 574] width 399 height 33
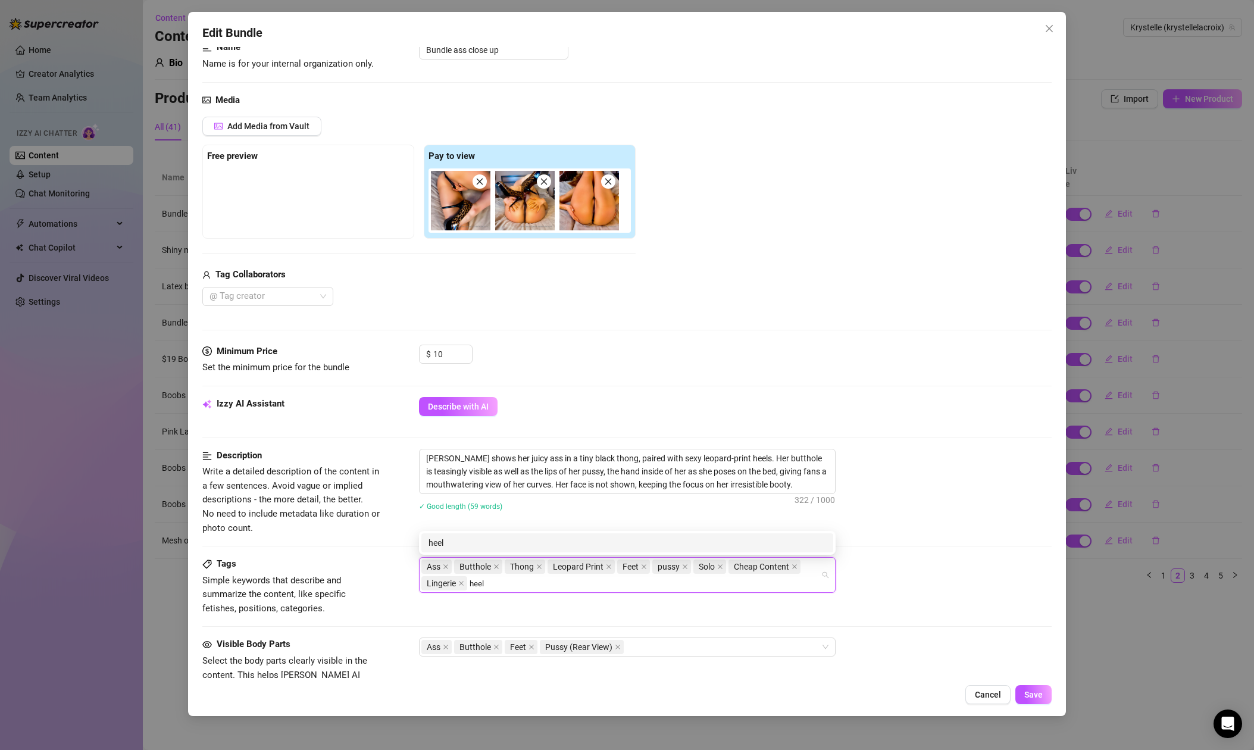
type input "heels"
click at [480, 542] on div "heels" at bounding box center [626, 542] width 397 height 13
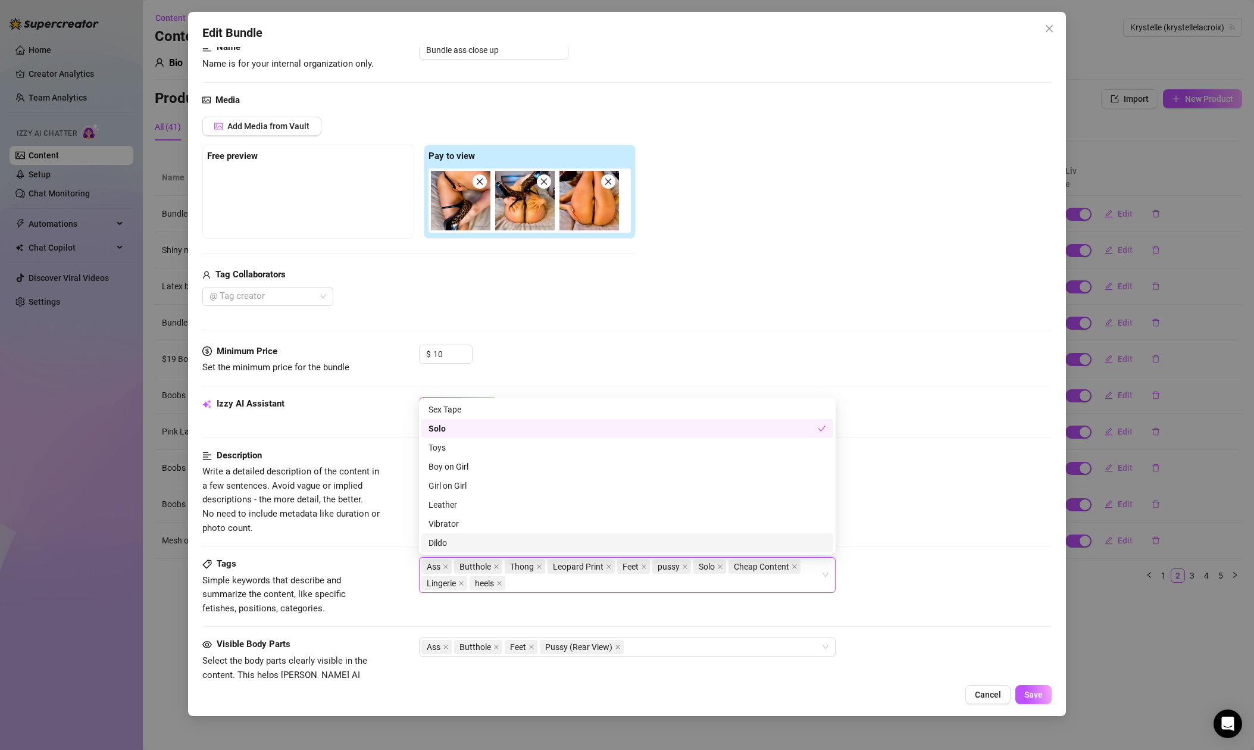
click at [910, 553] on div "Description Write a detailed description of the content in a few sentences. Avo…" at bounding box center [626, 503] width 849 height 108
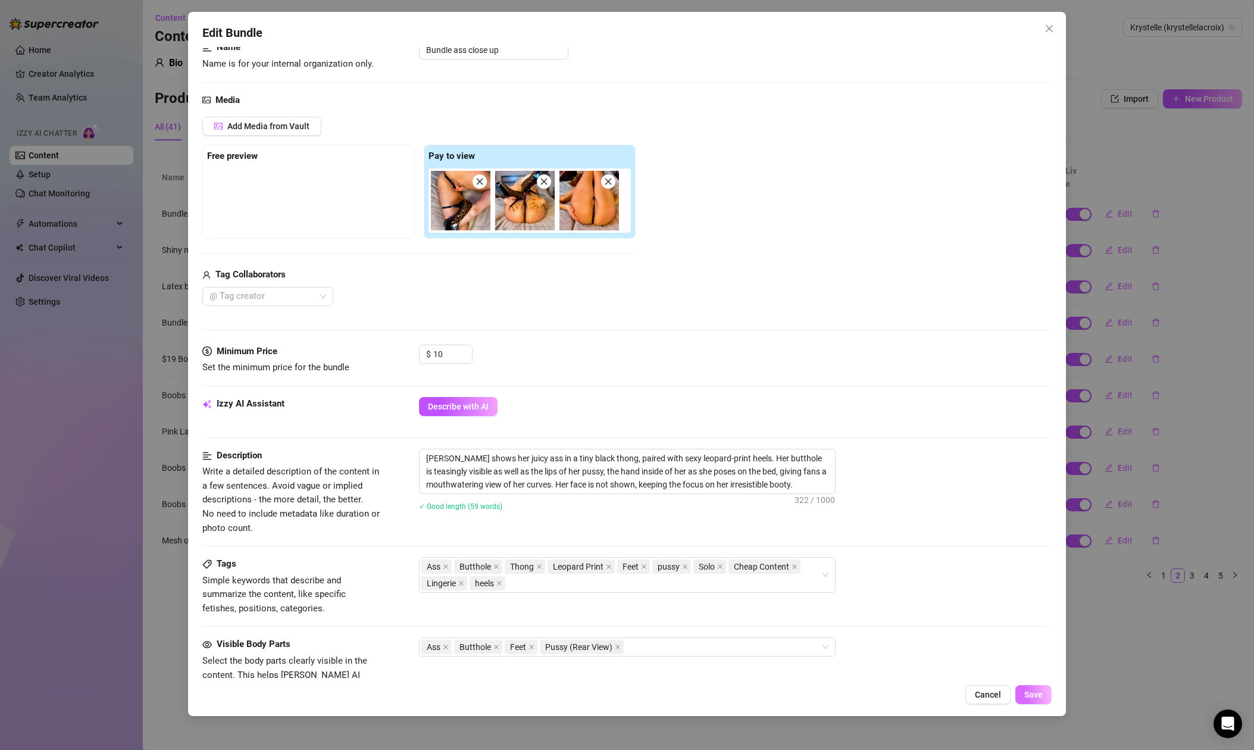
click at [1036, 697] on span "Save" at bounding box center [1033, 695] width 18 height 10
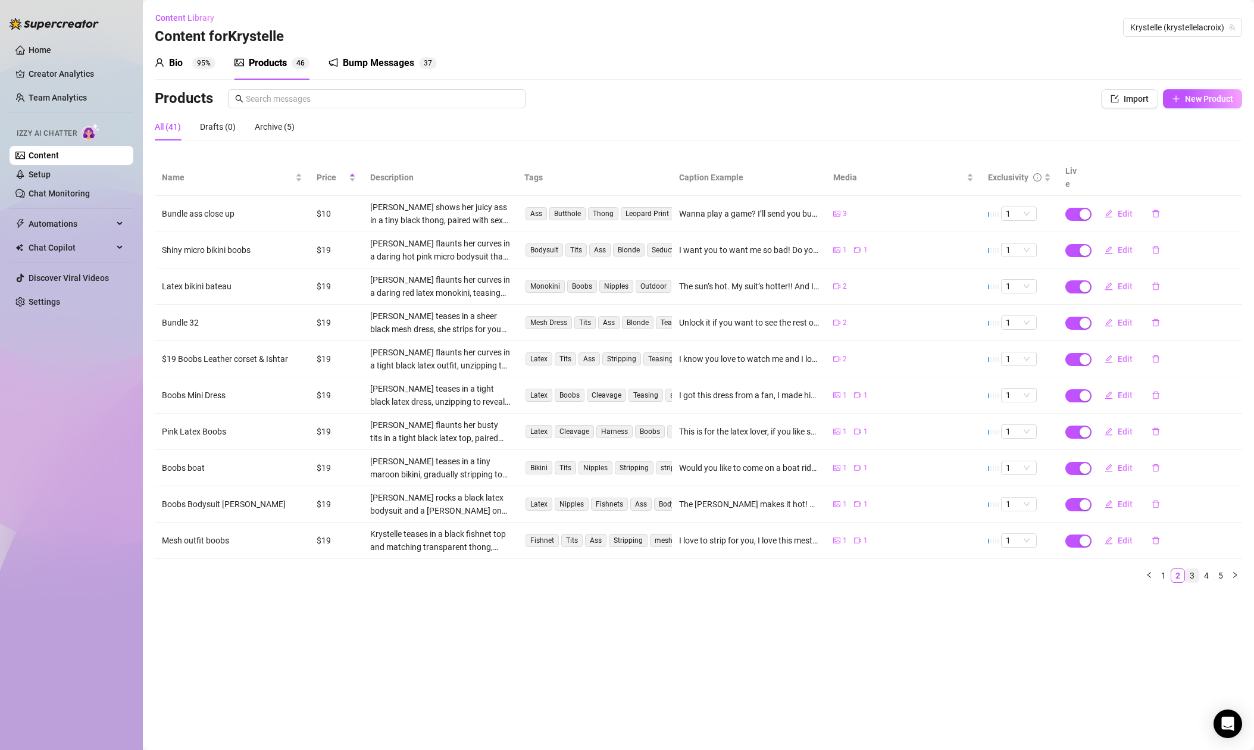
click at [1193, 569] on link "3" at bounding box center [1191, 575] width 13 height 13
click at [1120, 390] on span "Edit" at bounding box center [1124, 395] width 15 height 10
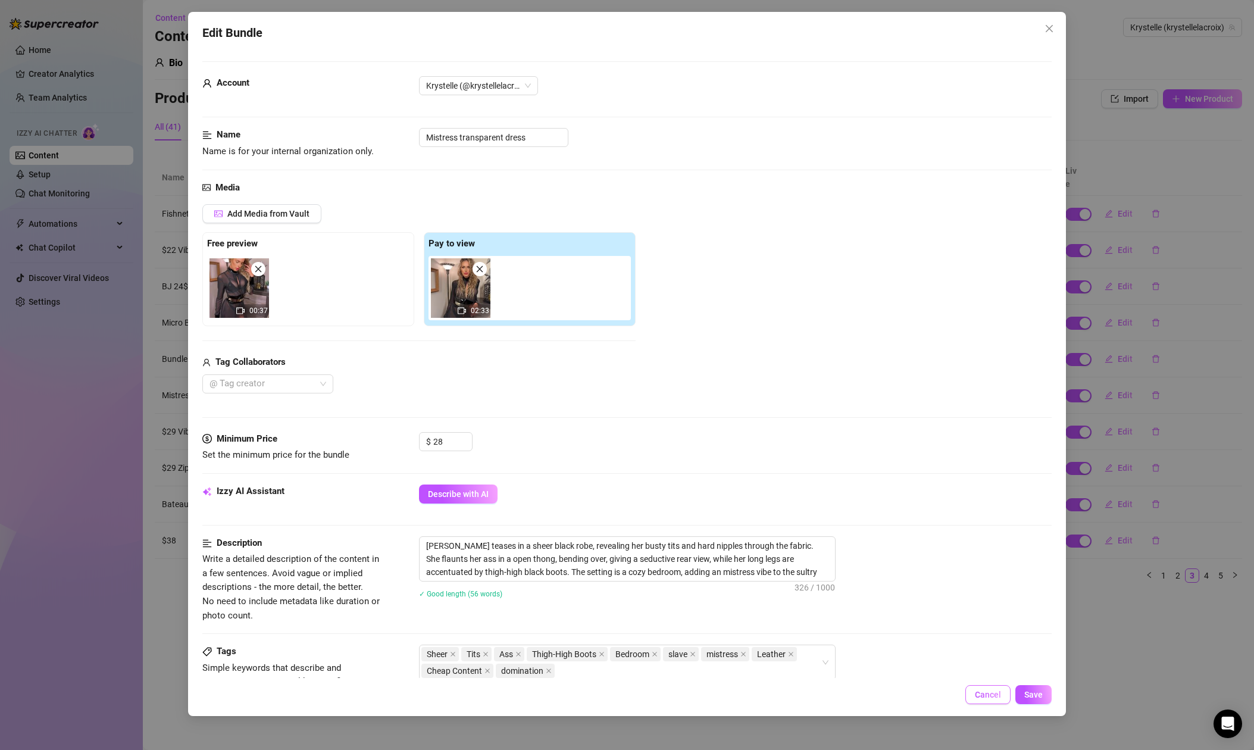
click at [994, 697] on span "Cancel" at bounding box center [988, 695] width 26 height 10
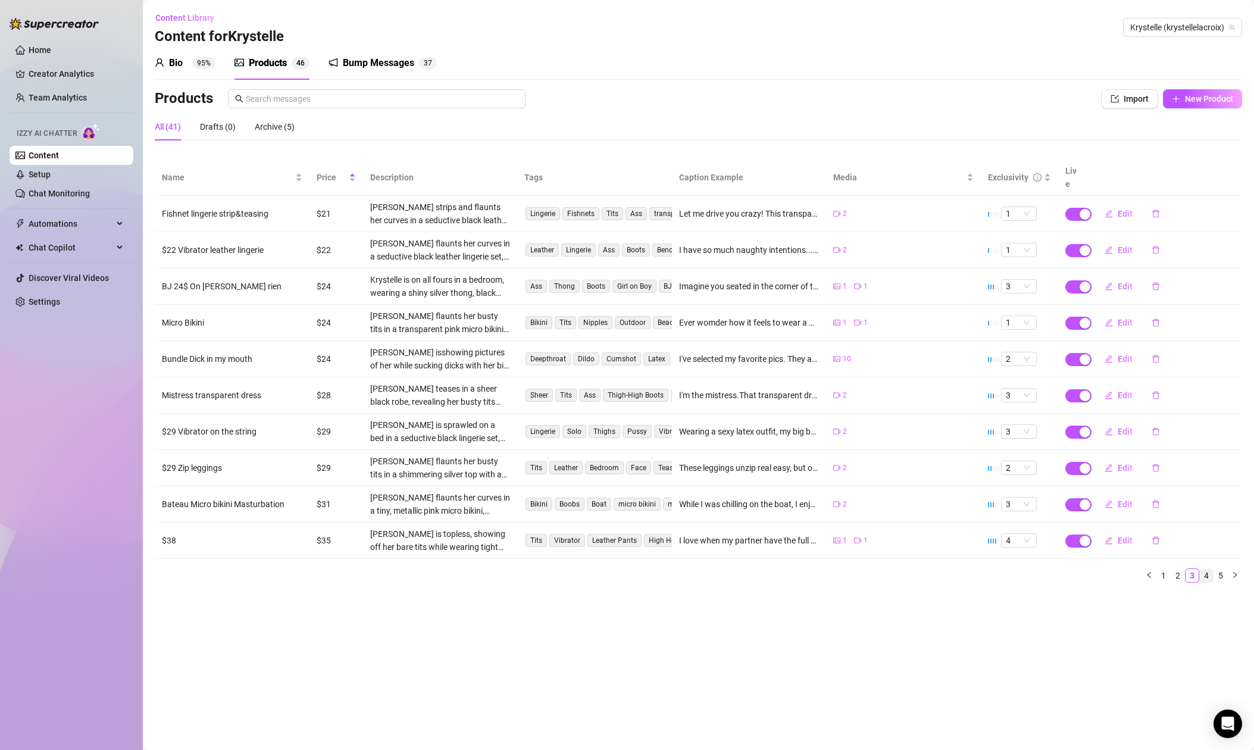
click at [1206, 569] on link "4" at bounding box center [1205, 575] width 13 height 13
click at [1126, 318] on span "Edit" at bounding box center [1124, 323] width 15 height 10
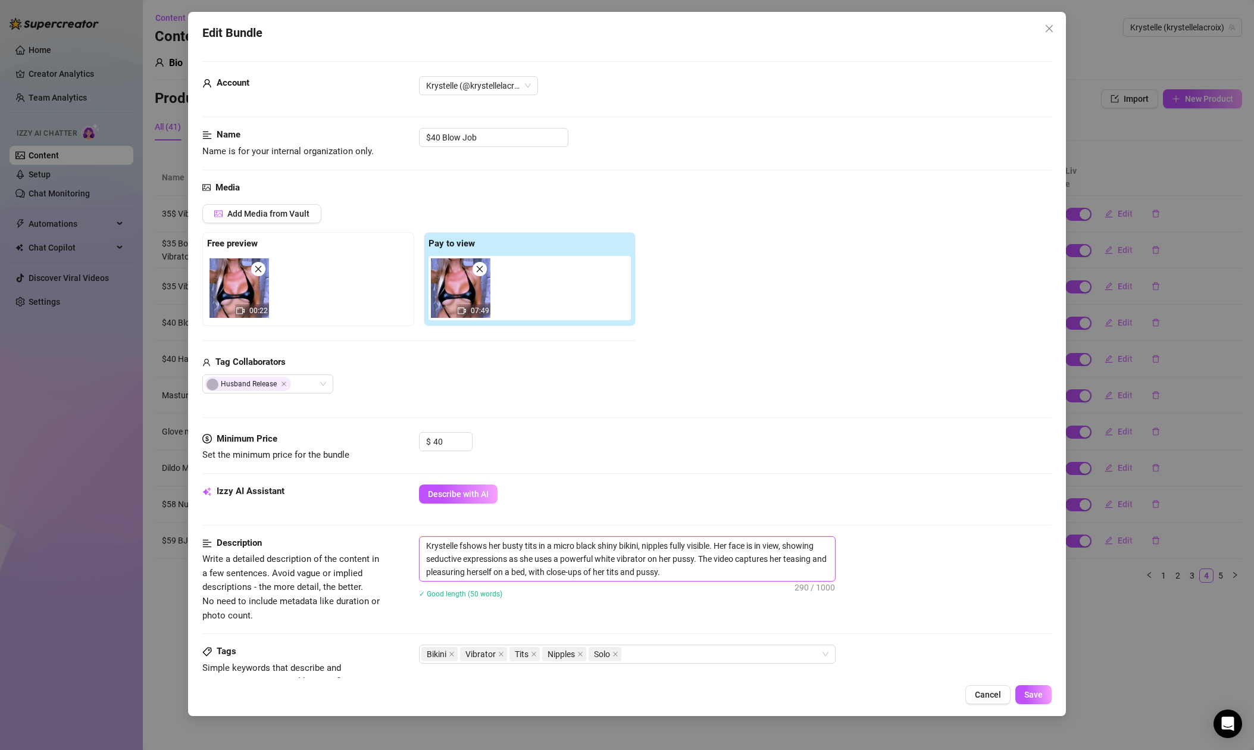
click at [463, 545] on textarea "Krystelle fshows her busty tits in a micro black shiny bikini, nipples fully vi…" at bounding box center [626, 559] width 415 height 44
type textarea "Krystelle shows her busty tits in a micro black shiny bikini, nipples fully vis…"
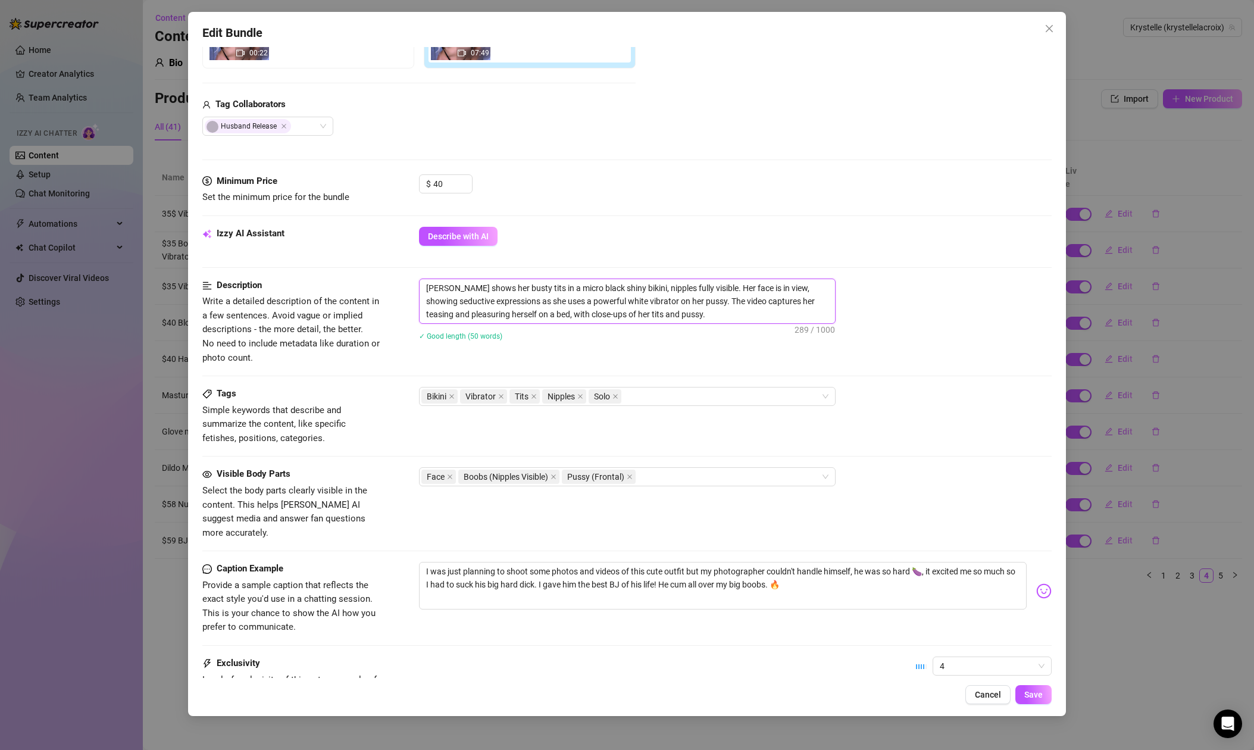
scroll to position [269, 0]
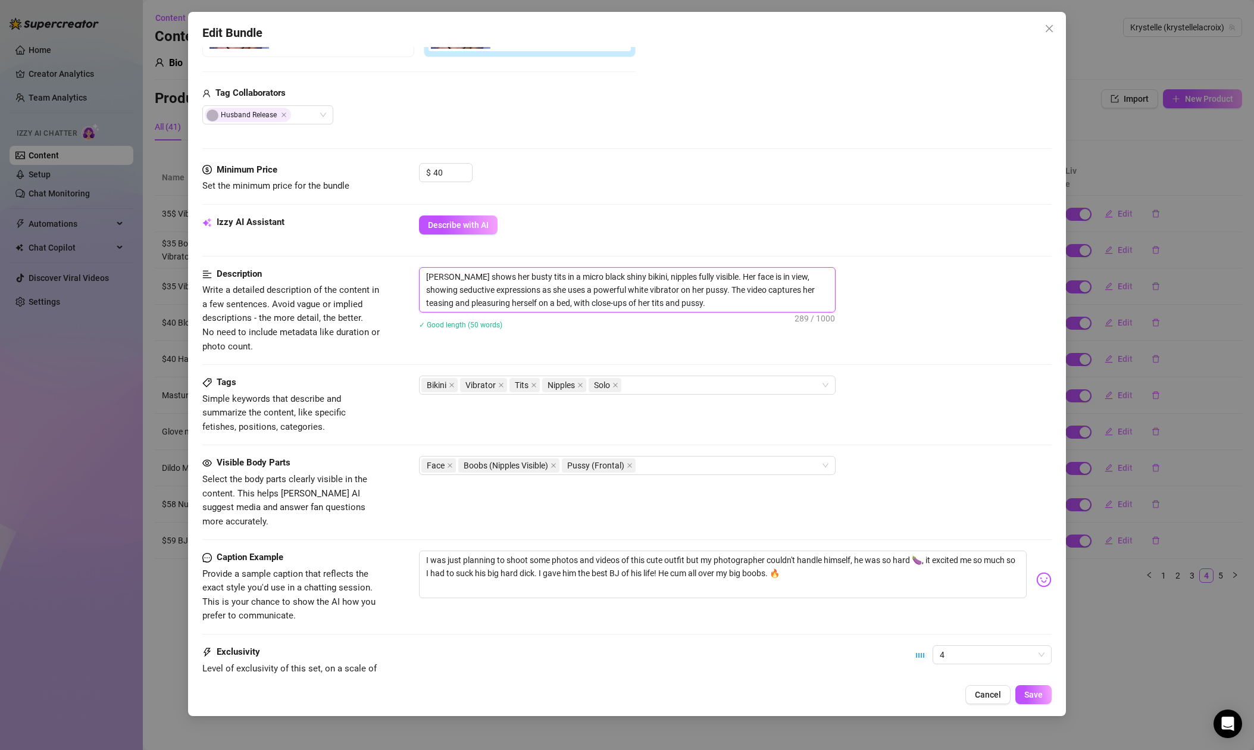
click at [696, 291] on textarea "Krystelle shows her busty tits in a micro black shiny bikini, nipples fully vis…" at bounding box center [626, 290] width 415 height 44
type textarea "Krystelle shows her busty tits in a micro black shiny bikini, nipples fully vis…"
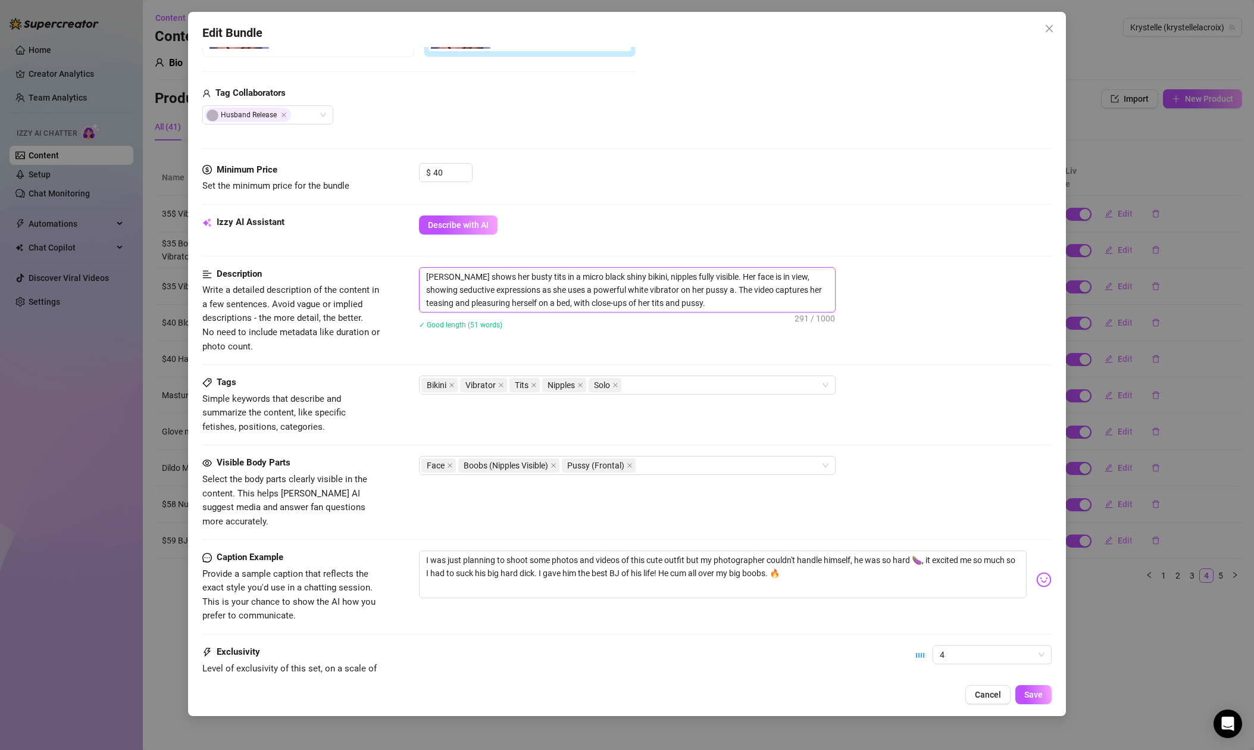
type textarea "Krystelle shows her busty tits in a micro black shiny bikini, nipples fully vis…"
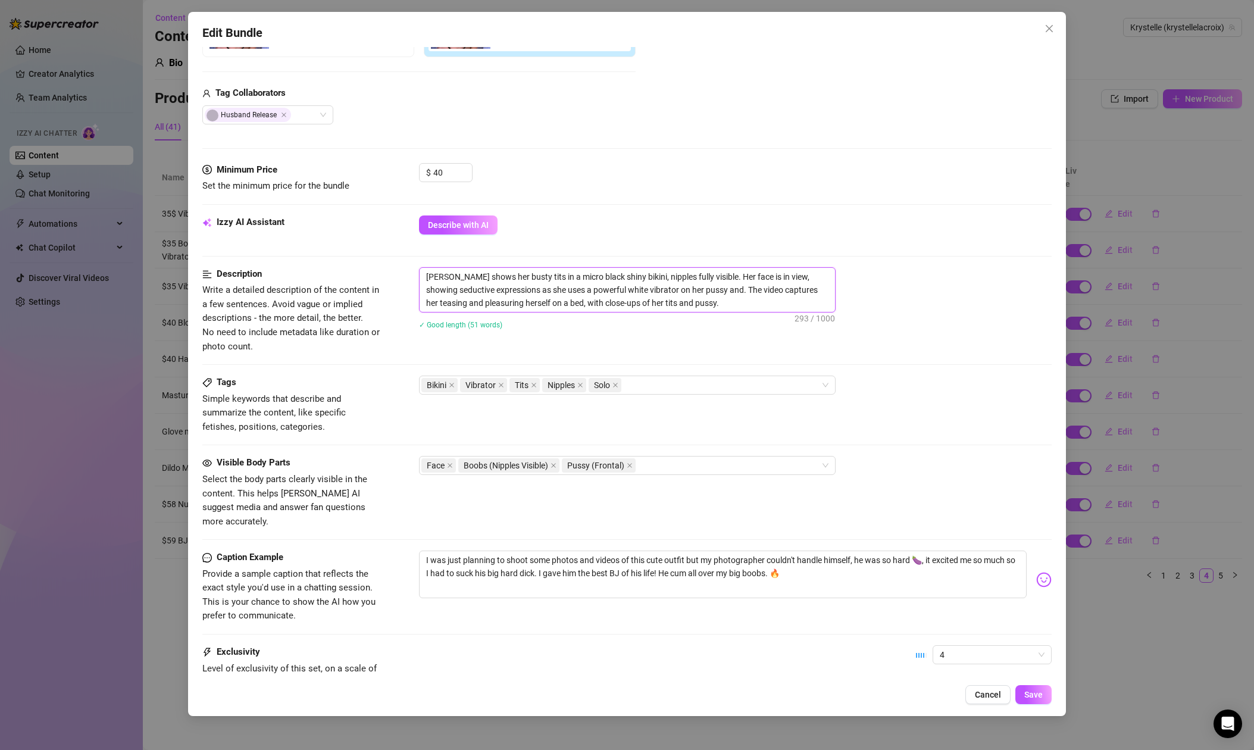
type textarea "Krystelle shows her busty tits in a micro black shiny bikini, nipples fully vis…"
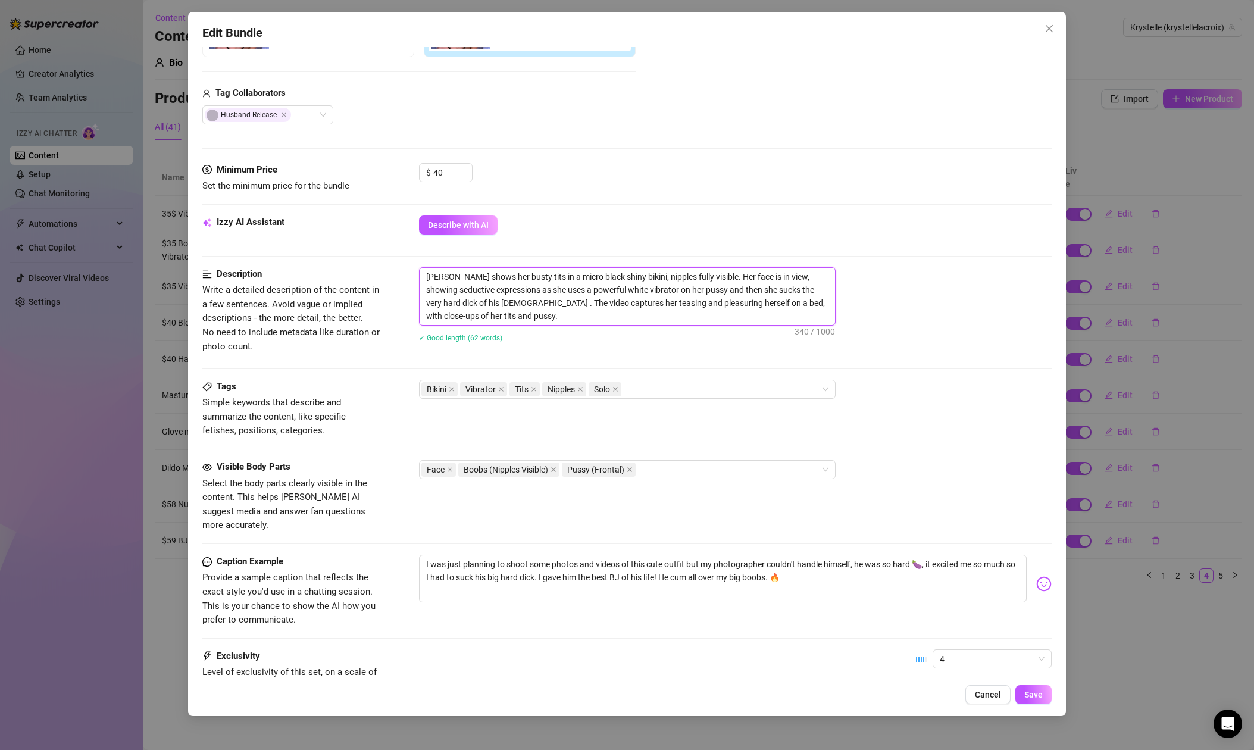
click at [458, 302] on textarea "Krystelle shows her busty tits in a micro black shiny bikini, nipples fully vis…" at bounding box center [626, 296] width 415 height 57
drag, startPoint x: 485, startPoint y: 302, endPoint x: 494, endPoint y: 300, distance: 8.5
click at [486, 302] on textarea "Krystelle shows her busty tits in a micro black shiny bikini, nipples fully vis…" at bounding box center [626, 296] width 415 height 57
click at [552, 315] on textarea "Krystelle shows her busty tits in a micro black shiny bikini, nipples fully vis…" at bounding box center [626, 296] width 415 height 57
click at [587, 316] on textarea "Krystelle shows her busty tits in a micro black shiny bikini, nipples fully vis…" at bounding box center [626, 296] width 415 height 57
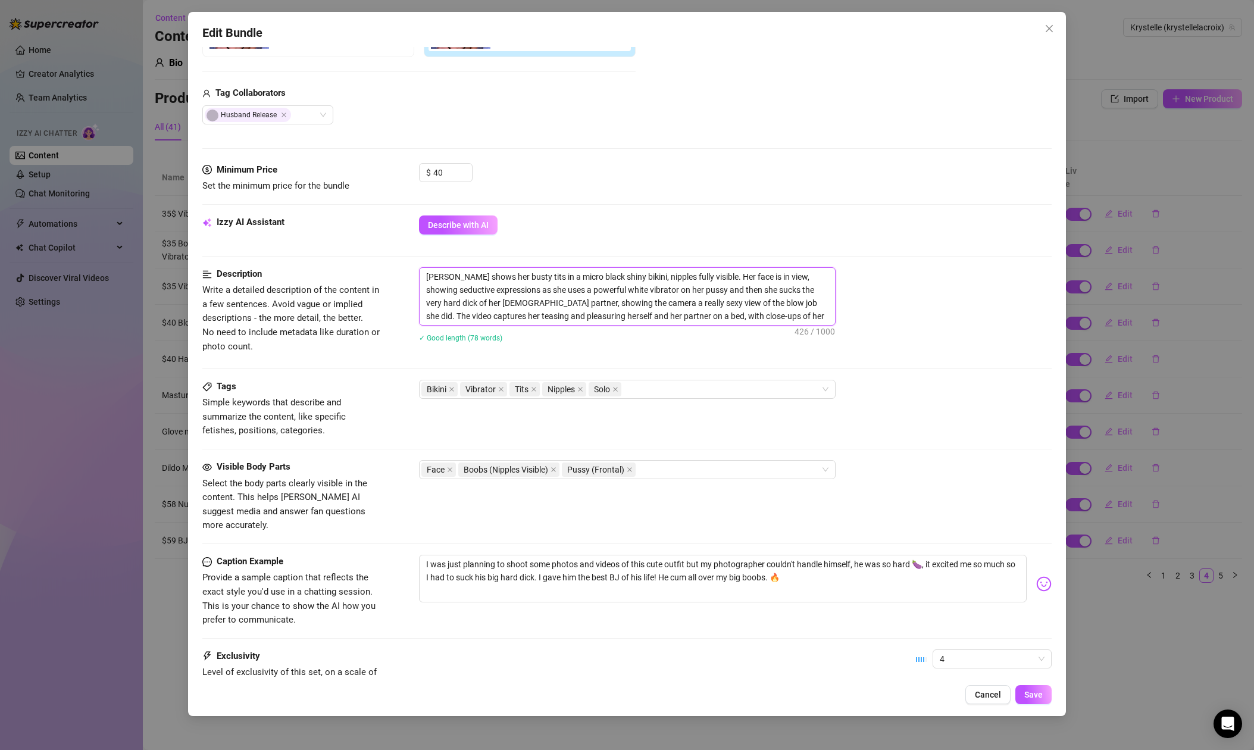
click at [784, 315] on textarea "Krystelle shows her busty tits in a micro black shiny bikini, nipples fully vis…" at bounding box center [626, 296] width 415 height 57
click at [1035, 693] on span "Save" at bounding box center [1033, 695] width 18 height 10
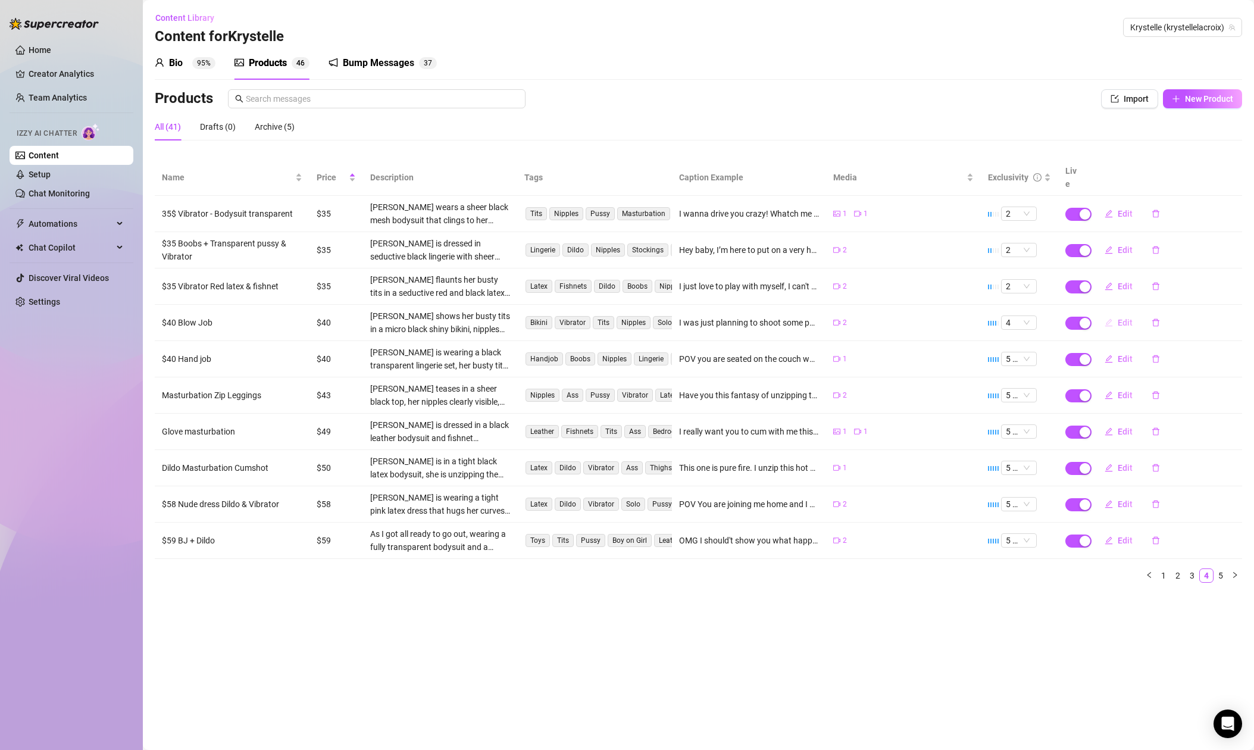
click at [1124, 318] on span "Edit" at bounding box center [1124, 323] width 15 height 10
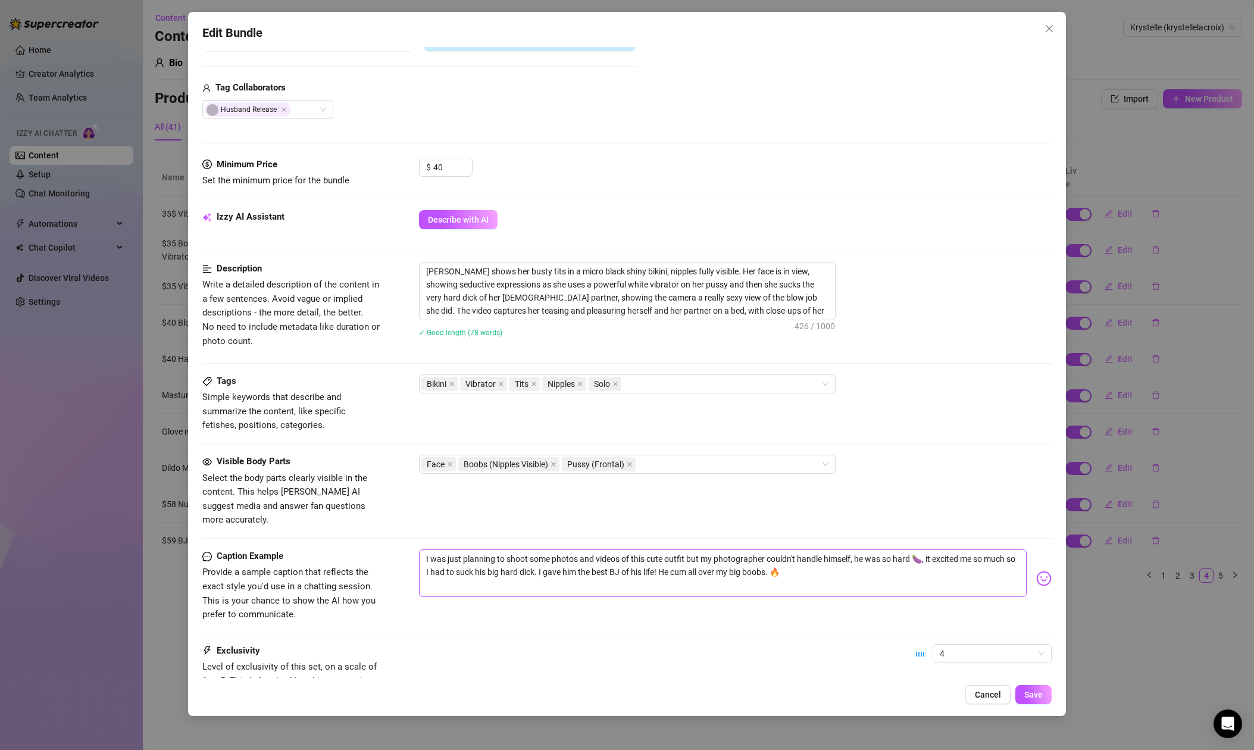
scroll to position [373, 0]
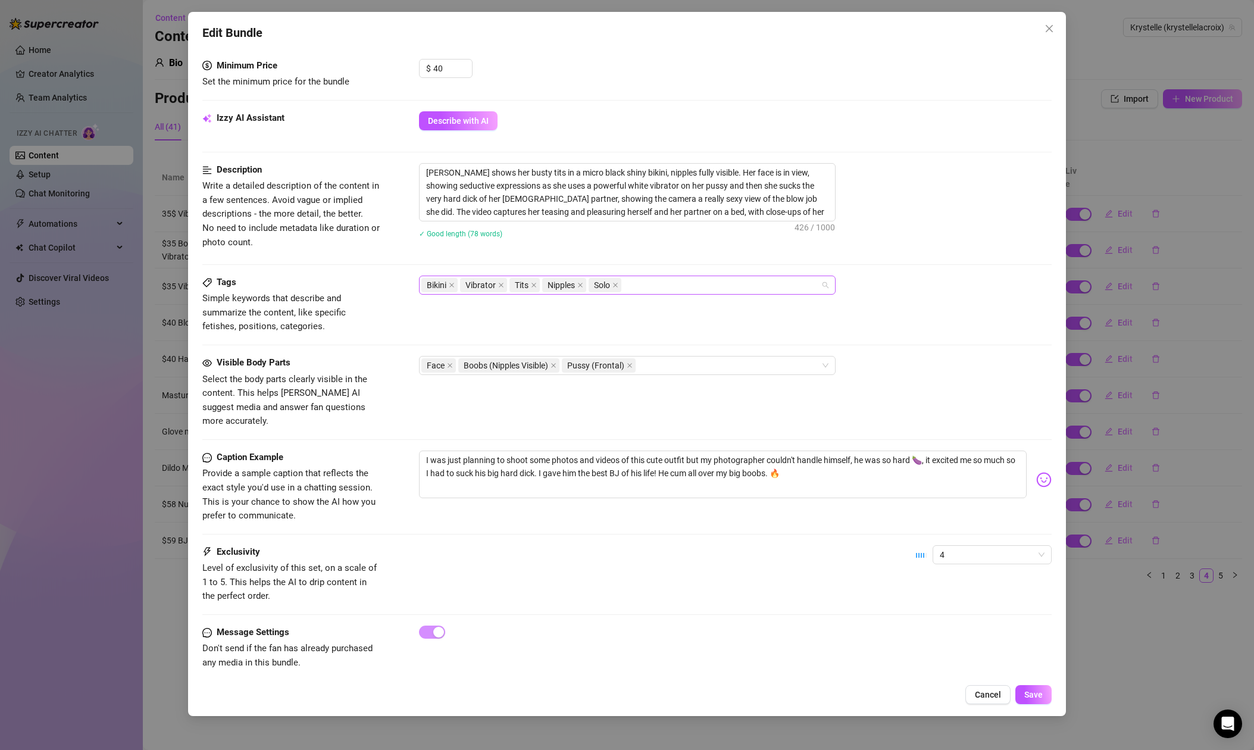
click at [666, 286] on div "Bikini Vibrator Tits Nipples Solo" at bounding box center [620, 285] width 399 height 17
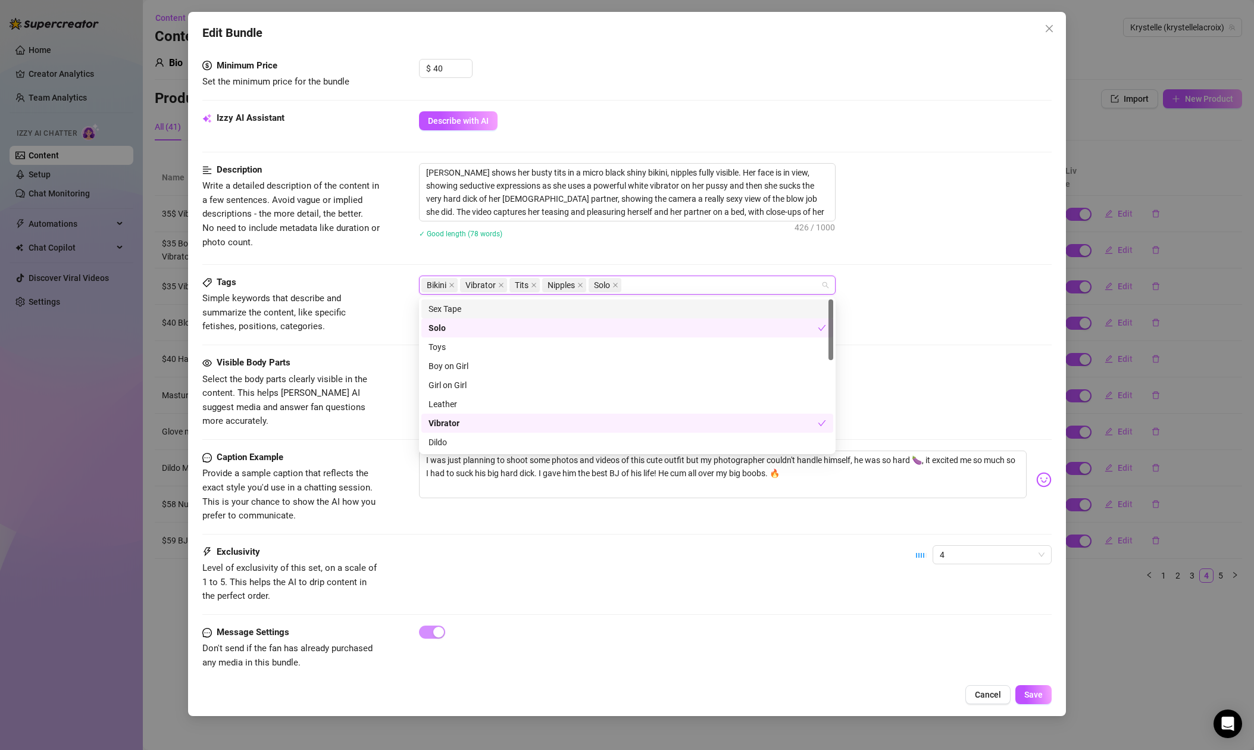
click at [900, 282] on div "Bikini Vibrator Tits Nipples Solo" at bounding box center [735, 284] width 632 height 19
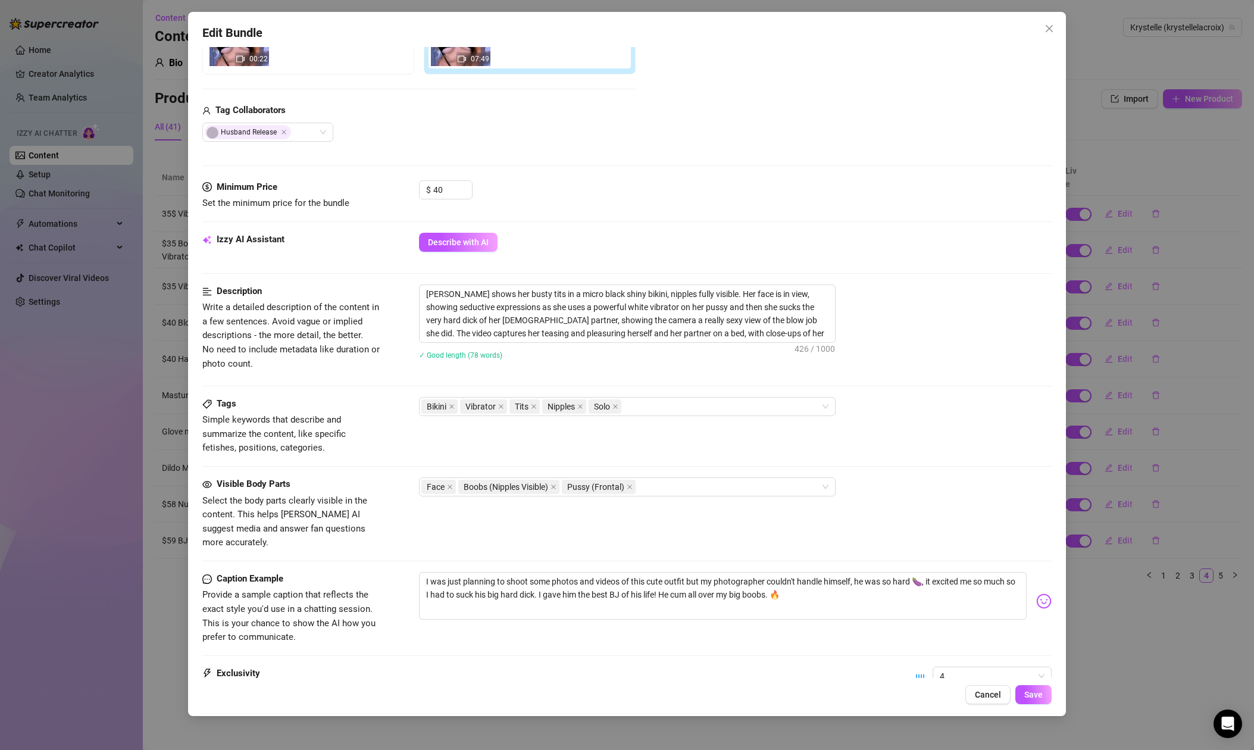
scroll to position [0, 0]
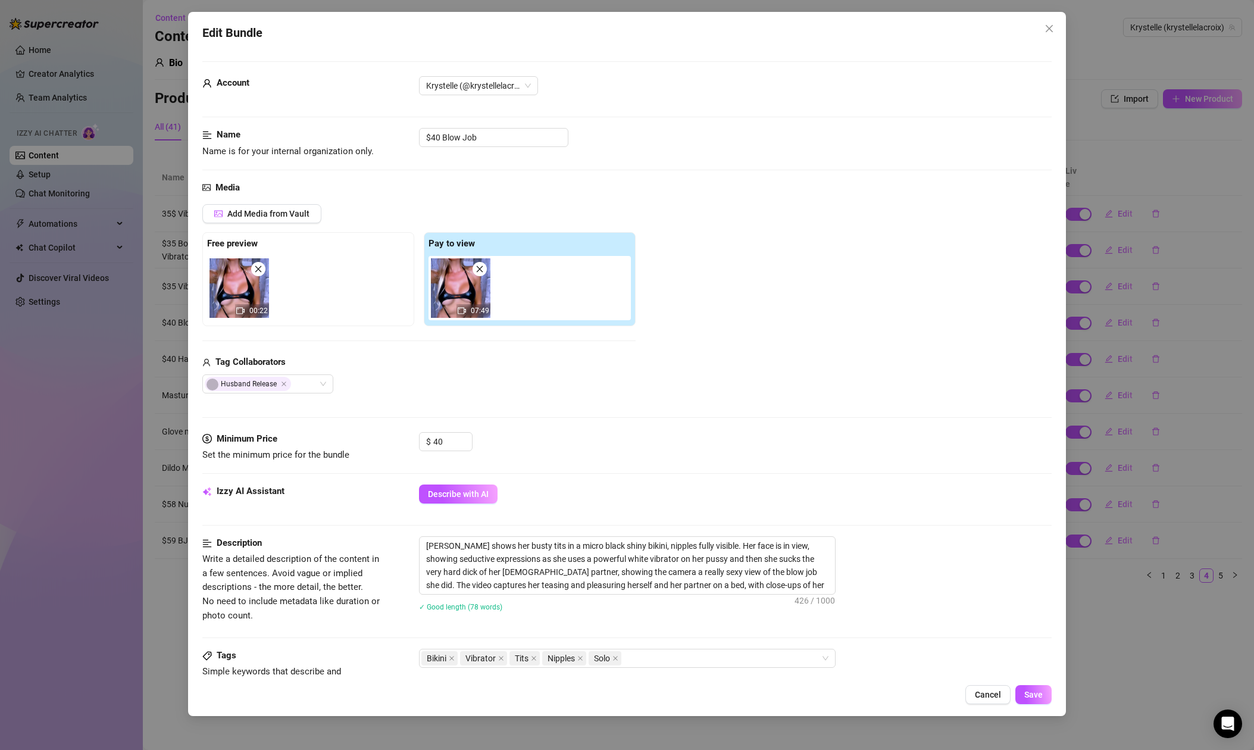
click at [449, 275] on img at bounding box center [460, 287] width 59 height 59
click at [613, 656] on icon "close" at bounding box center [615, 658] width 6 height 6
click at [627, 659] on div "Bikini Vibrator Tits Nipples" at bounding box center [620, 658] width 399 height 17
click at [660, 658] on div "Bikini Vibrator Tits Nipples" at bounding box center [620, 658] width 399 height 17
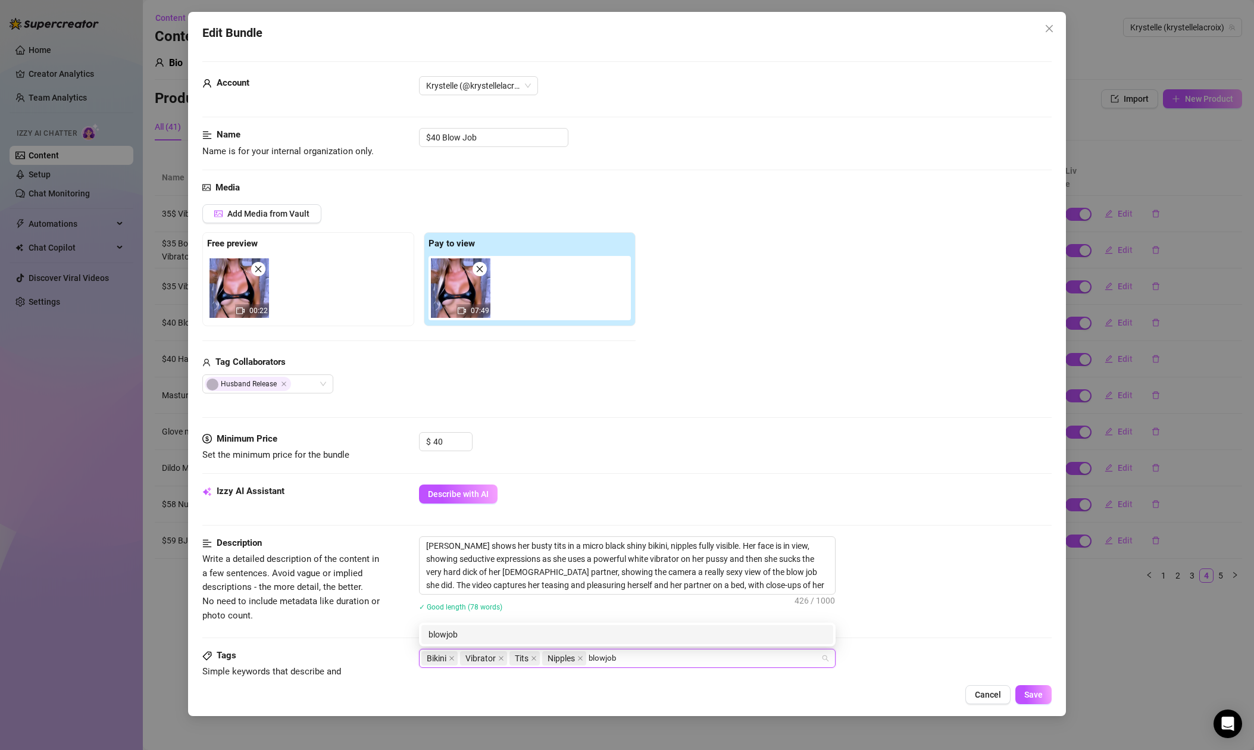
click at [463, 636] on div "blowjob" at bounding box center [626, 634] width 397 height 13
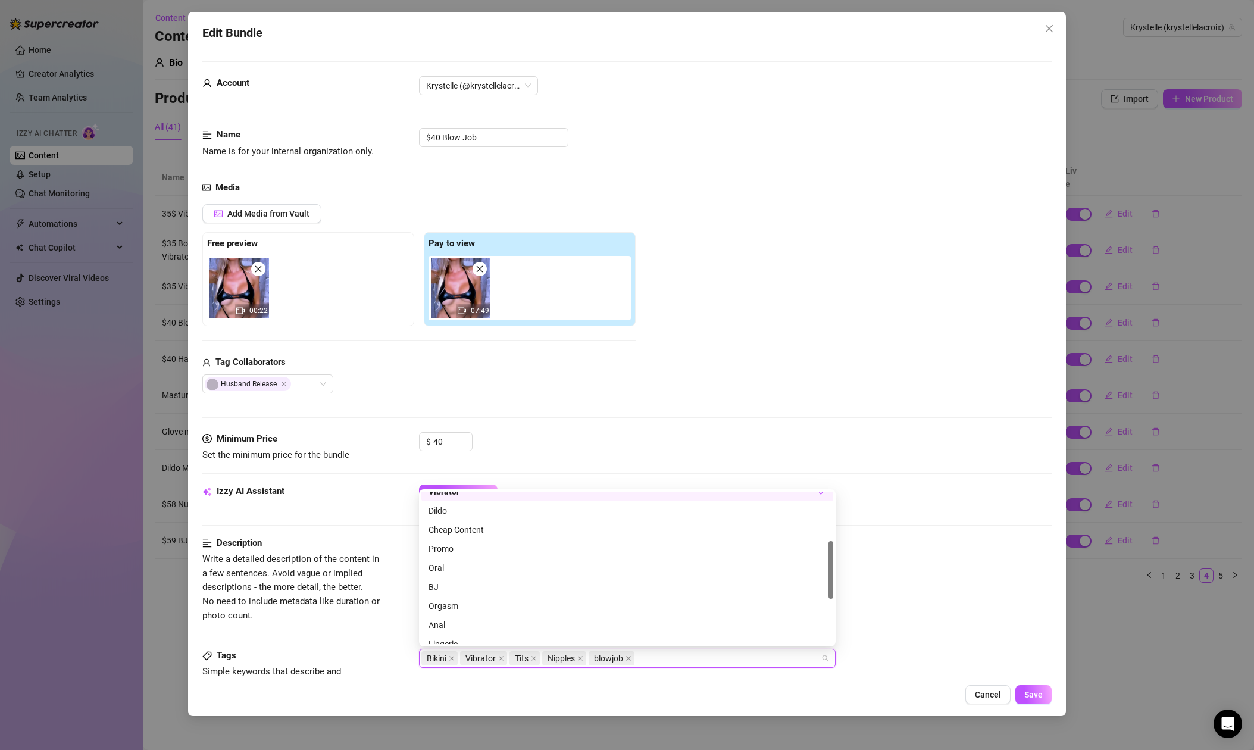
scroll to position [130, 0]
click at [440, 563] on div "Oral" at bounding box center [626, 561] width 397 height 13
click at [440, 580] on div "BJ" at bounding box center [626, 580] width 397 height 13
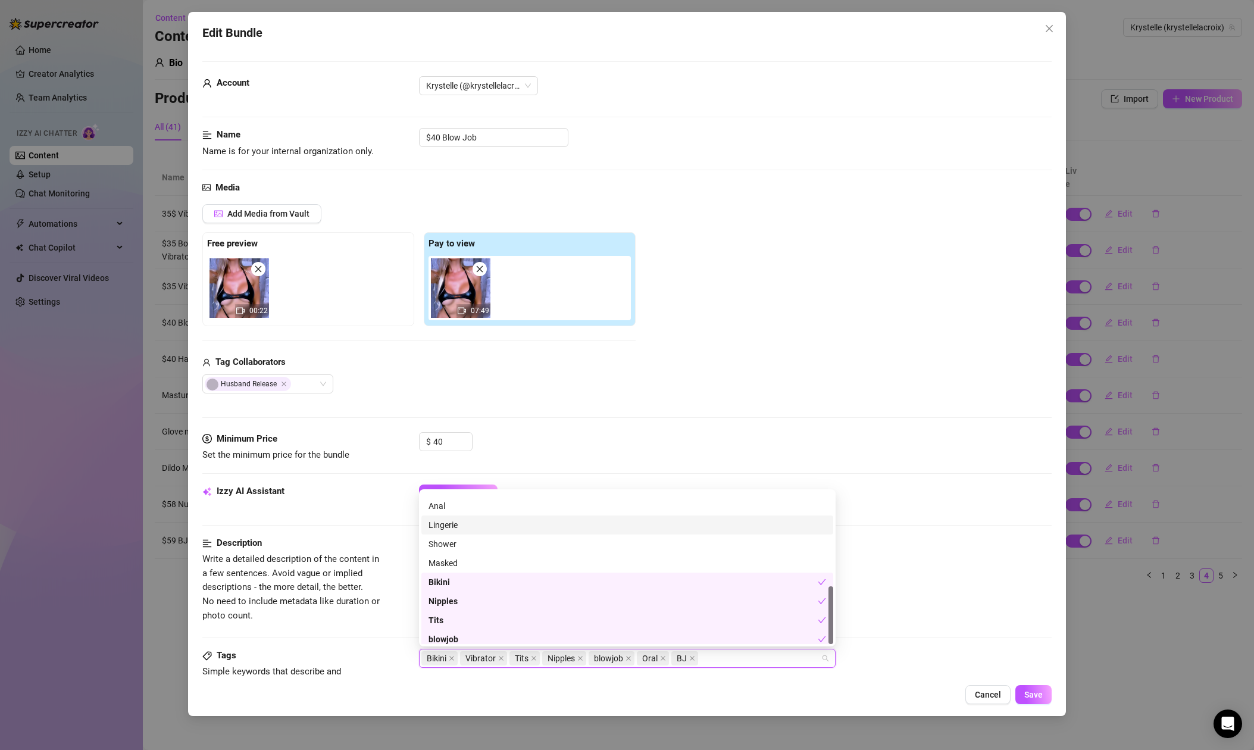
scroll to position [247, 0]
click at [932, 640] on div "Description Write a detailed description of the content in a few sentences. Avo…" at bounding box center [626, 592] width 849 height 112
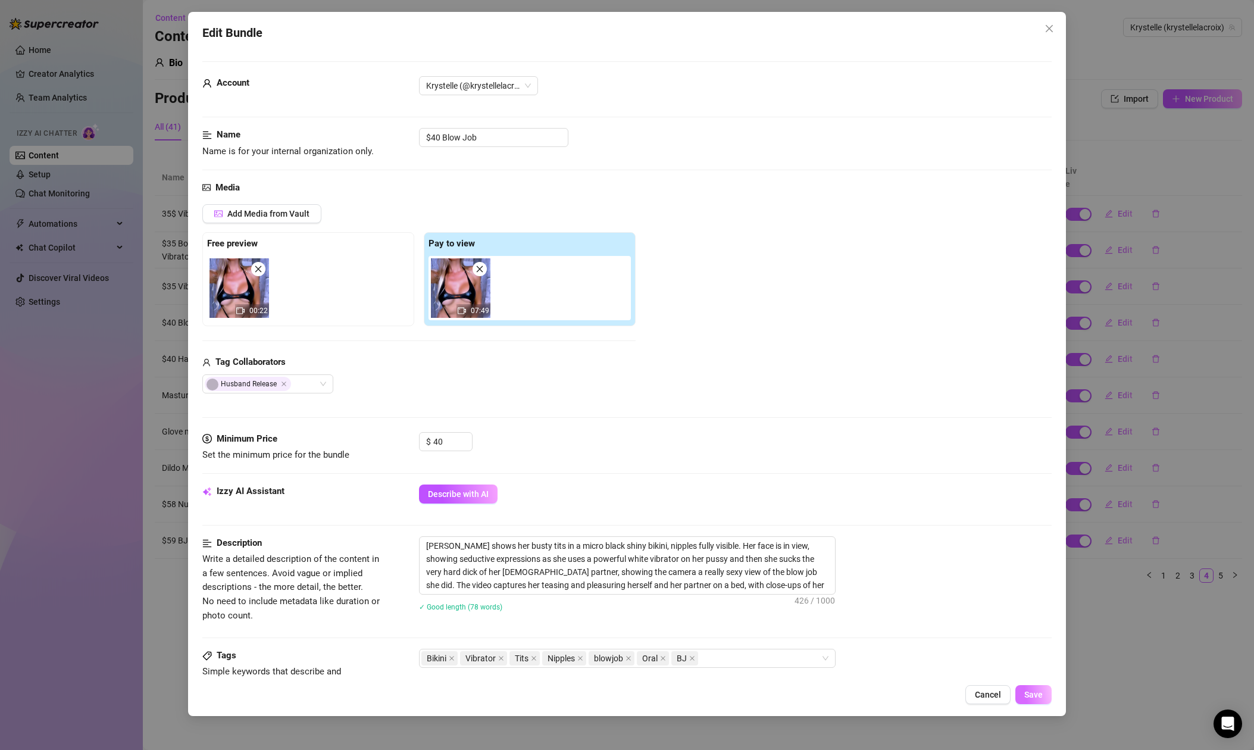
click at [1031, 694] on span "Save" at bounding box center [1033, 695] width 18 height 10
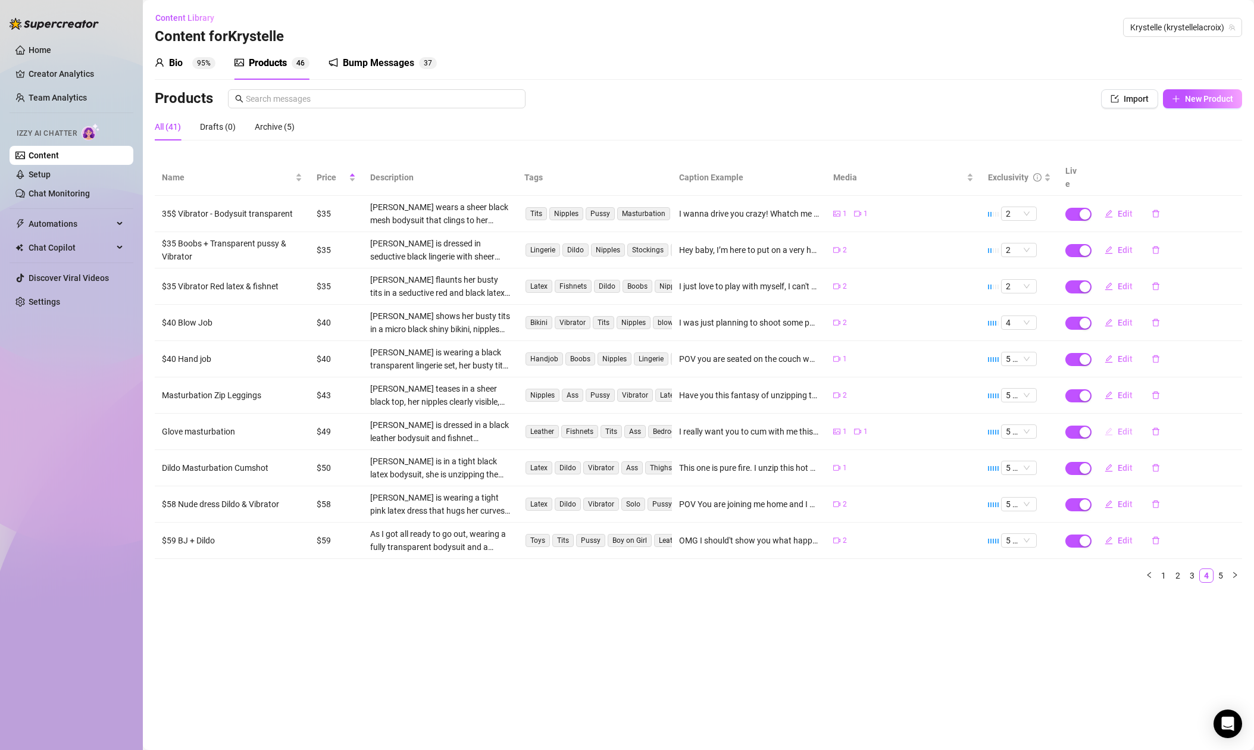
click at [1121, 427] on span "Edit" at bounding box center [1124, 432] width 15 height 10
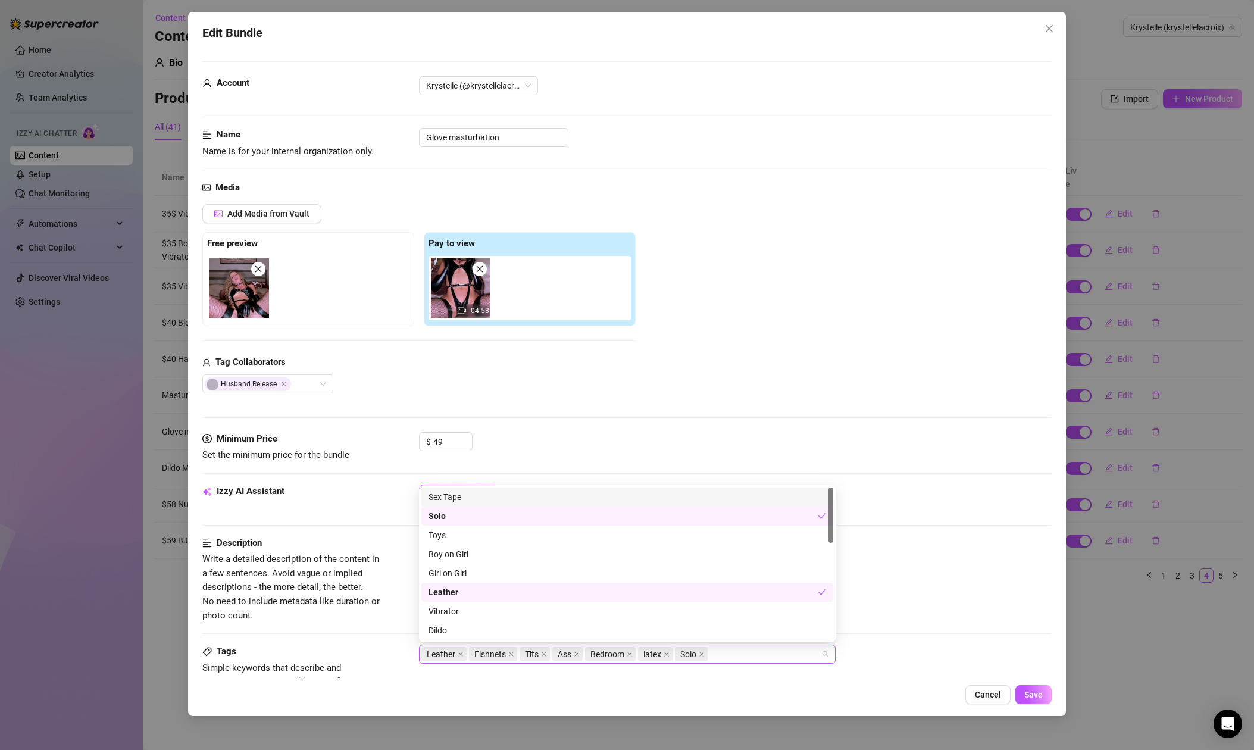
click at [738, 655] on div "Leather Fishnets Tits Ass Bedroom latex Solo" at bounding box center [620, 654] width 399 height 17
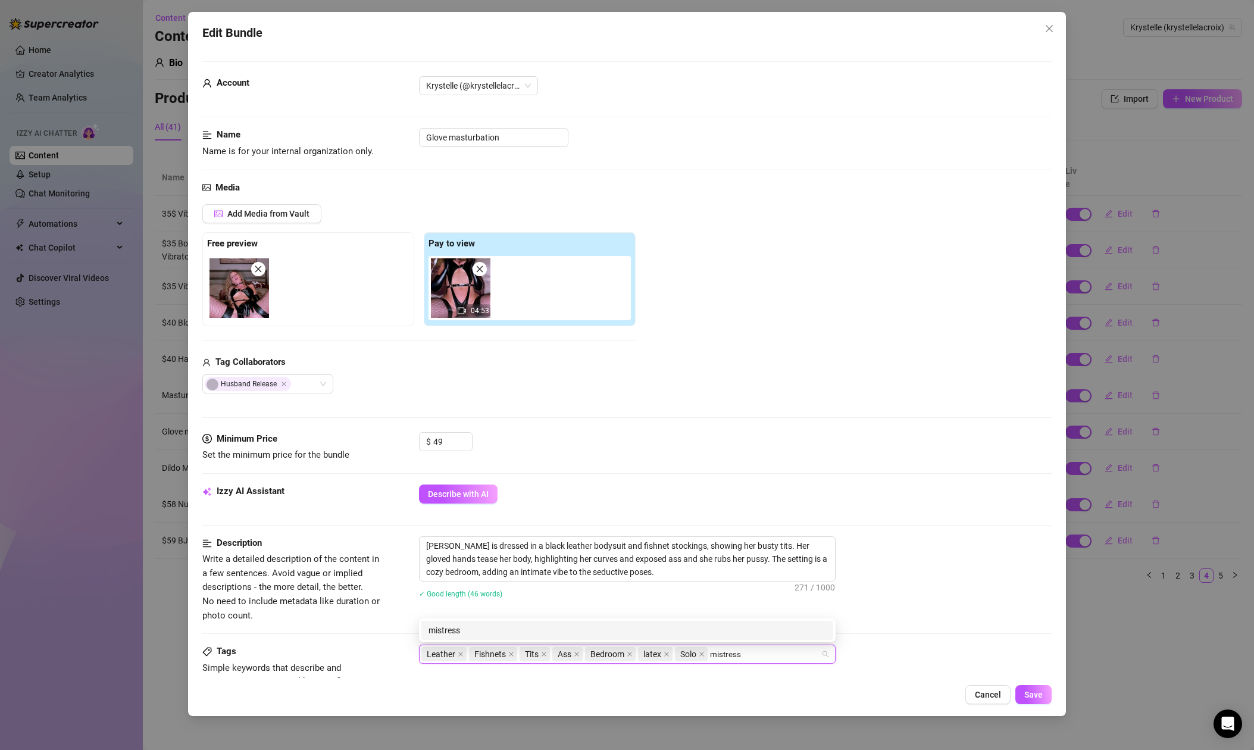
click at [526, 632] on div "mistress" at bounding box center [626, 629] width 397 height 13
click at [531, 631] on div "masturbation" at bounding box center [626, 629] width 397 height 13
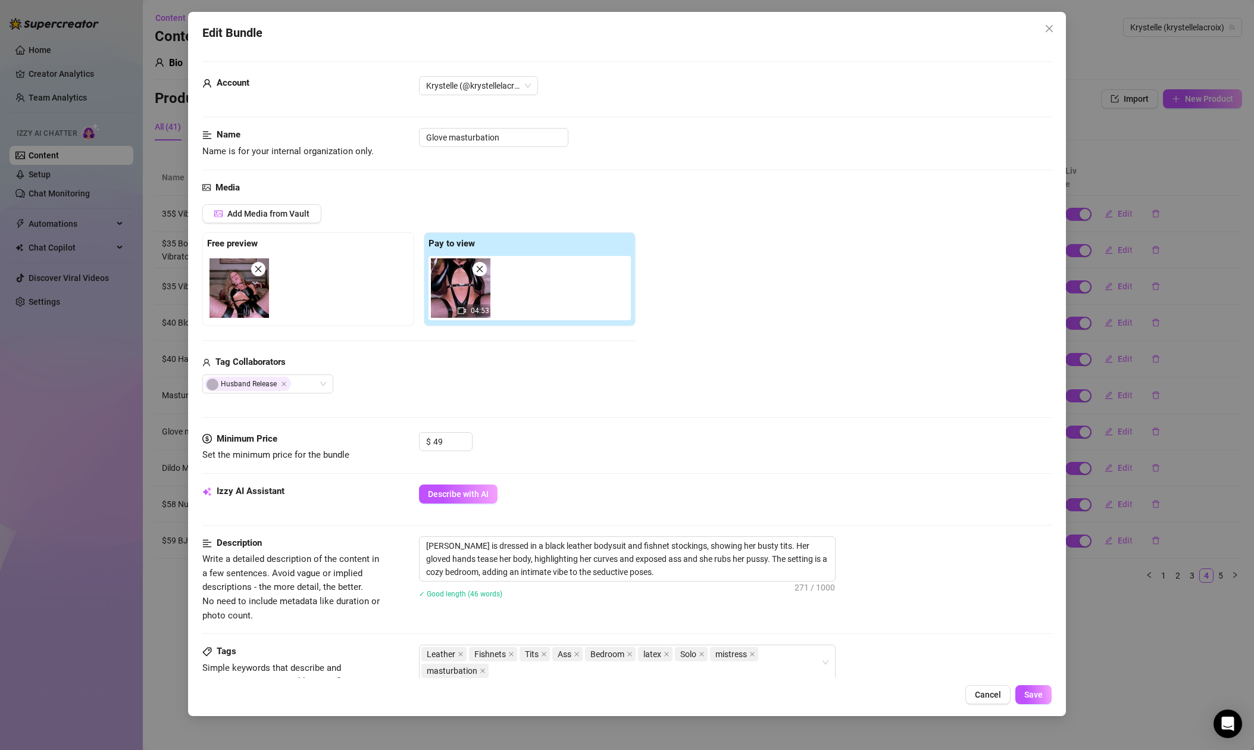
click at [931, 594] on div "✓ Good length (46 words)" at bounding box center [735, 593] width 632 height 13
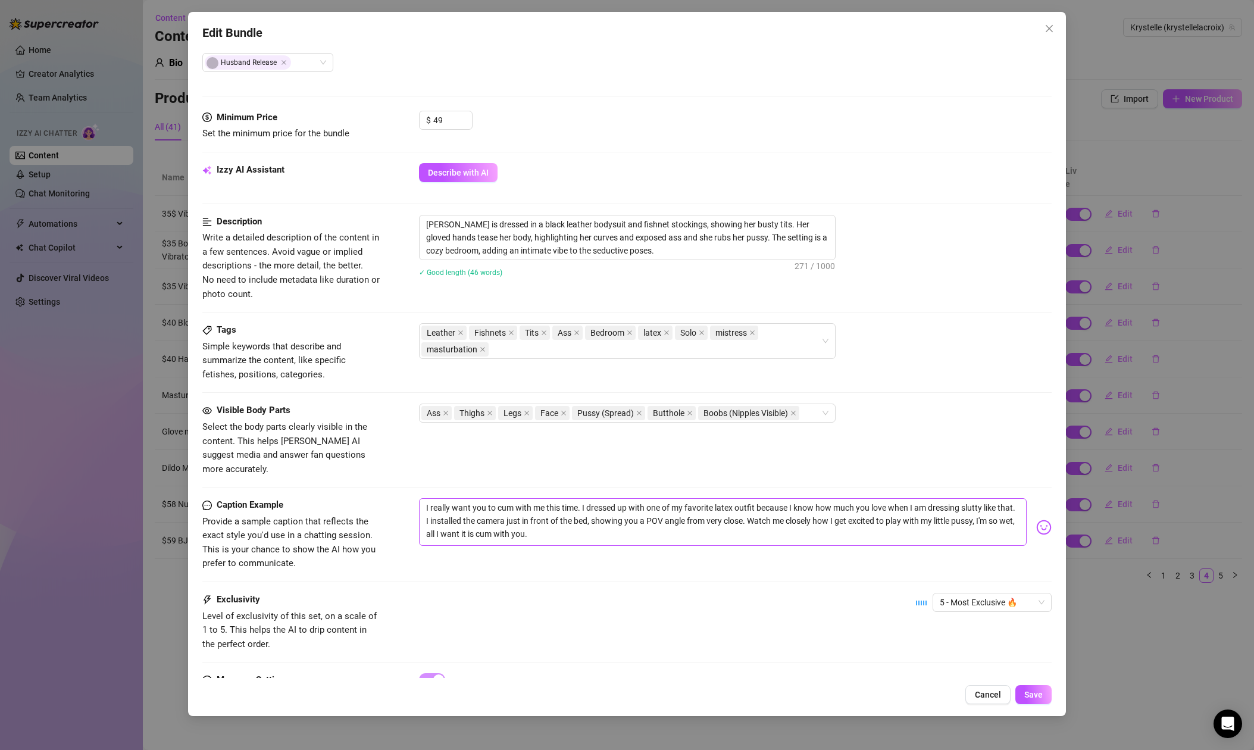
scroll to position [369, 0]
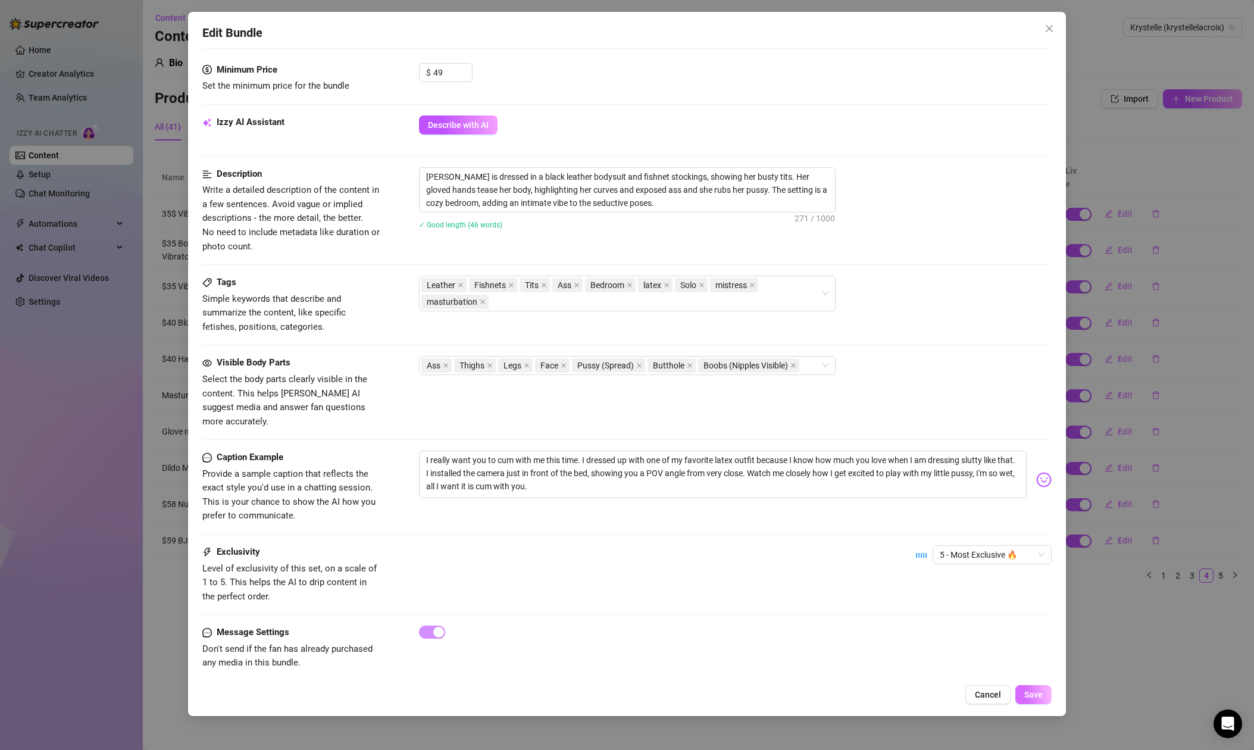
drag, startPoint x: 1044, startPoint y: 698, endPoint x: 1035, endPoint y: 695, distance: 8.8
click at [1044, 698] on button "Save" at bounding box center [1033, 694] width 36 height 19
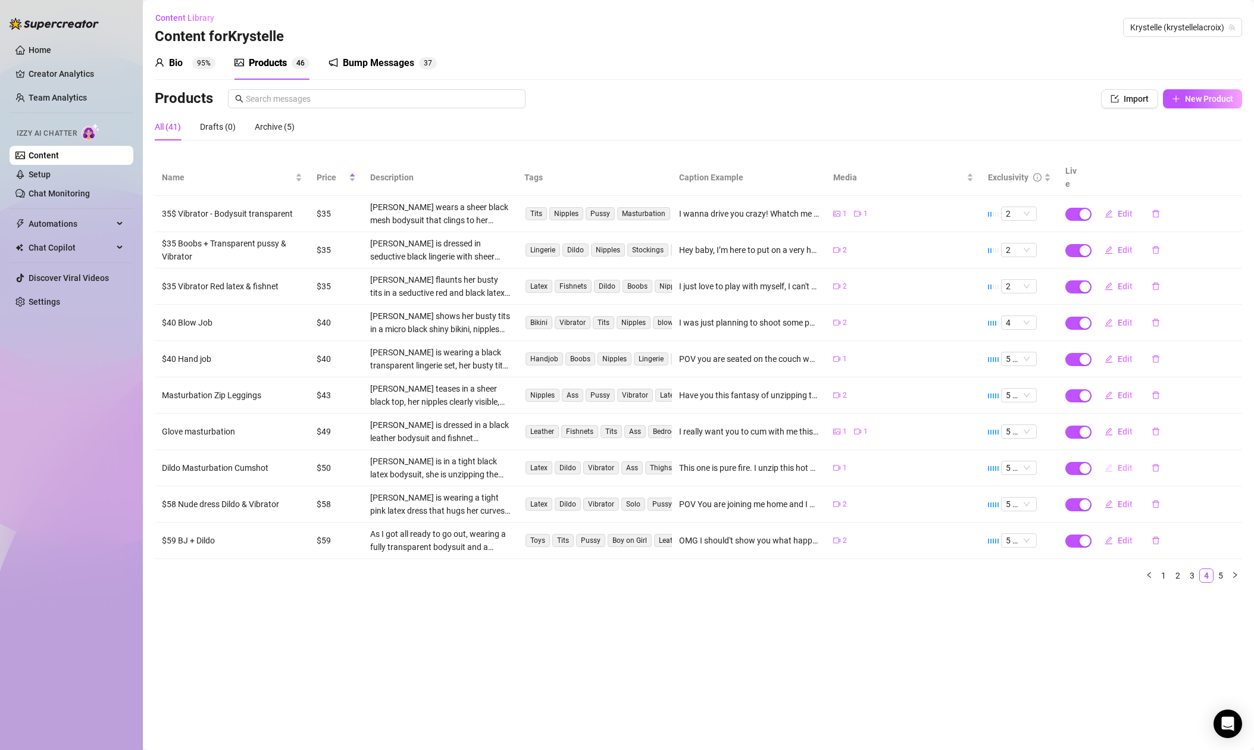
click at [1129, 463] on span "Edit" at bounding box center [1124, 468] width 15 height 10
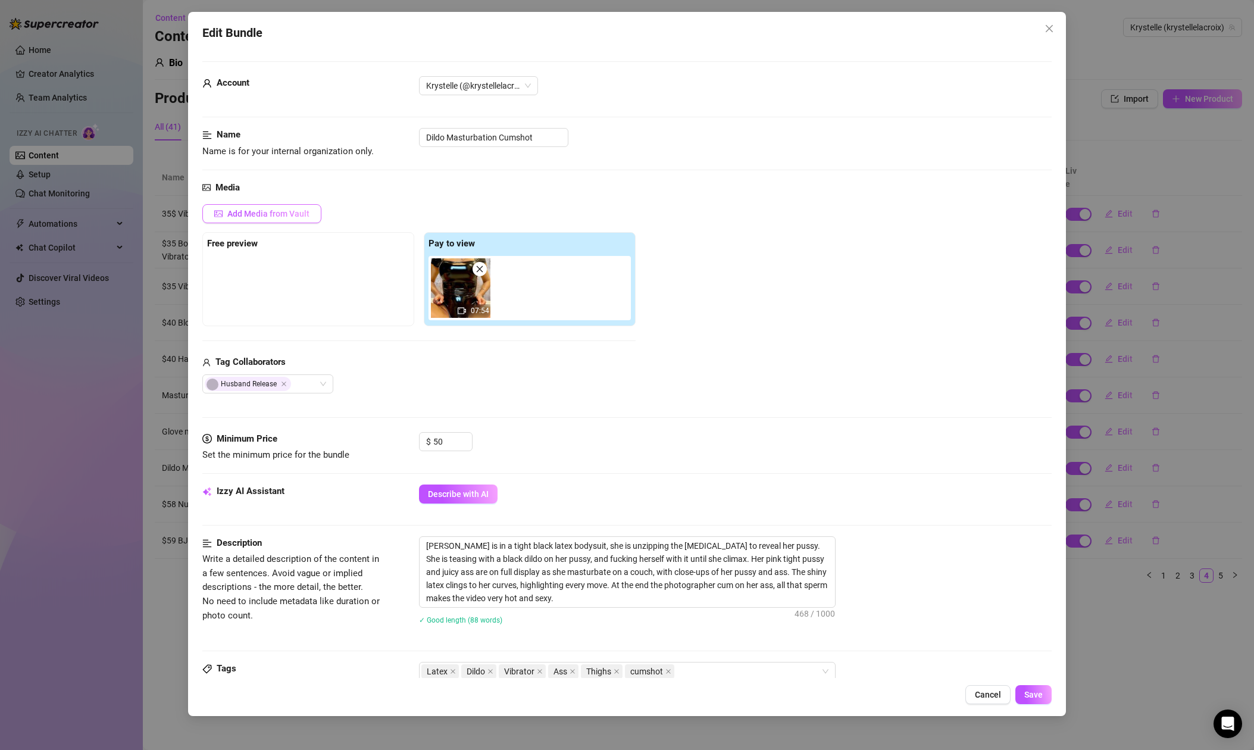
click at [246, 214] on span "Add Media from Vault" at bounding box center [268, 214] width 82 height 10
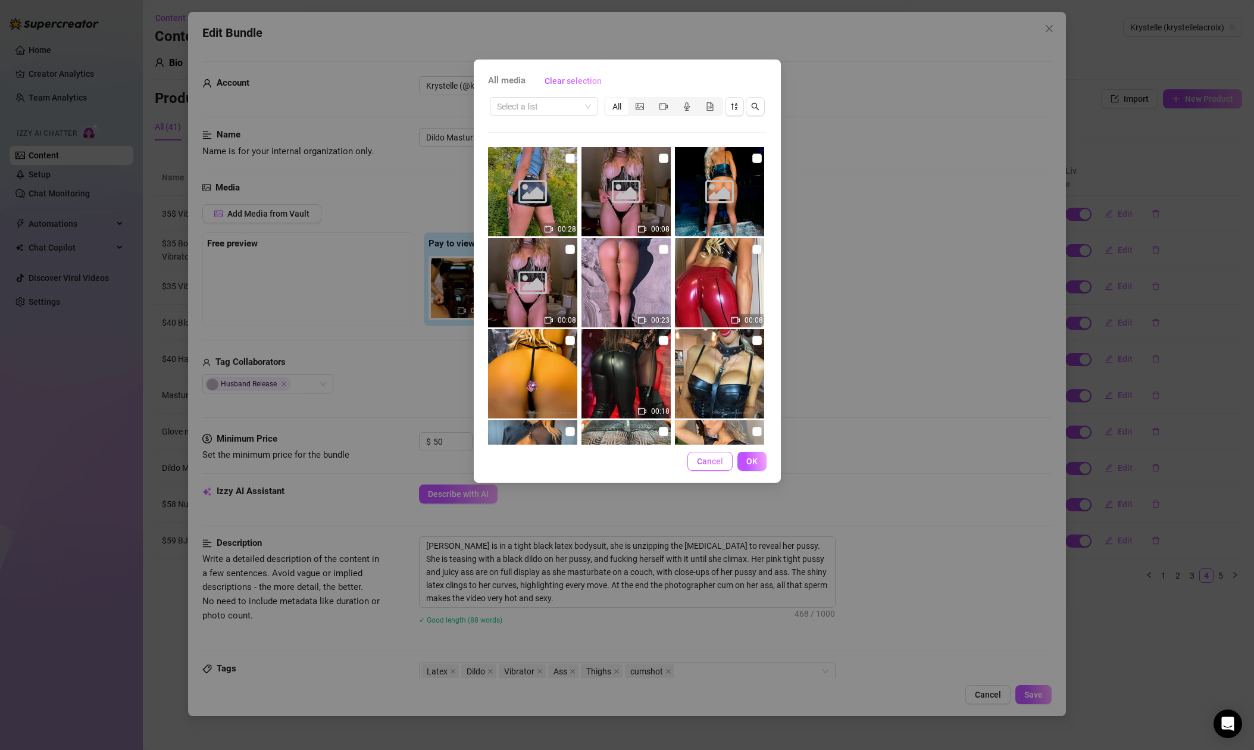
click at [708, 468] on button "Cancel" at bounding box center [709, 461] width 45 height 19
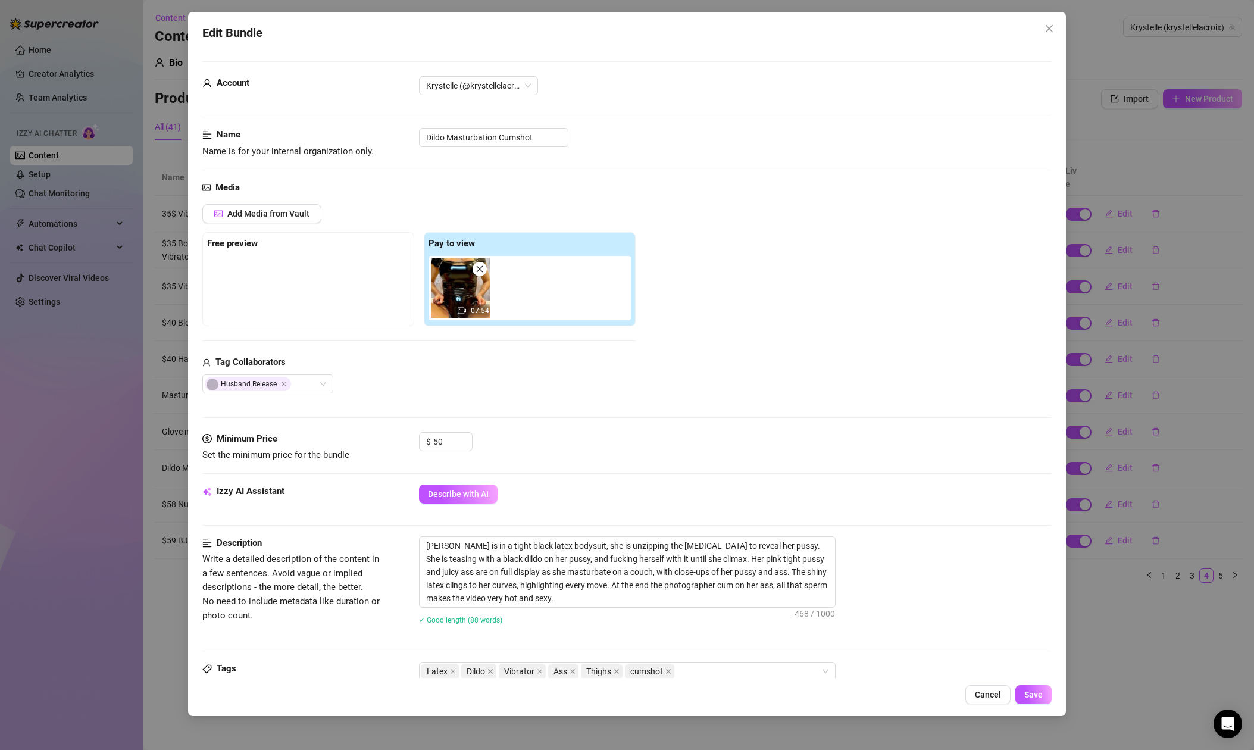
click at [35, 368] on div "Edit Bundle Account Krystelle (@krystellelacroix) Name Name is for your interna…" at bounding box center [627, 375] width 1254 height 750
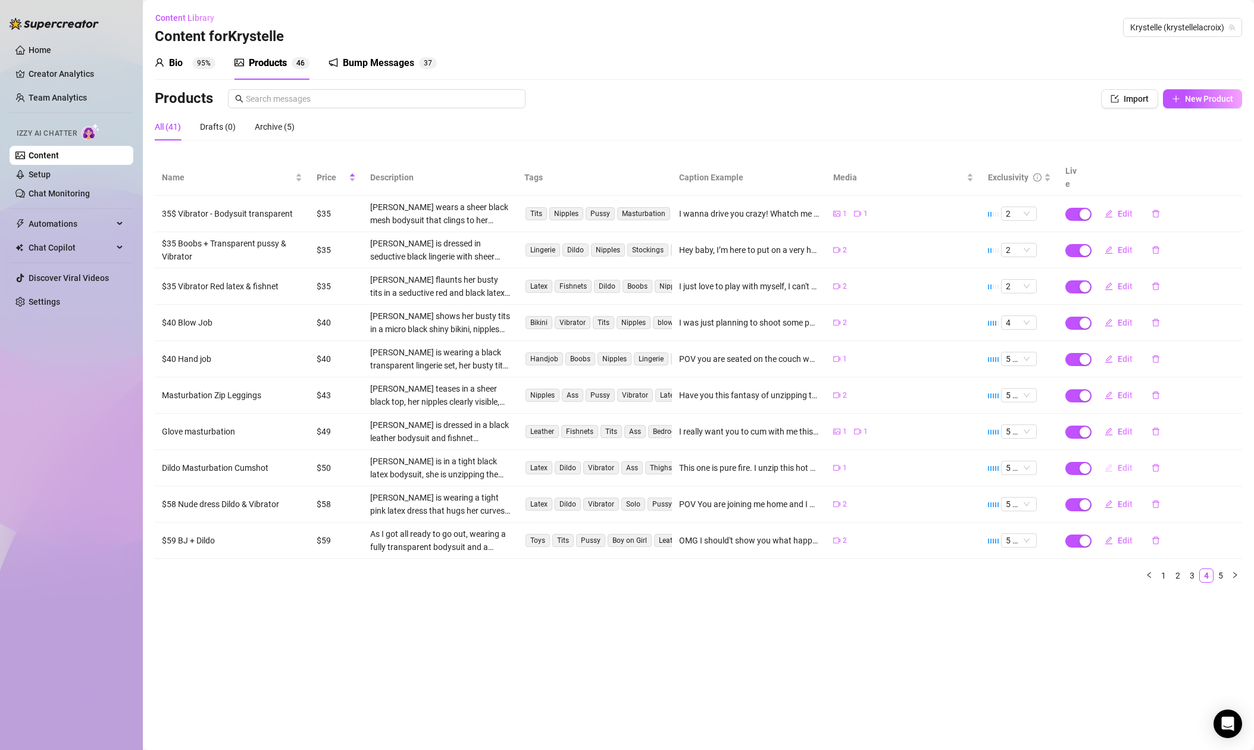
click at [1124, 463] on span "Edit" at bounding box center [1124, 468] width 15 height 10
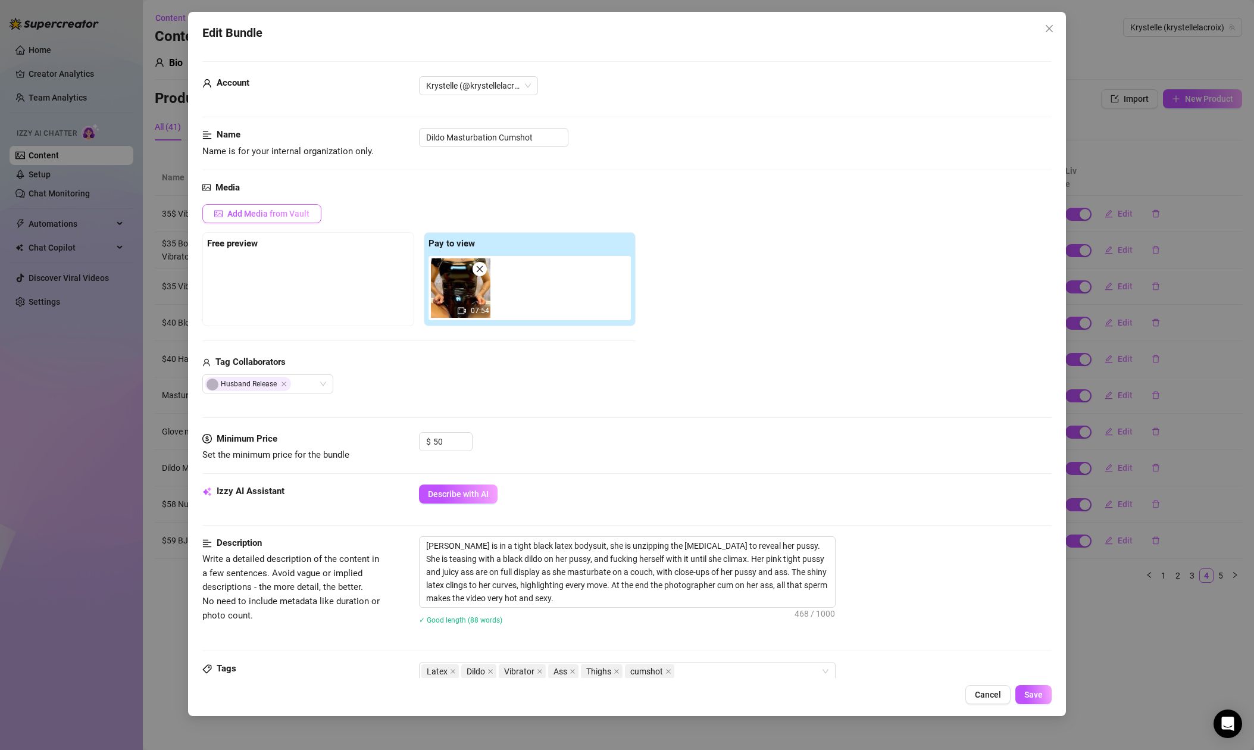
click at [252, 215] on span "Add Media from Vault" at bounding box center [268, 214] width 82 height 10
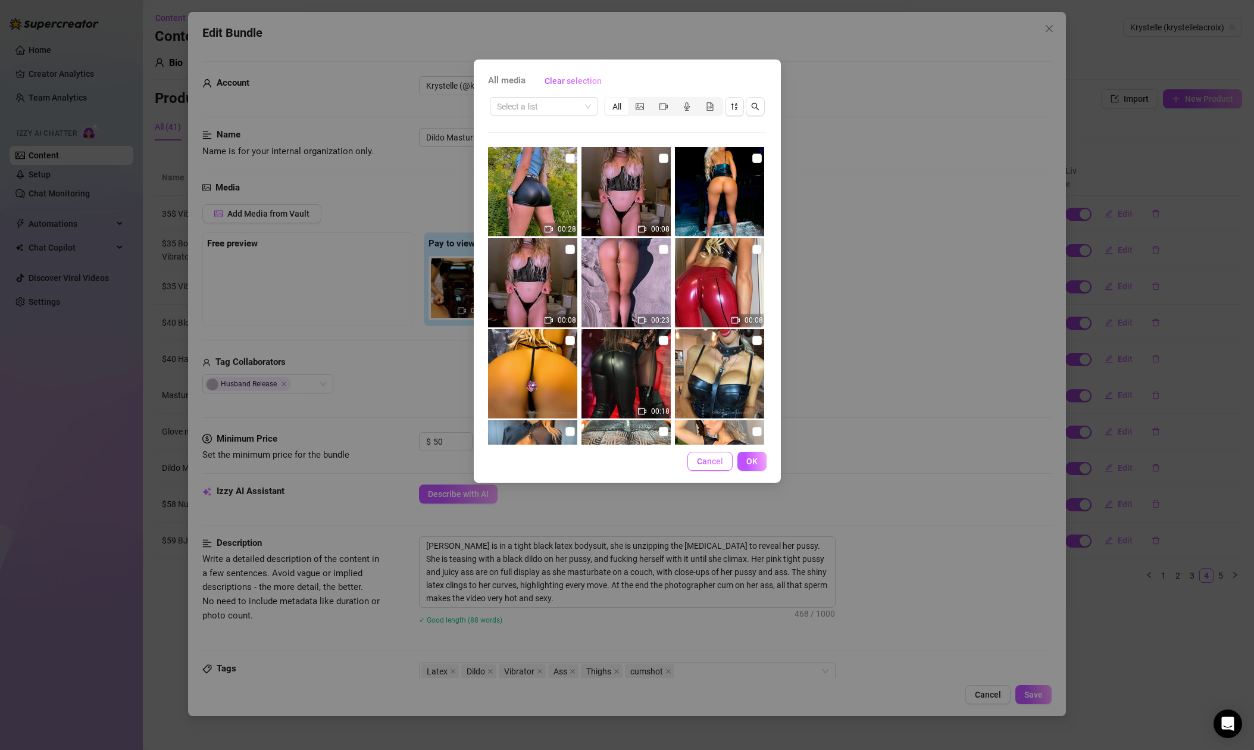
click at [704, 464] on span "Cancel" at bounding box center [710, 461] width 26 height 10
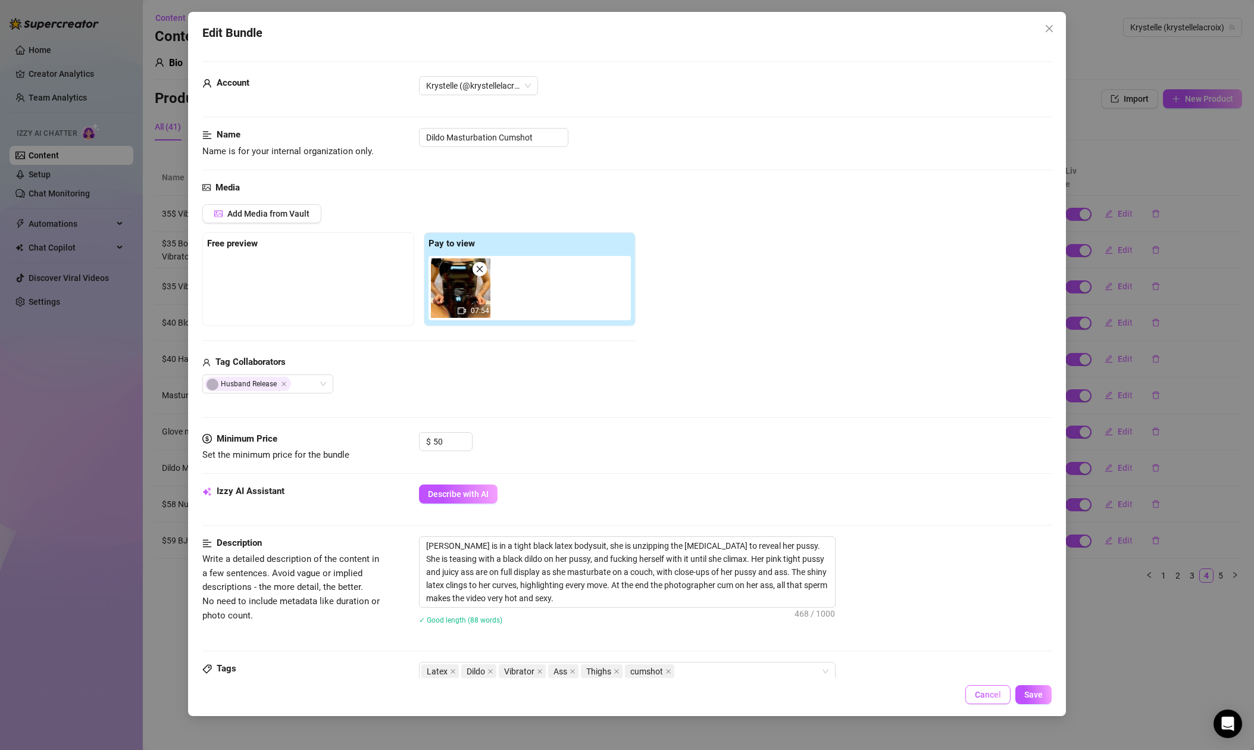
click at [991, 691] on span "Cancel" at bounding box center [988, 695] width 26 height 10
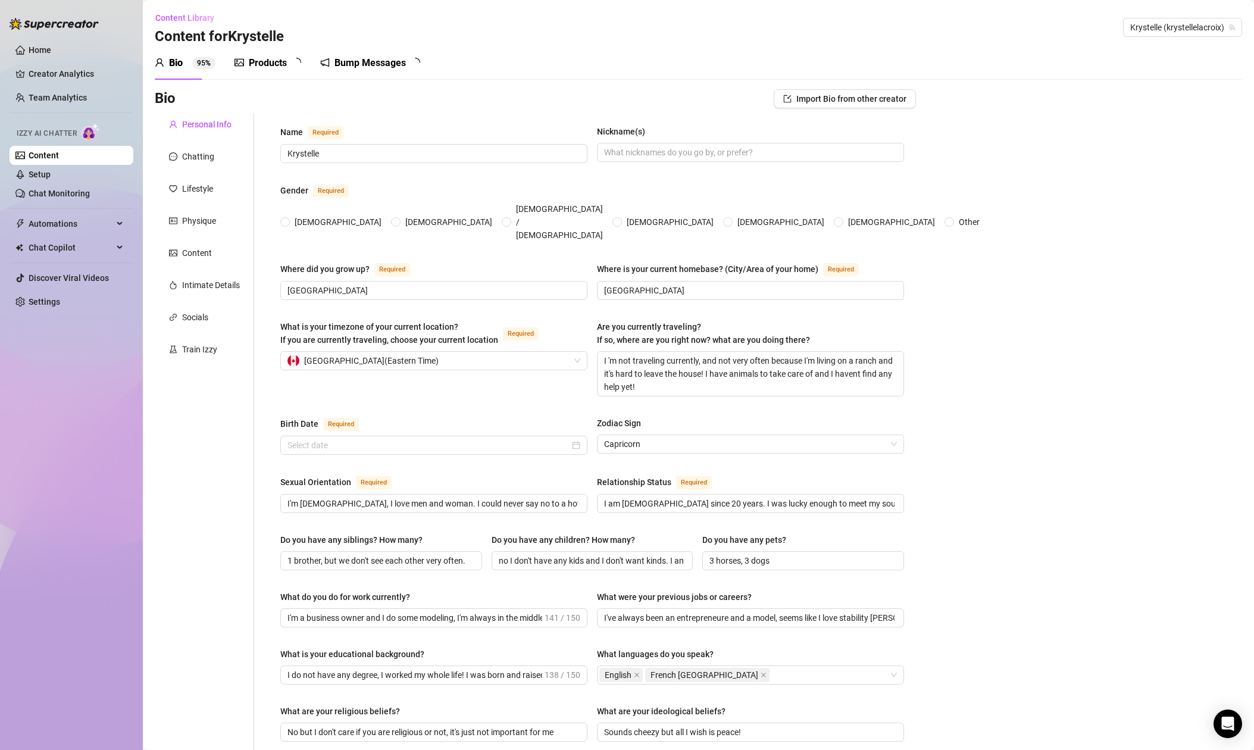
radio input "true"
type input "December 28th, 1995"
click at [274, 65] on div "Products" at bounding box center [268, 63] width 38 height 14
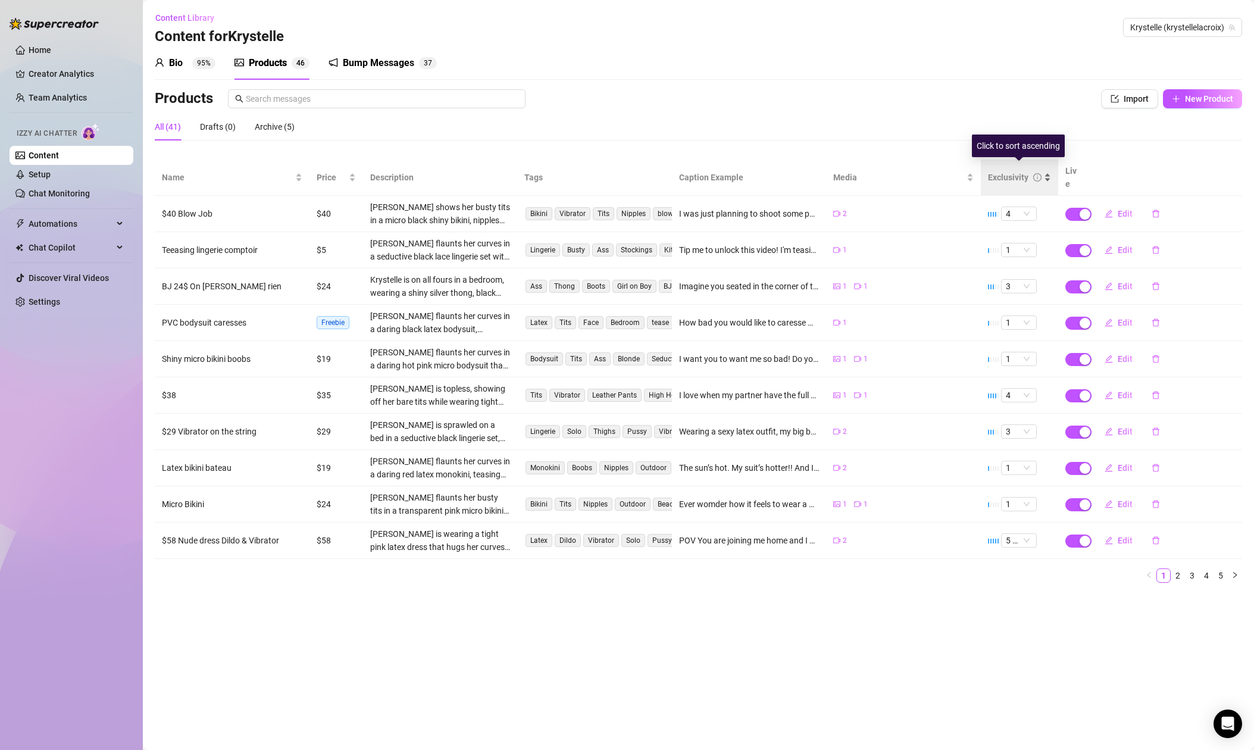
click at [1005, 171] on div "Exclusivity" at bounding box center [1008, 177] width 40 height 13
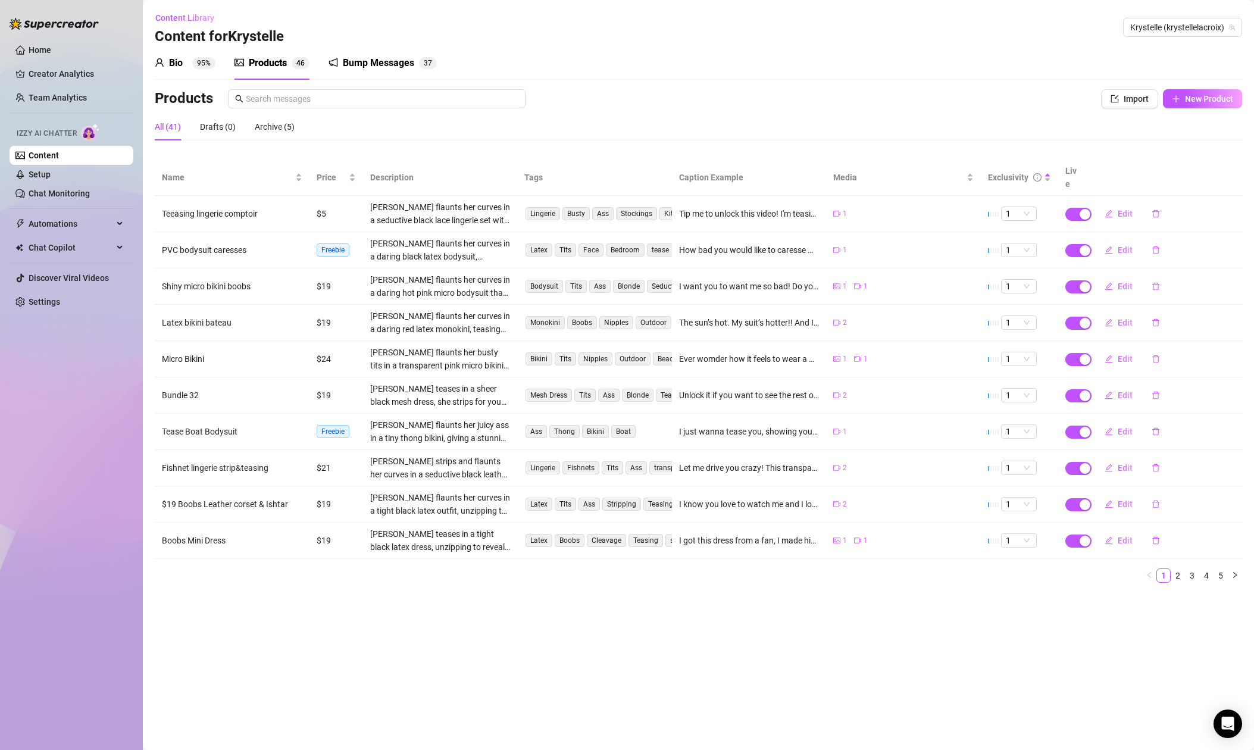
click at [1223, 569] on link "5" at bounding box center [1220, 575] width 13 height 13
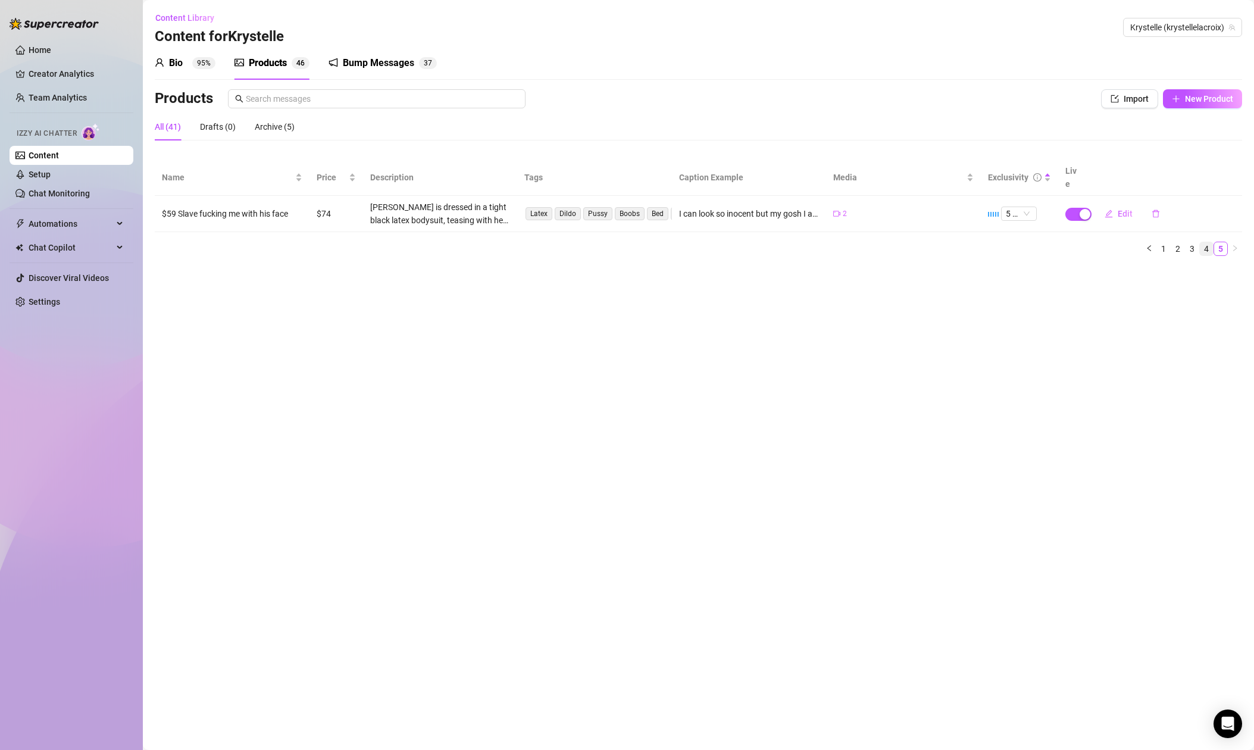
click at [1205, 242] on link "4" at bounding box center [1205, 248] width 13 height 13
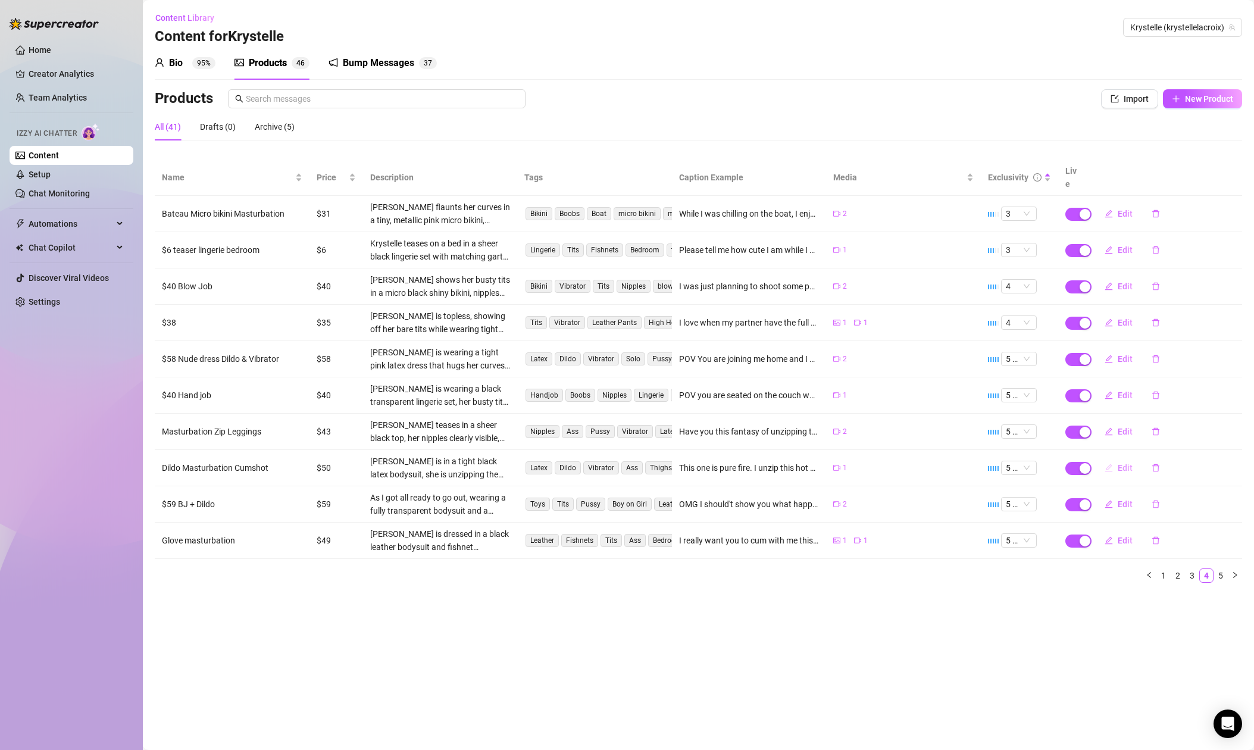
click at [1124, 463] on span "Edit" at bounding box center [1124, 468] width 15 height 10
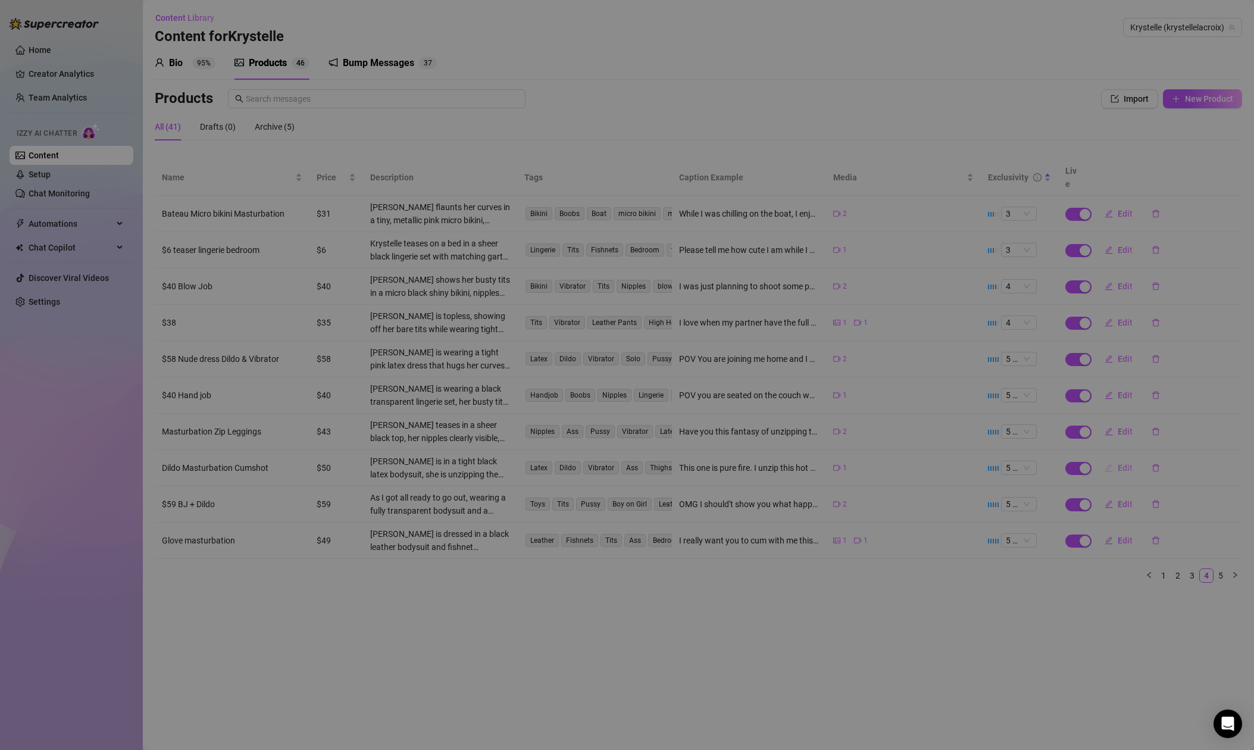
type textarea "This one is pure fire. I unzip this hot PVC bodysuit, spread my legs. I show yo…"
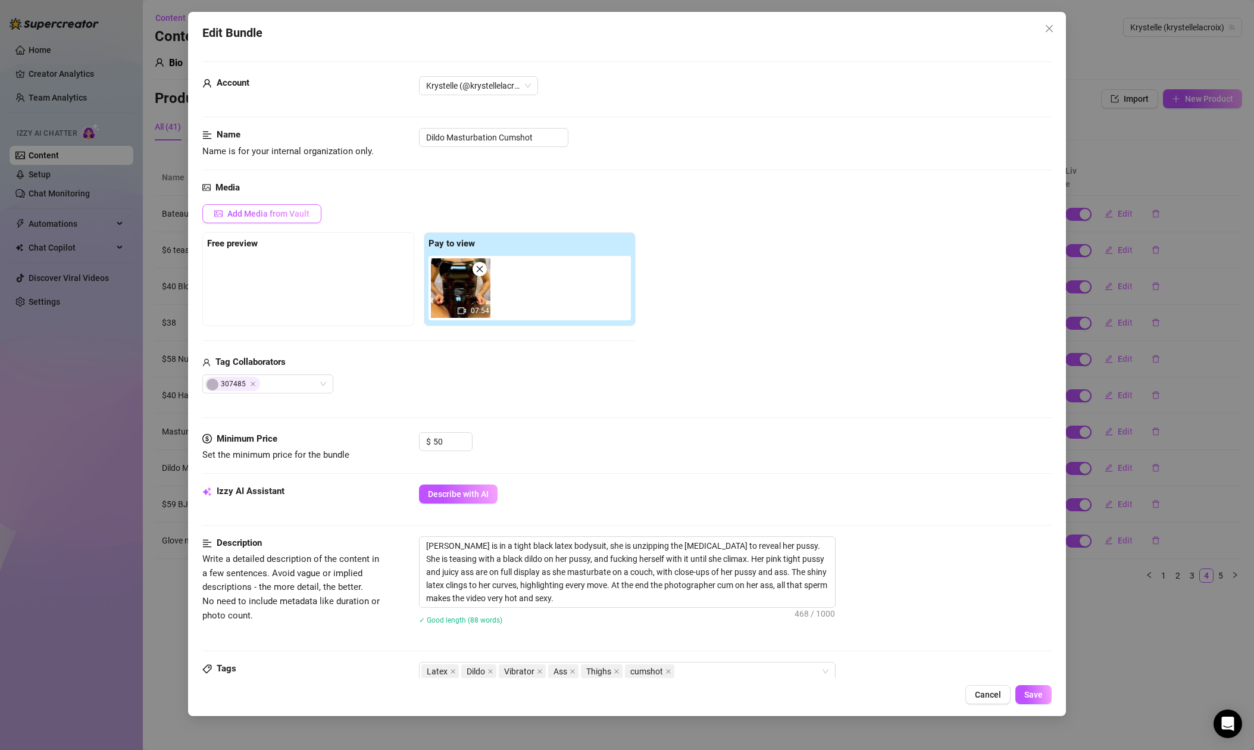
click at [271, 210] on span "Add Media from Vault" at bounding box center [268, 214] width 82 height 10
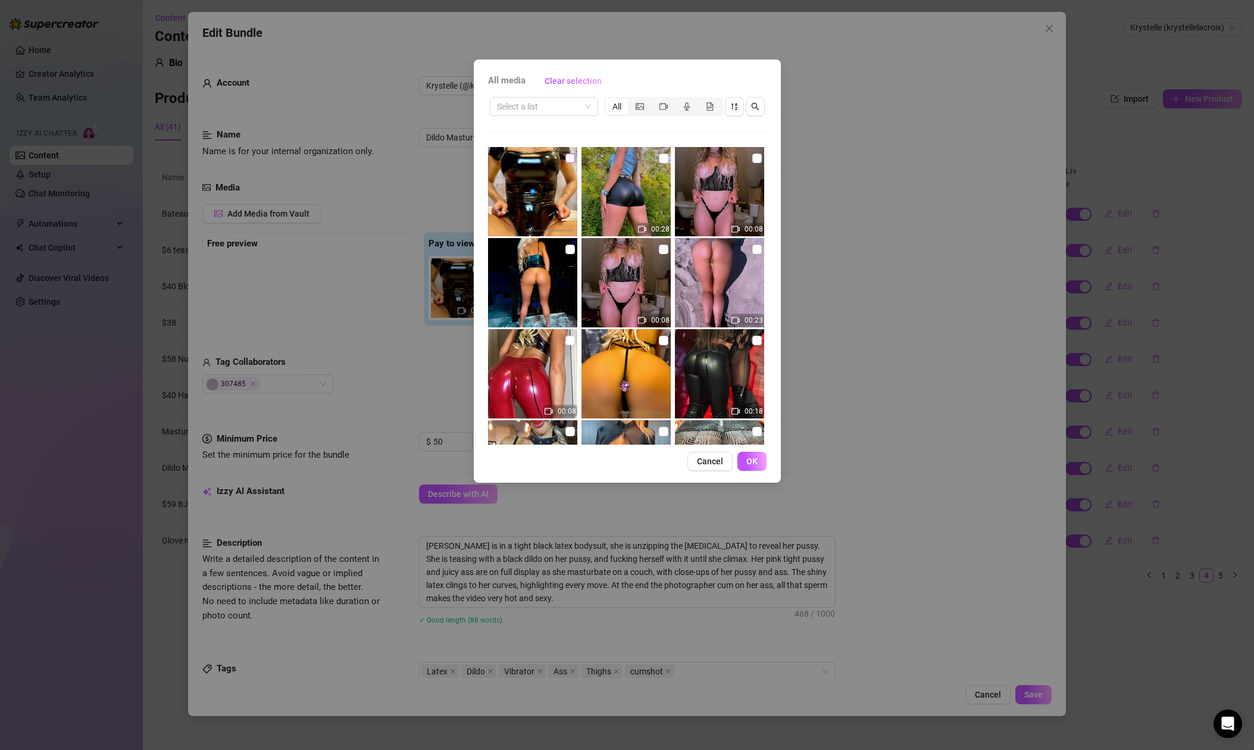
click at [570, 160] on input "checkbox" at bounding box center [570, 158] width 10 height 10
checkbox input "true"
click at [752, 465] on span "OK" at bounding box center [751, 461] width 11 height 10
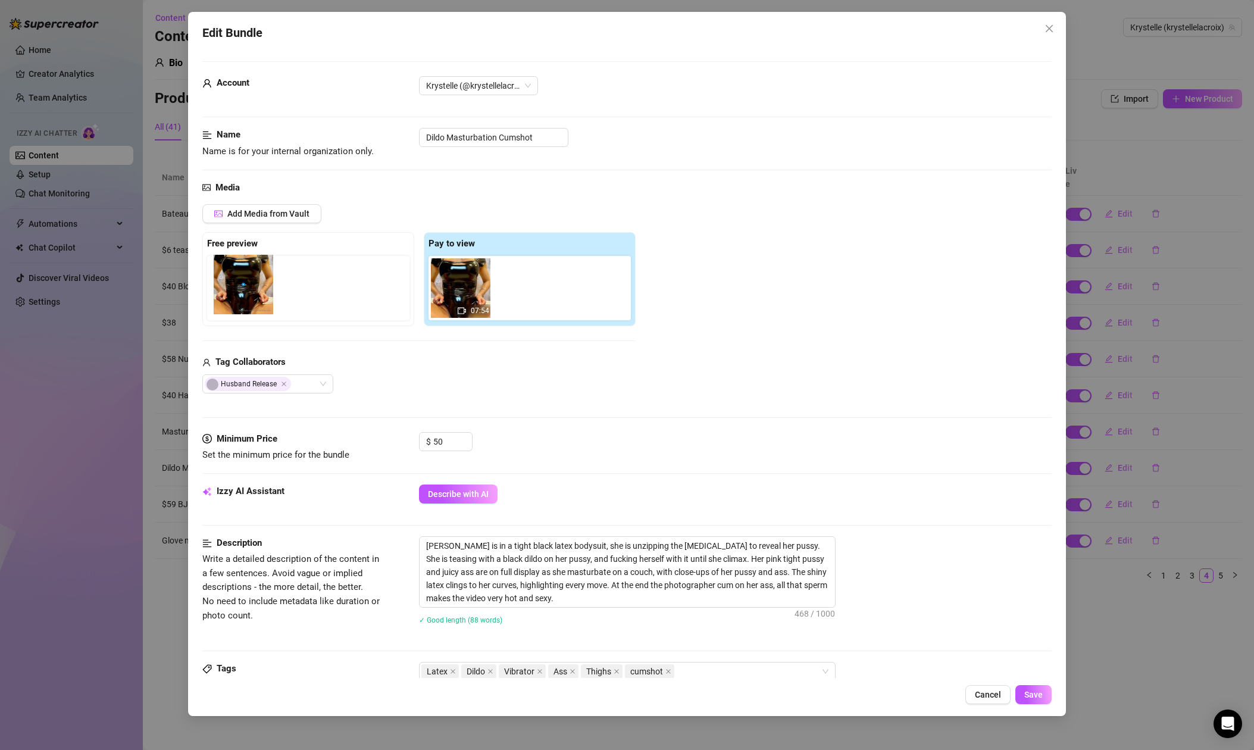
drag, startPoint x: 515, startPoint y: 298, endPoint x: 246, endPoint y: 294, distance: 268.3
click at [246, 294] on div "Free preview Pay to view 07:54" at bounding box center [418, 279] width 433 height 94
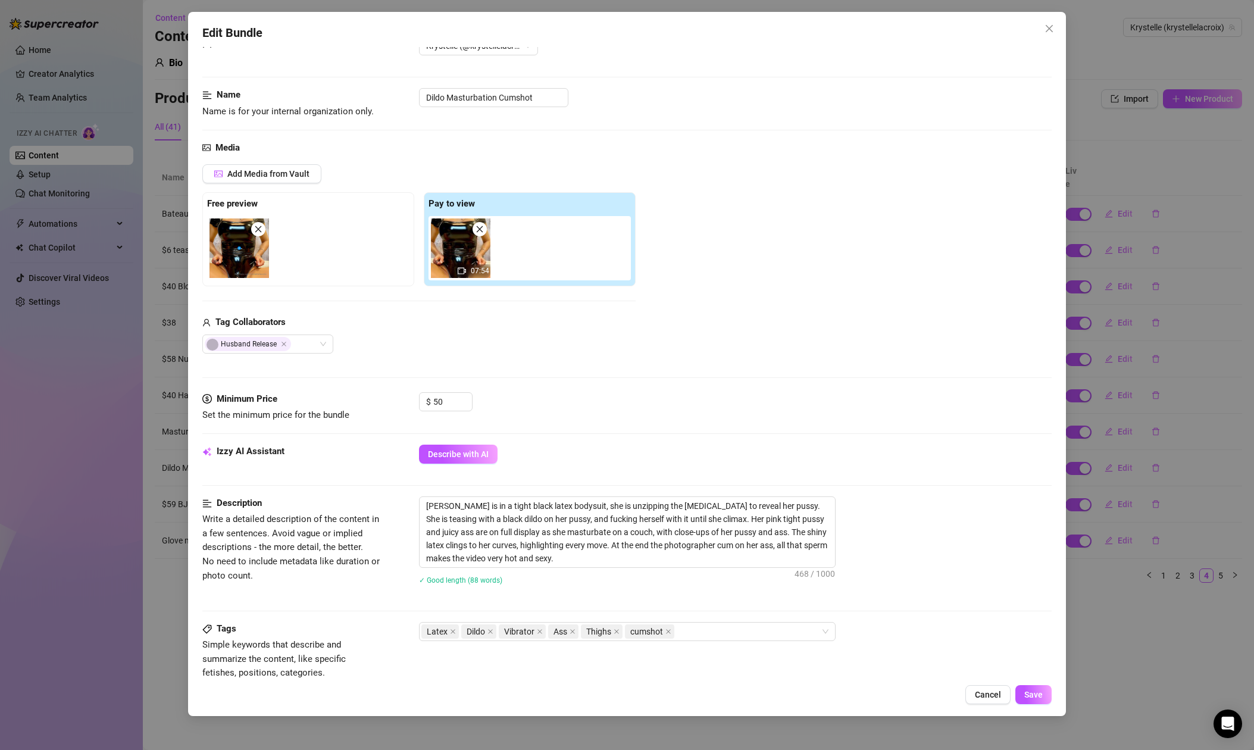
scroll to position [40, 0]
click at [711, 629] on div "Latex Dildo Vibrator Ass Thighs cumshot" at bounding box center [620, 630] width 399 height 17
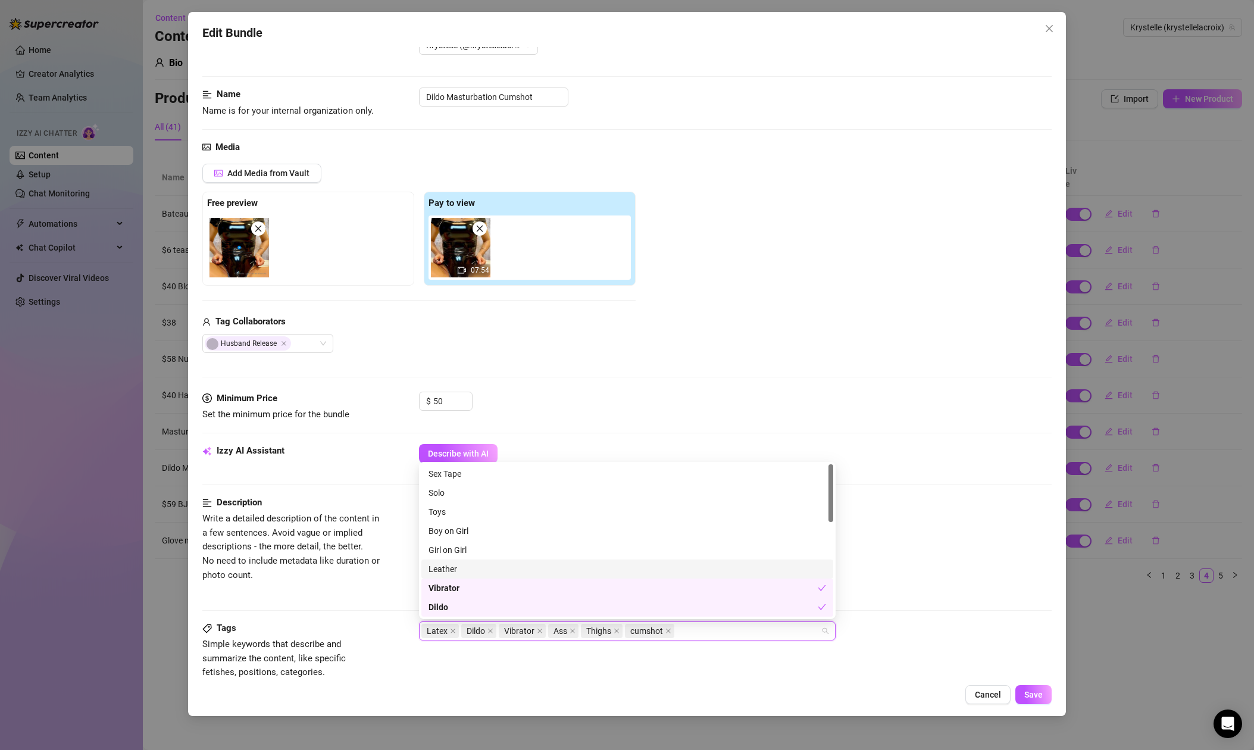
click at [438, 568] on div "Leather" at bounding box center [626, 568] width 397 height 13
click at [440, 516] on div "Toys" at bounding box center [626, 511] width 397 height 13
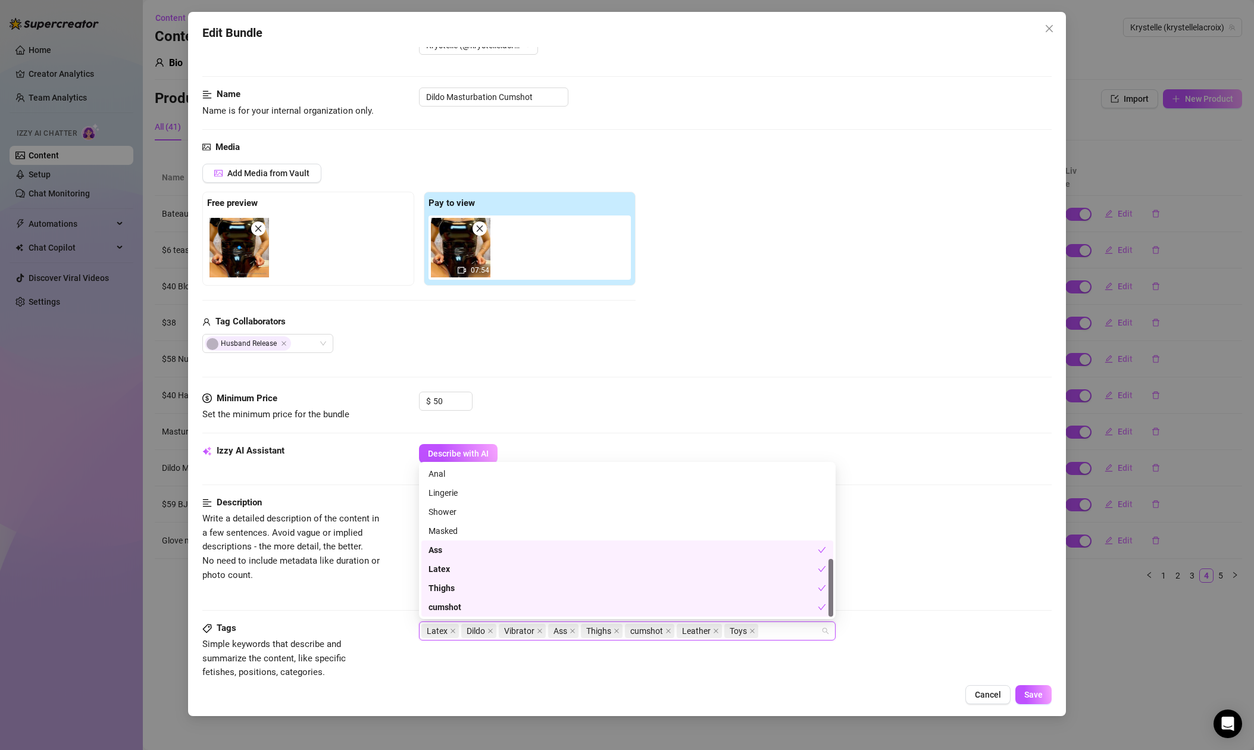
click at [870, 648] on div "Tags Simple keywords that describe and summarize the content, like specific fet…" at bounding box center [626, 650] width 849 height 58
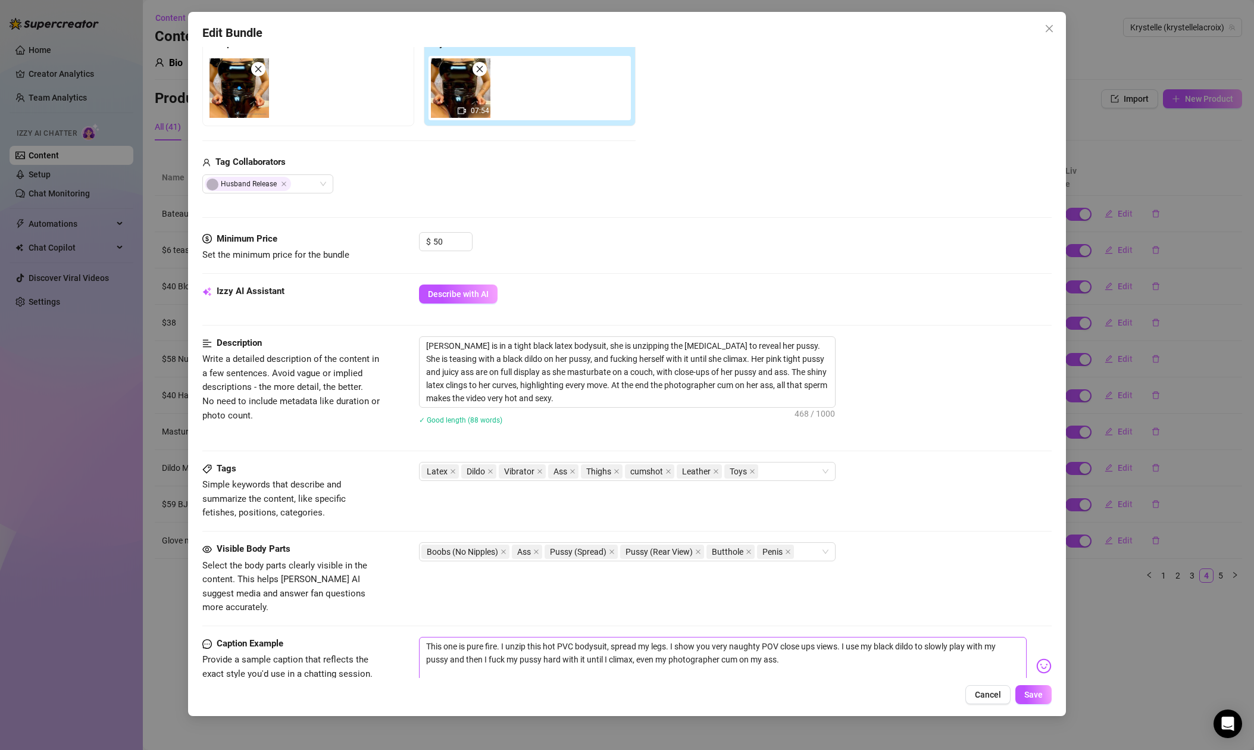
scroll to position [205, 0]
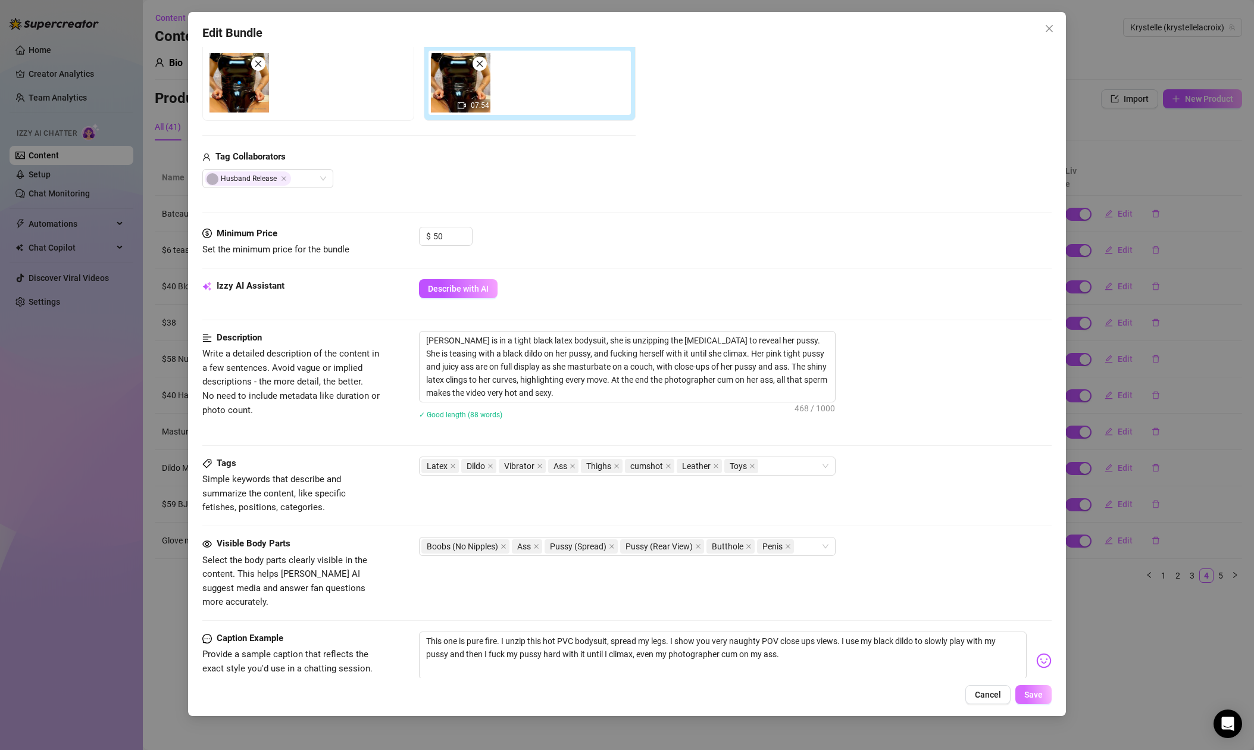
click at [1032, 693] on span "Save" at bounding box center [1033, 695] width 18 height 10
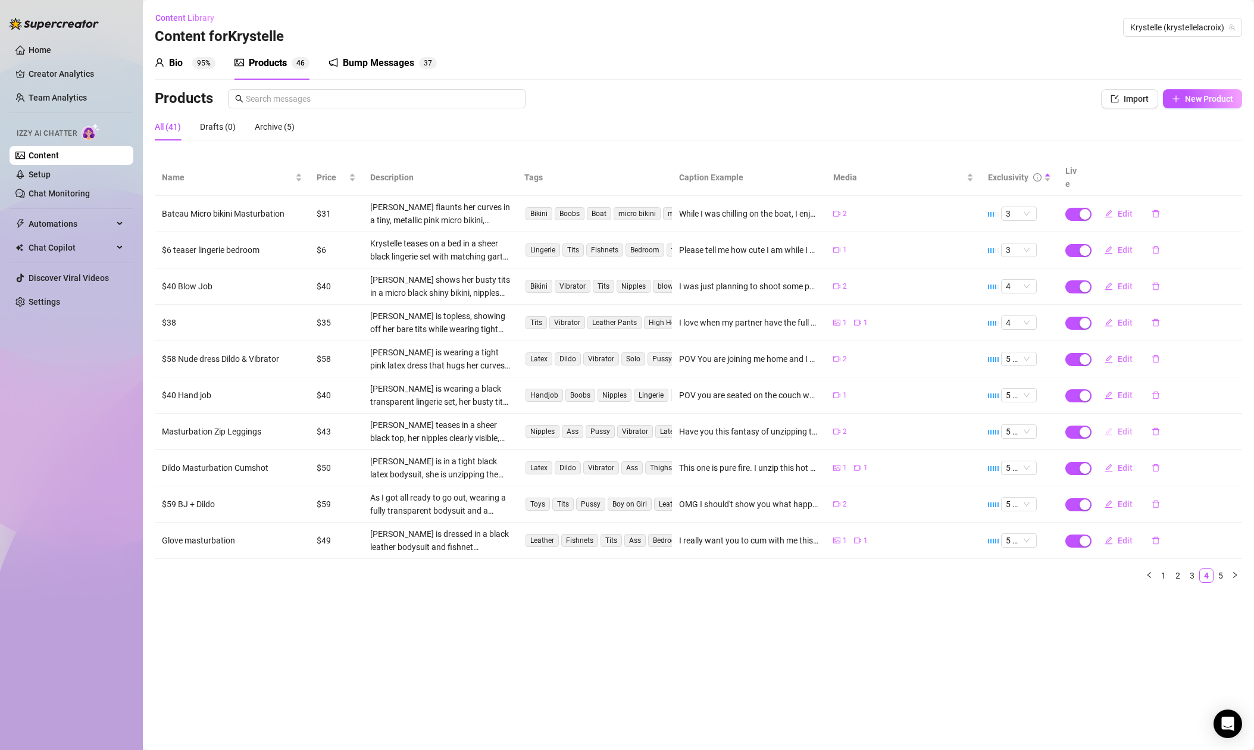
click at [1121, 427] on span "Edit" at bounding box center [1124, 432] width 15 height 10
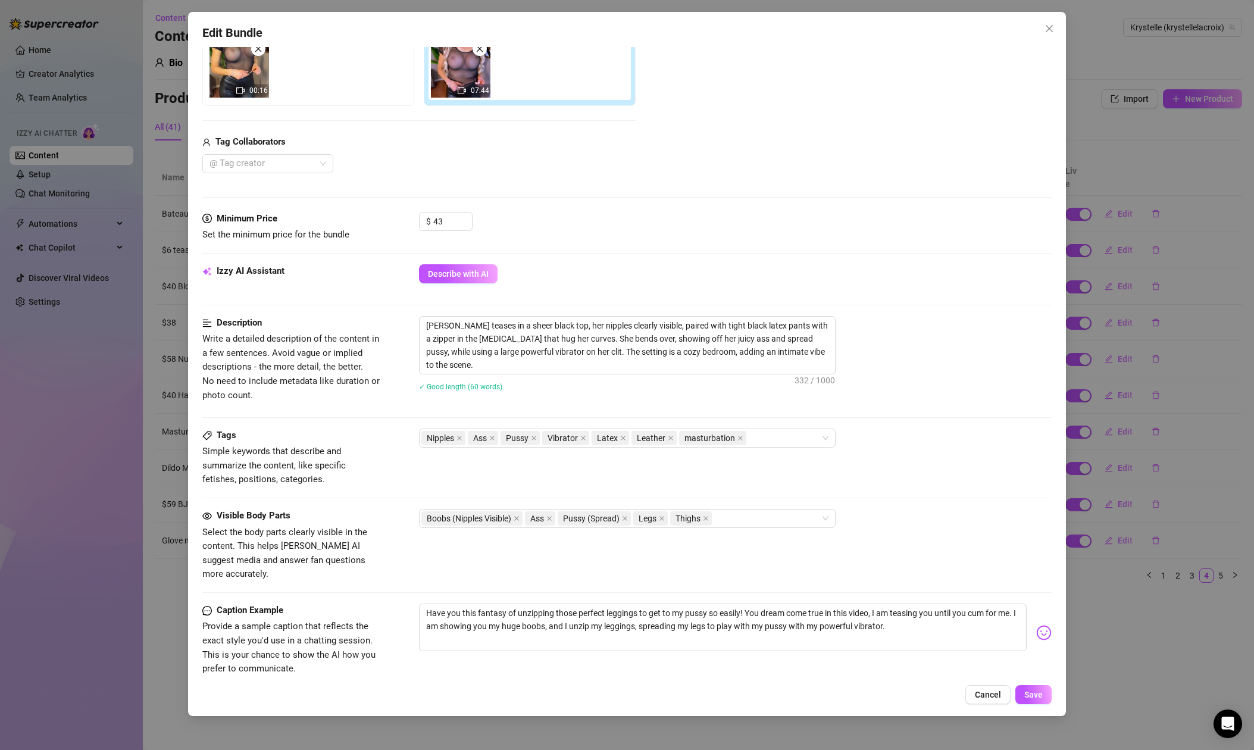
scroll to position [225, 0]
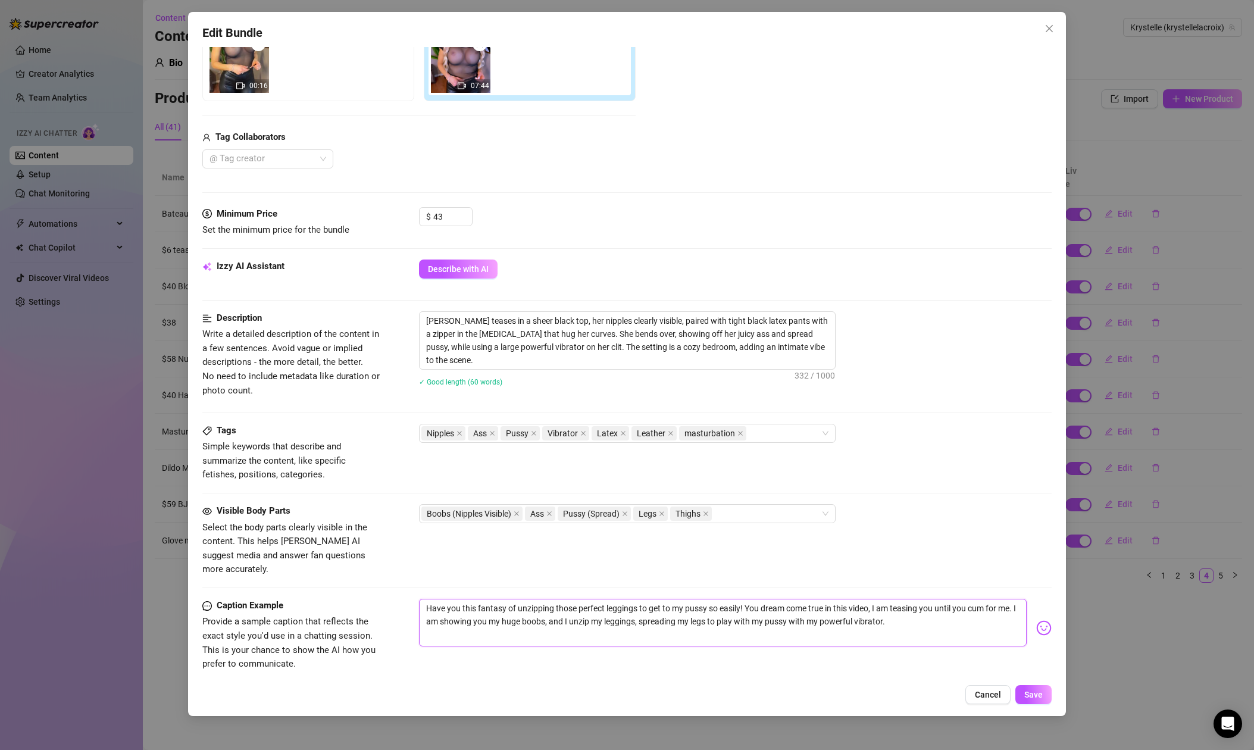
drag, startPoint x: 759, startPoint y: 593, endPoint x: 769, endPoint y: 594, distance: 10.8
click at [759, 599] on textarea "Have you this fantasy of unzipping those perfect leggings to get to my pussy so…" at bounding box center [722, 623] width 607 height 48
type textarea "Have you this fantasy of unzipping those perfect leggings to get to my pussy so…"
click at [528, 609] on textarea "Have you this fantasy of unzipping those perfect leggings to get to my pussy so…" at bounding box center [722, 623] width 607 height 48
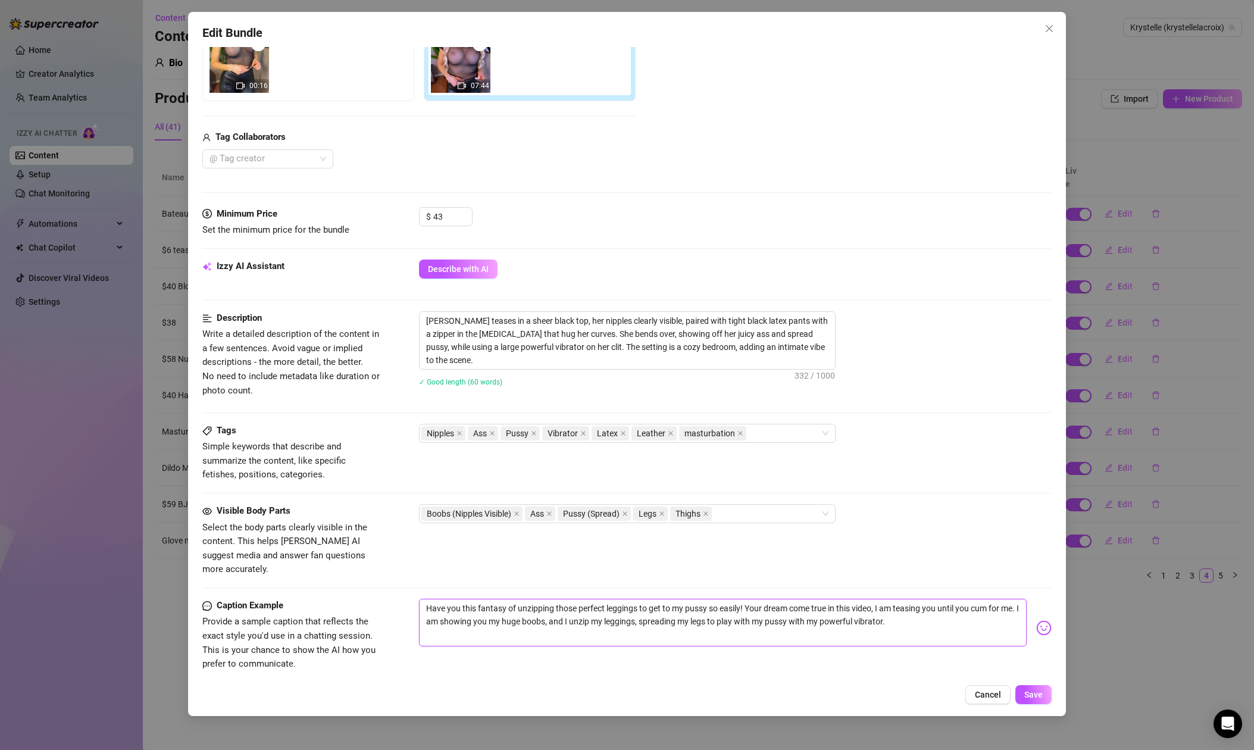
click at [528, 609] on textarea "Have you this fantasy of unzipping those perfect leggings to get to my pussy so…" at bounding box center [722, 623] width 607 height 48
type textarea "Have you this fantasy of unzipping those perfect leggings to get to my pussy so…"
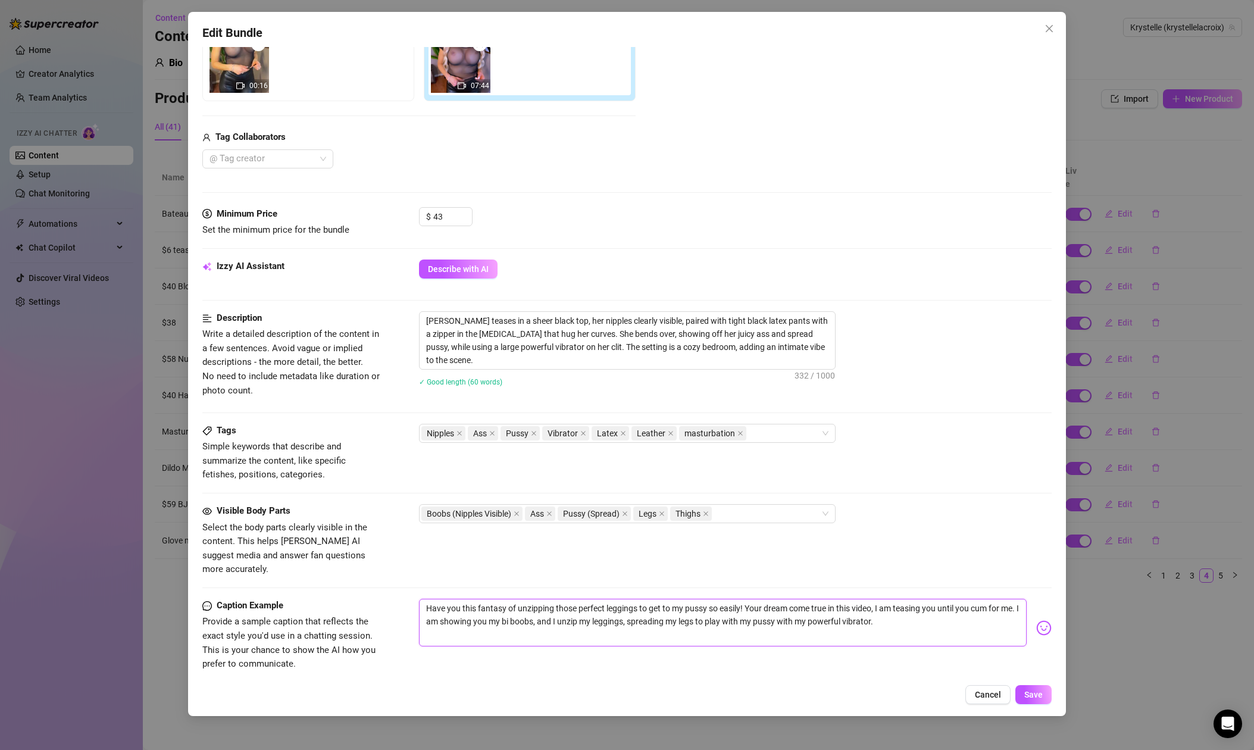
type textarea "Have you this fantasy of unzipping those perfect leggings to get to my pussy so…"
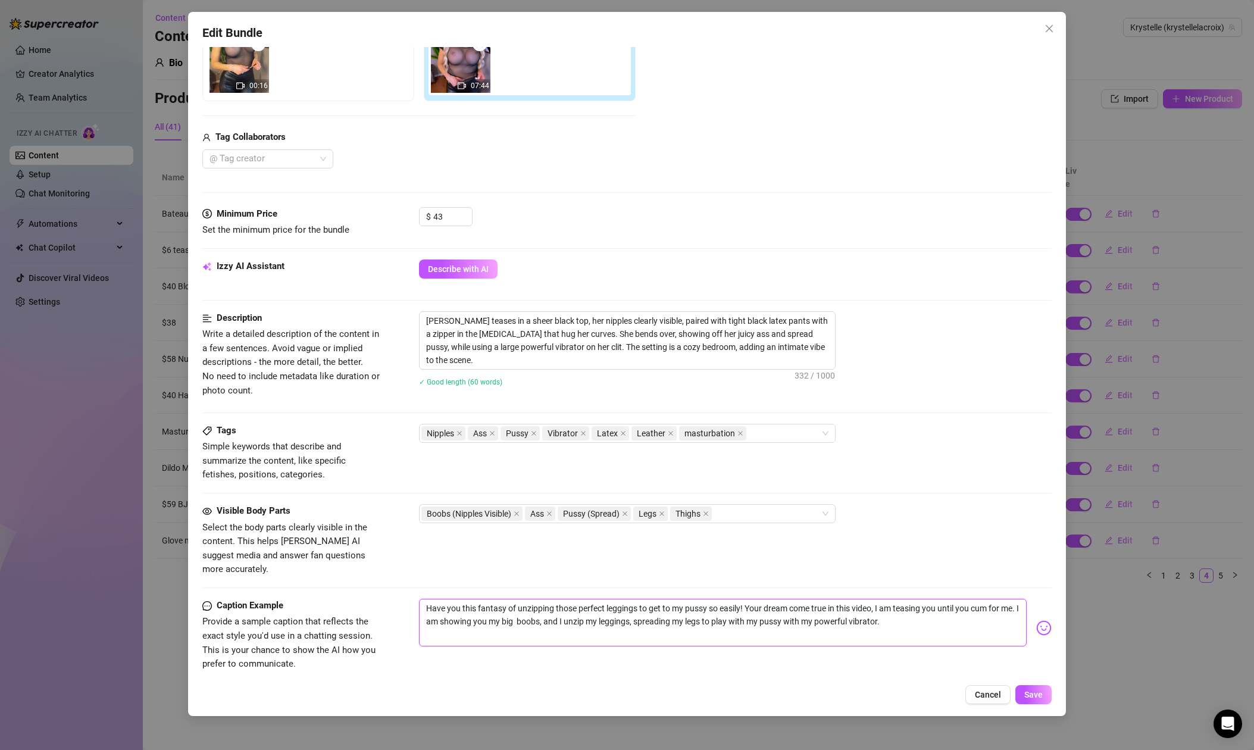
type textarea "Have you this fantasy of unzipping those perfect leggings to get to my pussy so…"
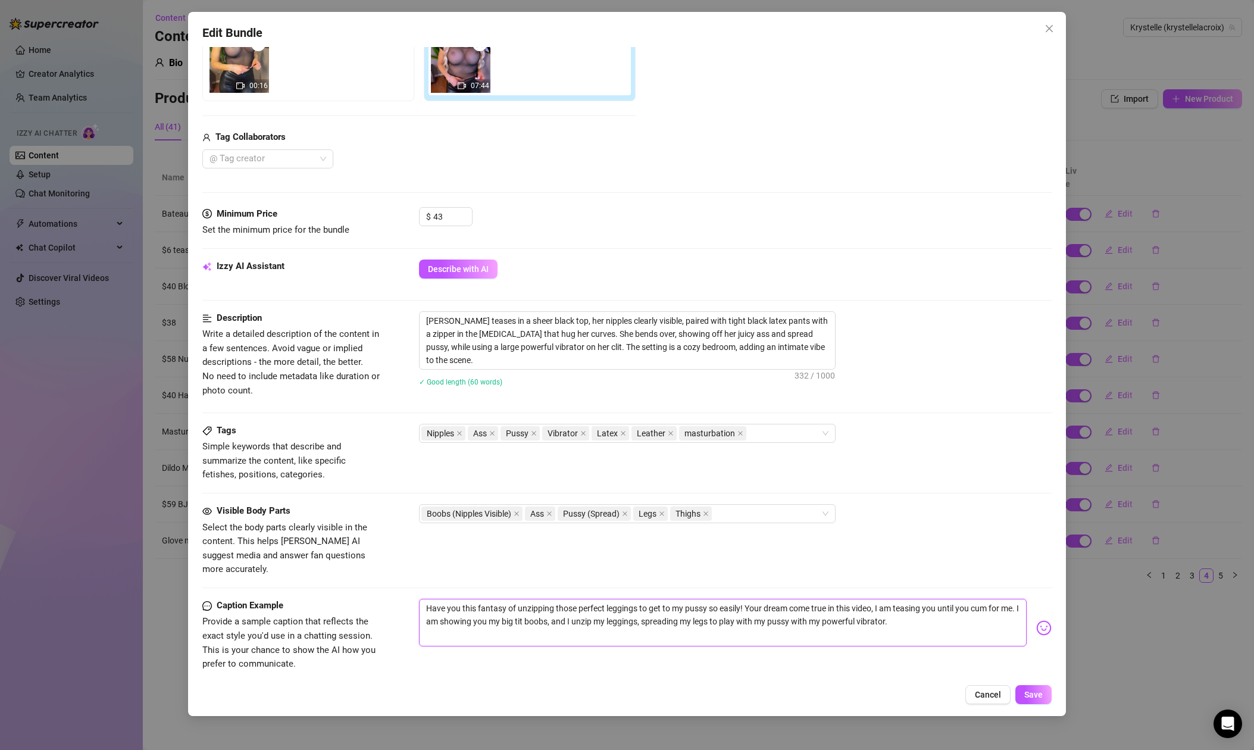
type textarea "Have you this fantasy of unzipping those perfect leggings to get to my pussy so…"
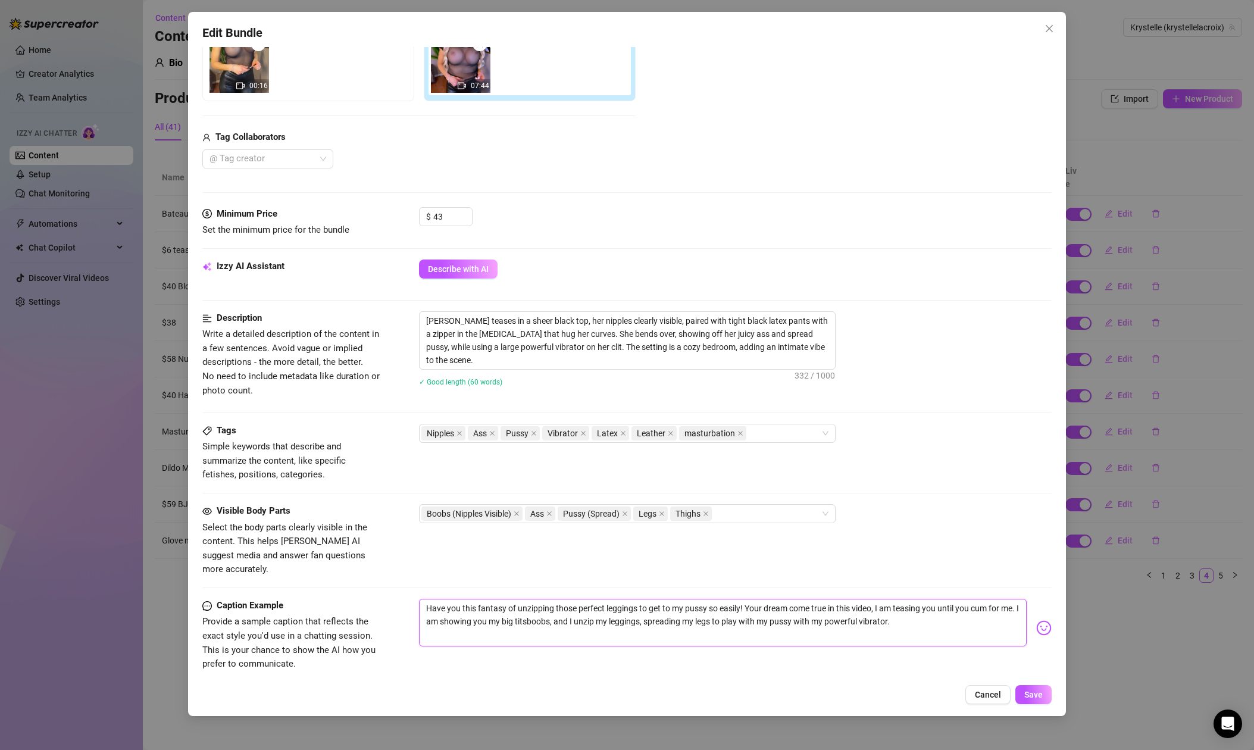
type textarea "Have you this fantasy of unzipping those perfect leggings to get to my pussy so…"
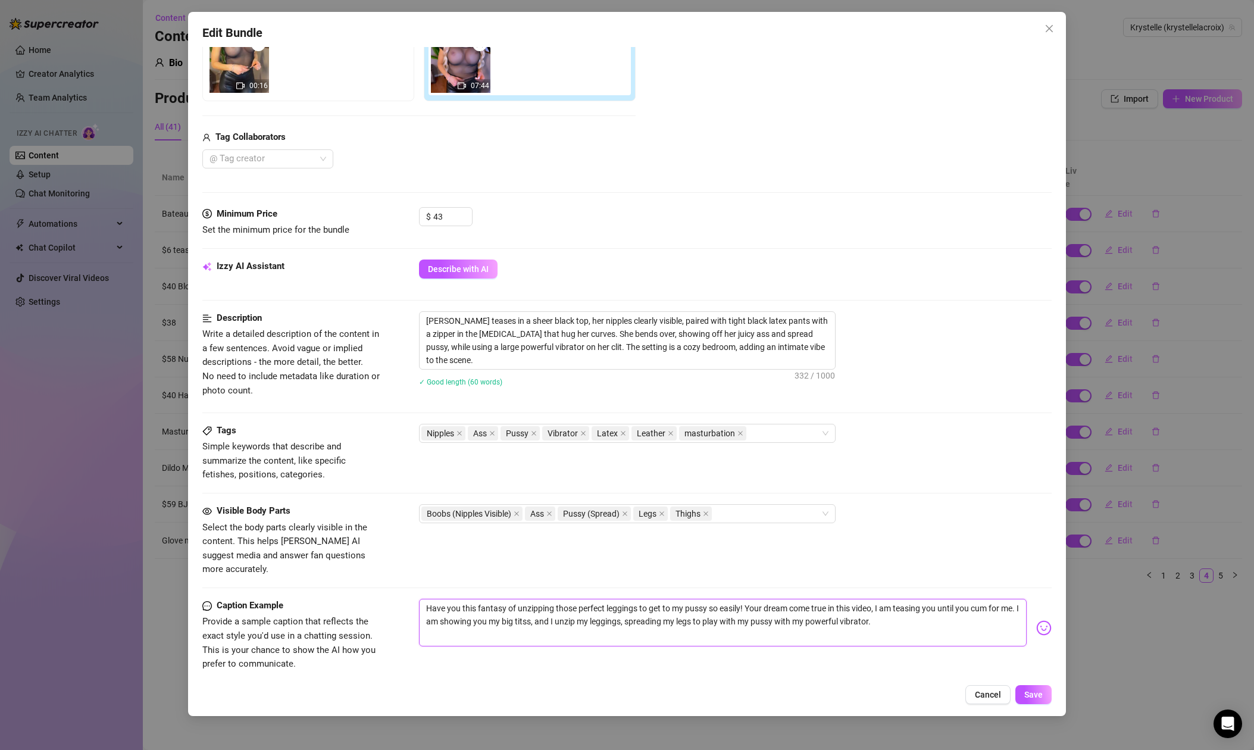
type textarea "Have you this fantasy of unzipping those perfect leggings to get to my pussy so…"
click at [1034, 696] on span "Save" at bounding box center [1033, 695] width 18 height 10
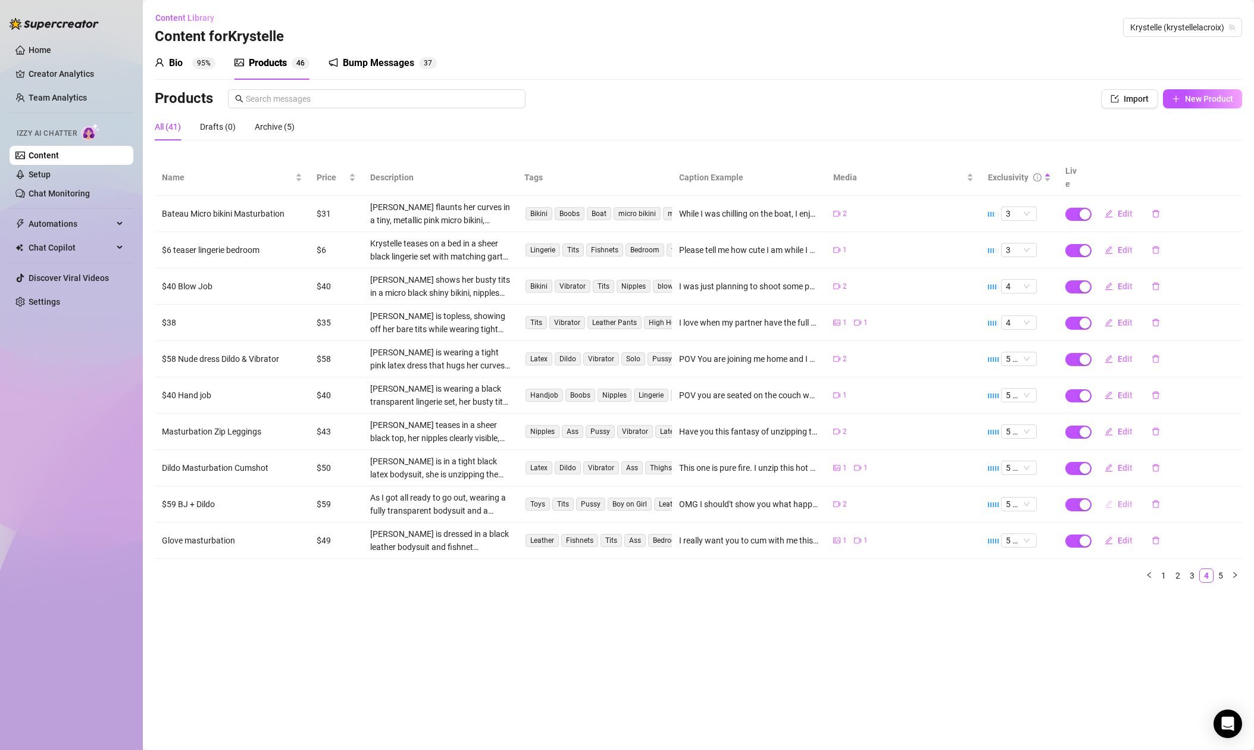
click at [1120, 499] on span "Edit" at bounding box center [1124, 504] width 15 height 10
type textarea "OMG I should't show you what happened. My friend came over to pick me up to go …"
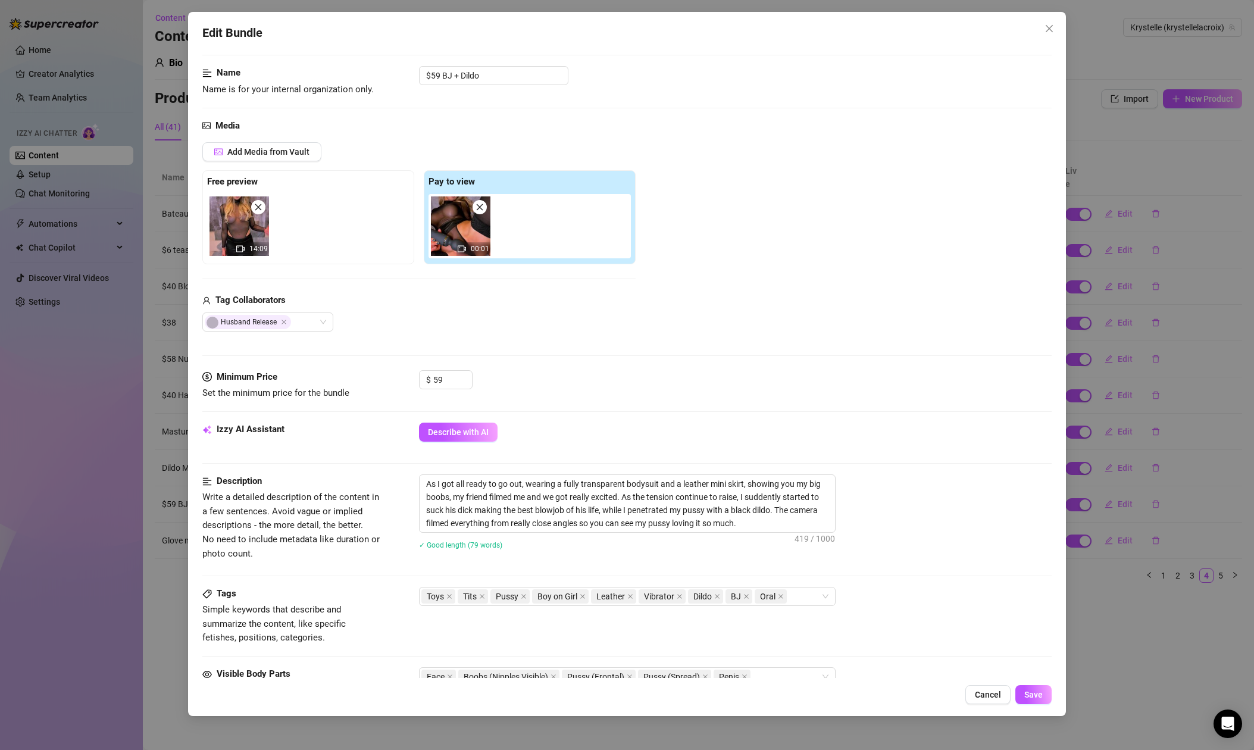
scroll to position [64, 0]
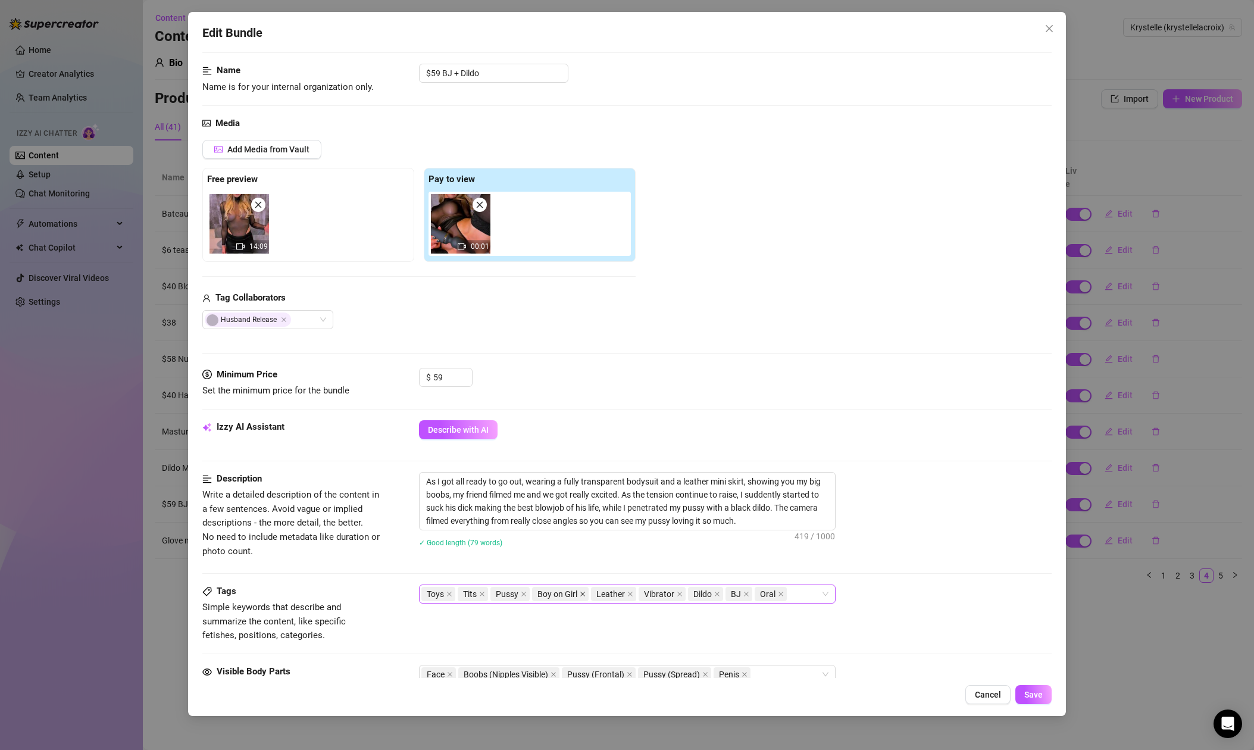
click at [583, 594] on icon "close" at bounding box center [582, 594] width 6 height 6
click at [762, 594] on div "Toys Tits Pussy Leather Vibrator Dildo BJ Oral" at bounding box center [620, 593] width 399 height 17
type input "blowjob"
click at [468, 568] on div "blowjob" at bounding box center [626, 569] width 397 height 13
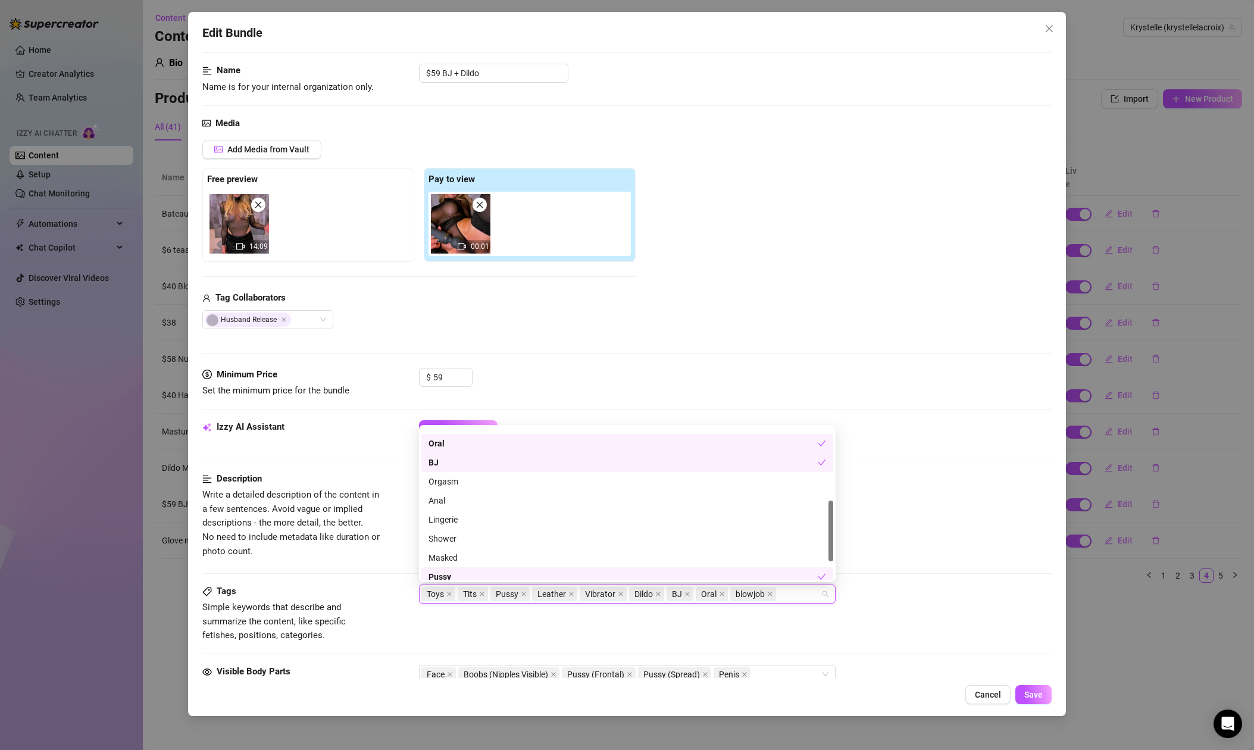
scroll to position [182, 0]
drag, startPoint x: 933, startPoint y: 628, endPoint x: 989, endPoint y: 670, distance: 69.7
click at [935, 629] on div "Tags Simple keywords that describe and summarize the content, like specific fet…" at bounding box center [626, 613] width 849 height 58
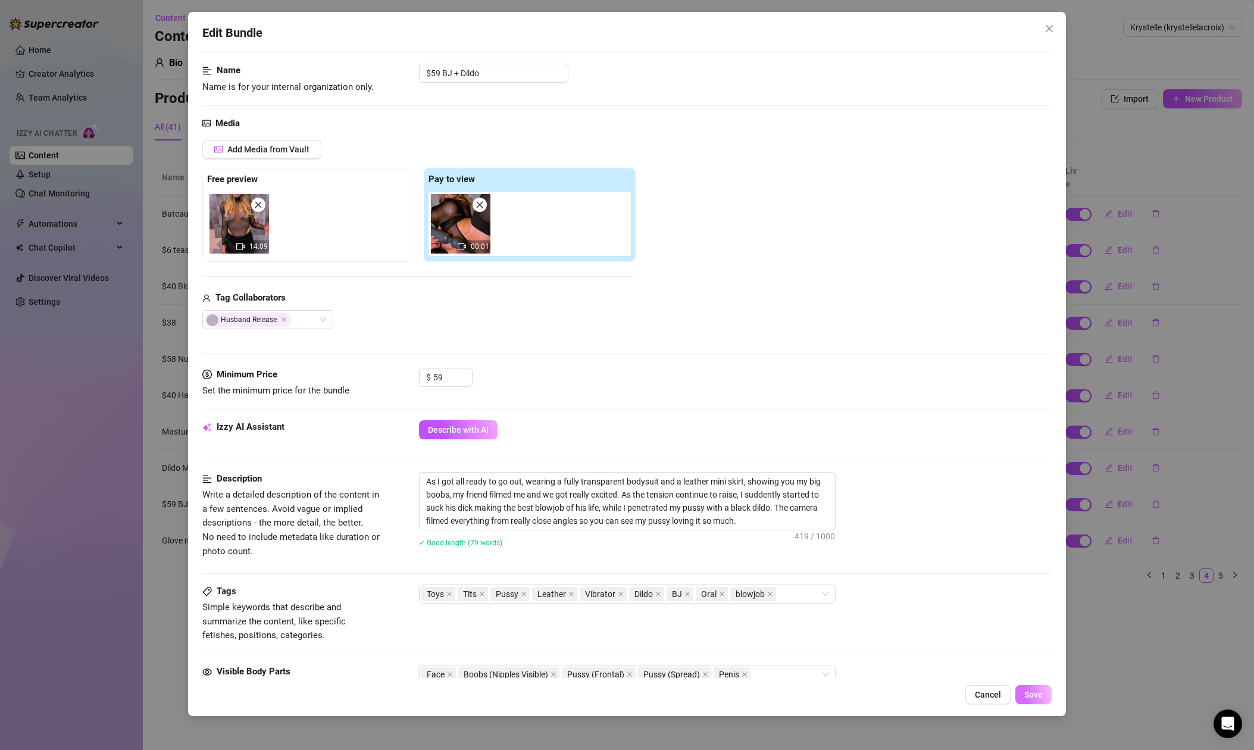
drag, startPoint x: 1038, startPoint y: 695, endPoint x: 1032, endPoint y: 697, distance: 6.1
click at [1038, 695] on span "Save" at bounding box center [1033, 695] width 18 height 10
